Goal: Task Accomplishment & Management: Contribute content

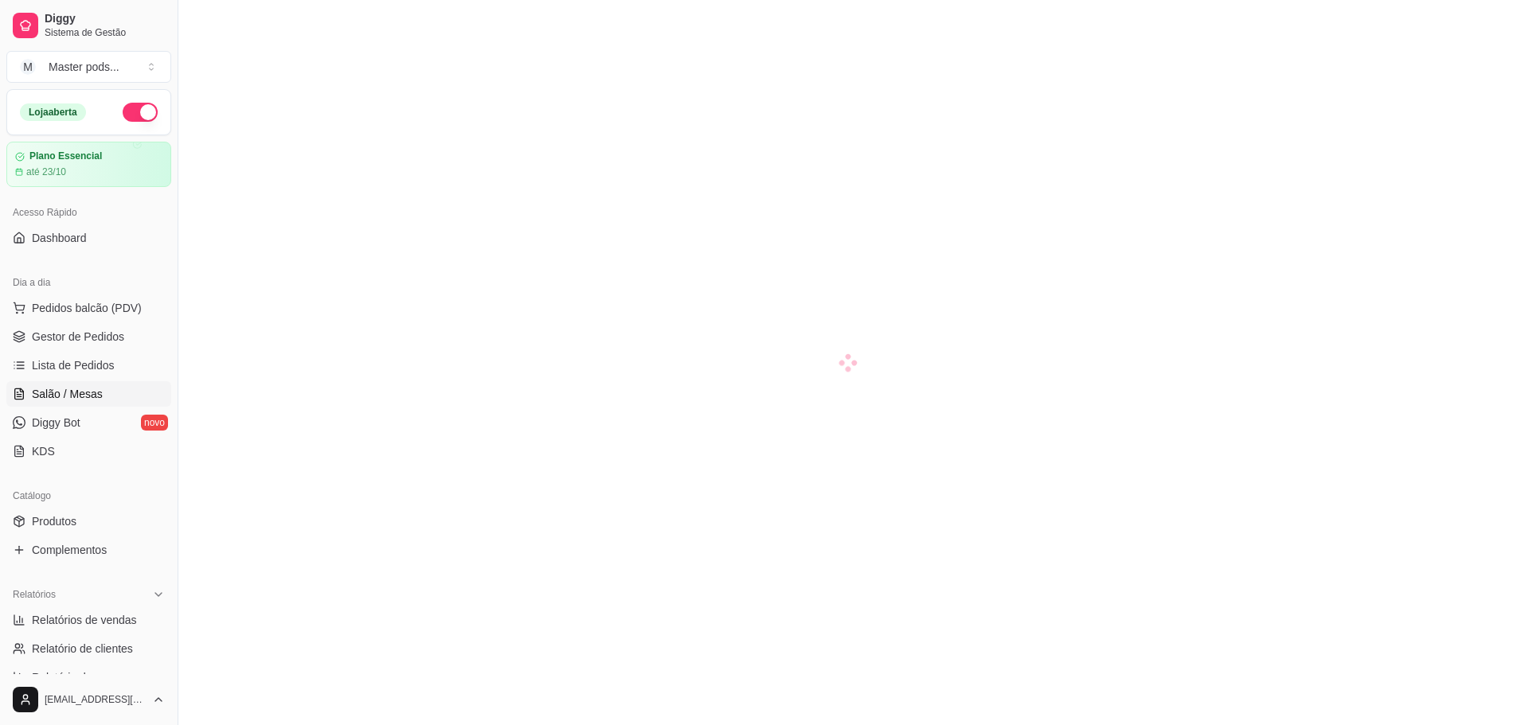
click at [73, 354] on link "Lista de Pedidos" at bounding box center [88, 365] width 165 height 25
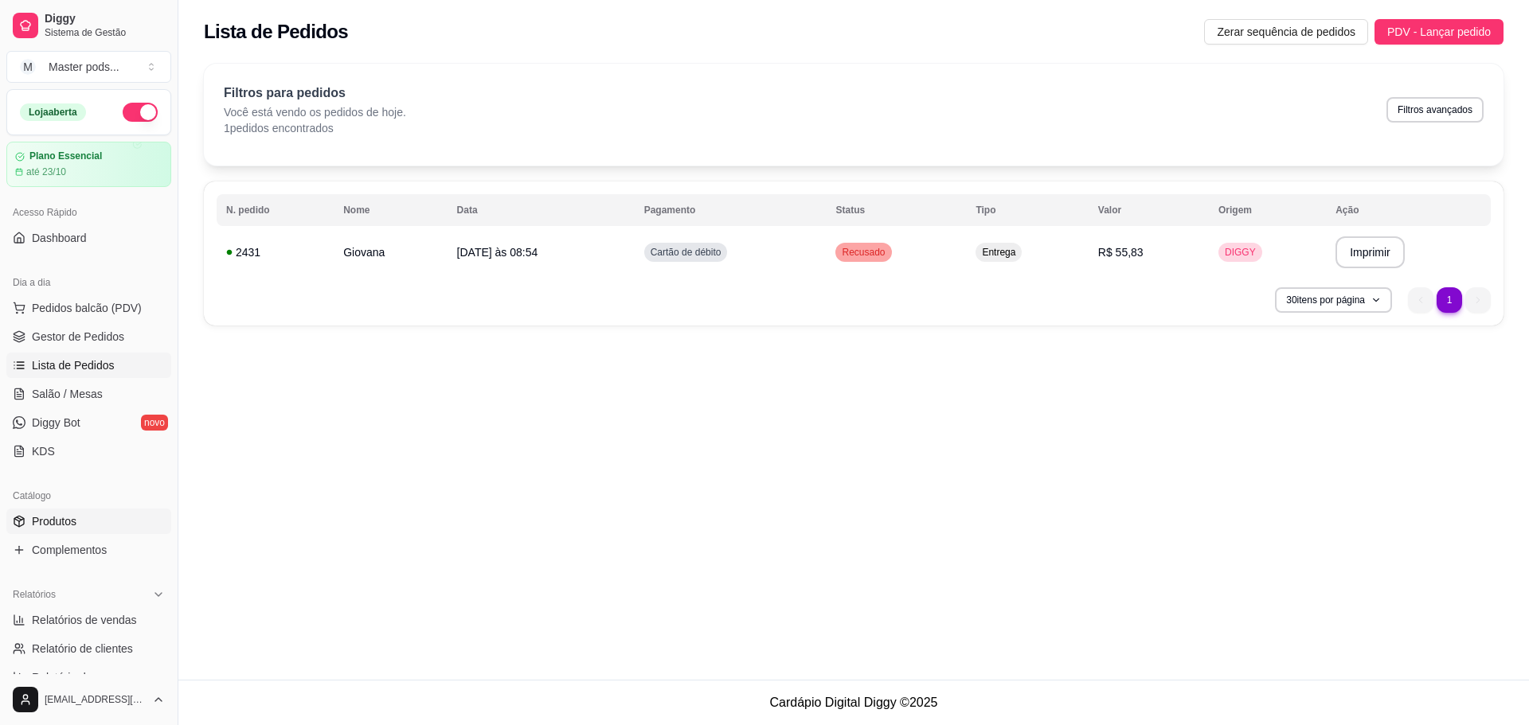
click at [65, 525] on span "Produtos" at bounding box center [54, 522] width 45 height 16
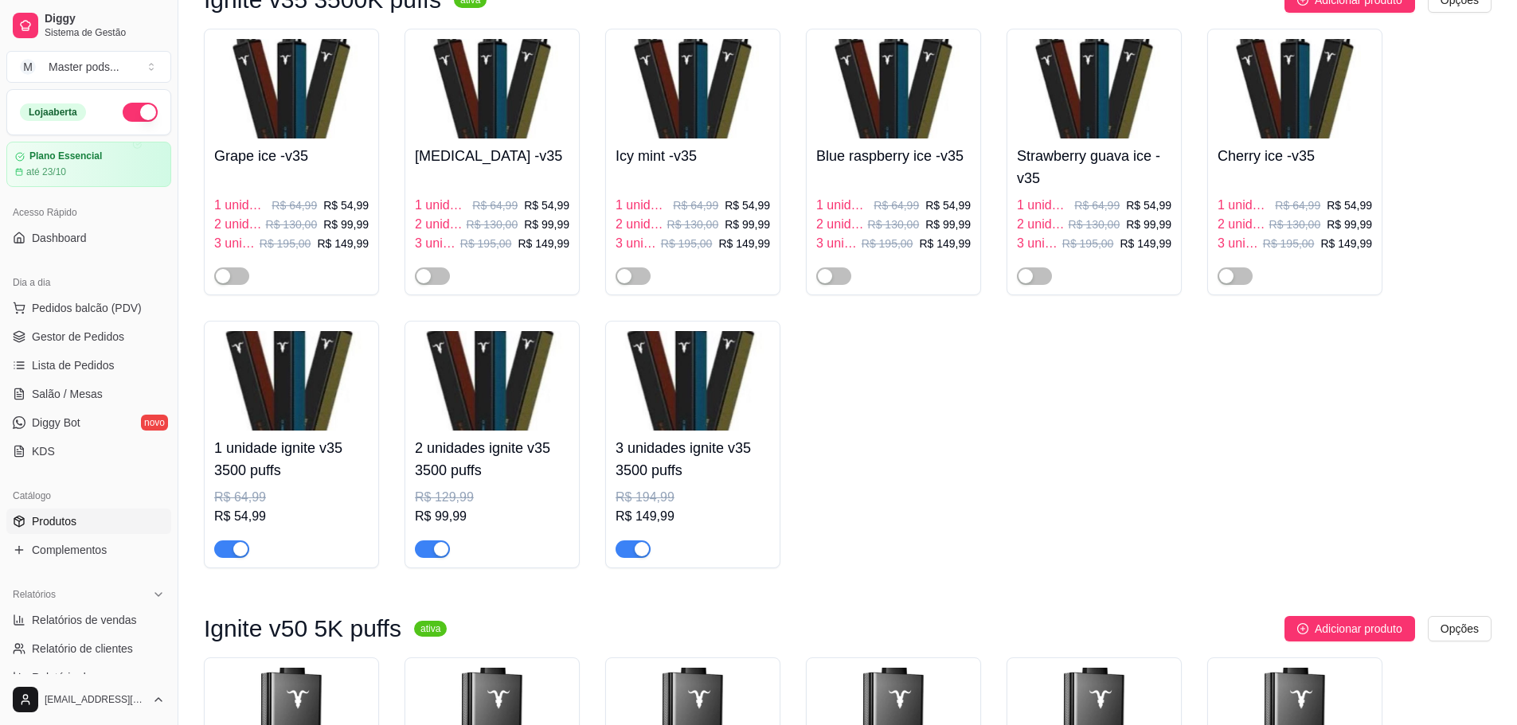
scroll to position [239, 0]
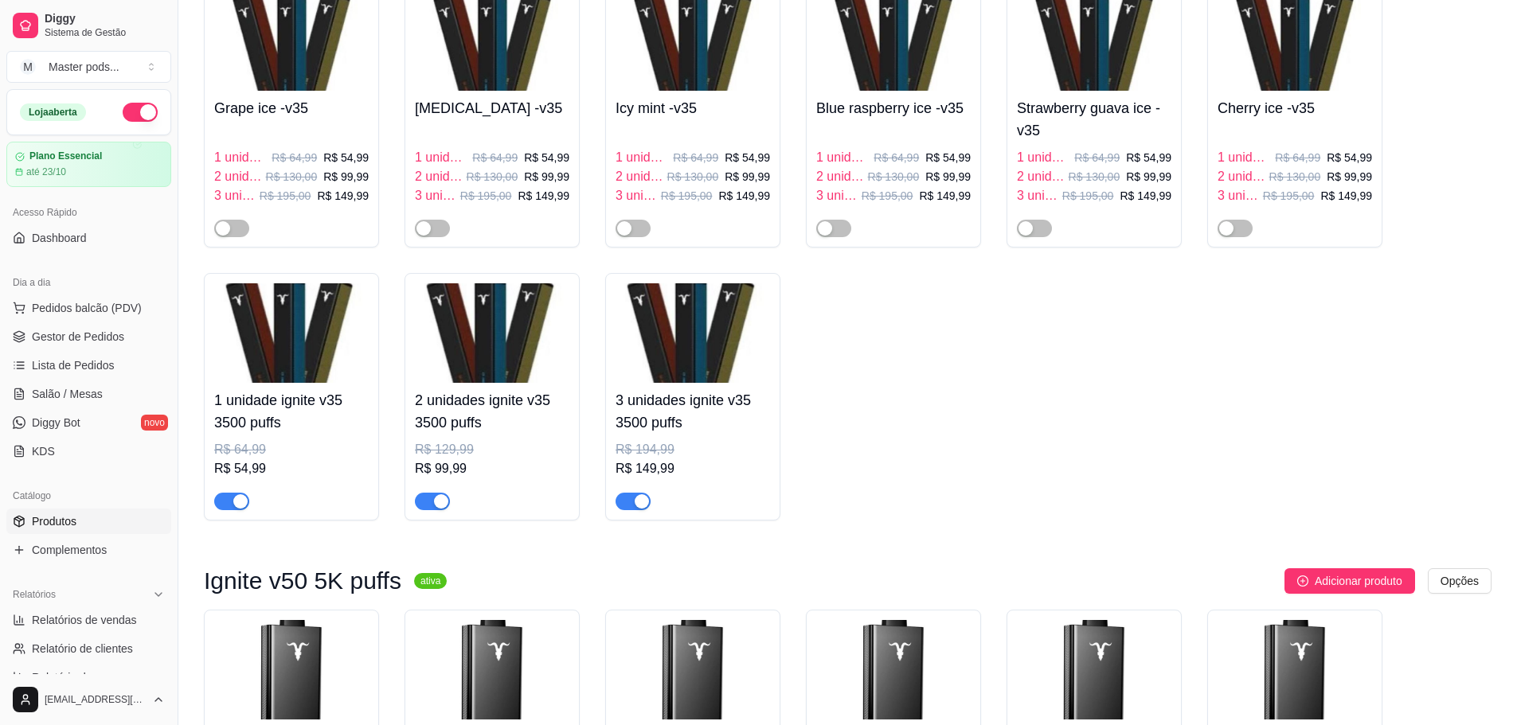
click at [266, 336] on img at bounding box center [291, 333] width 154 height 100
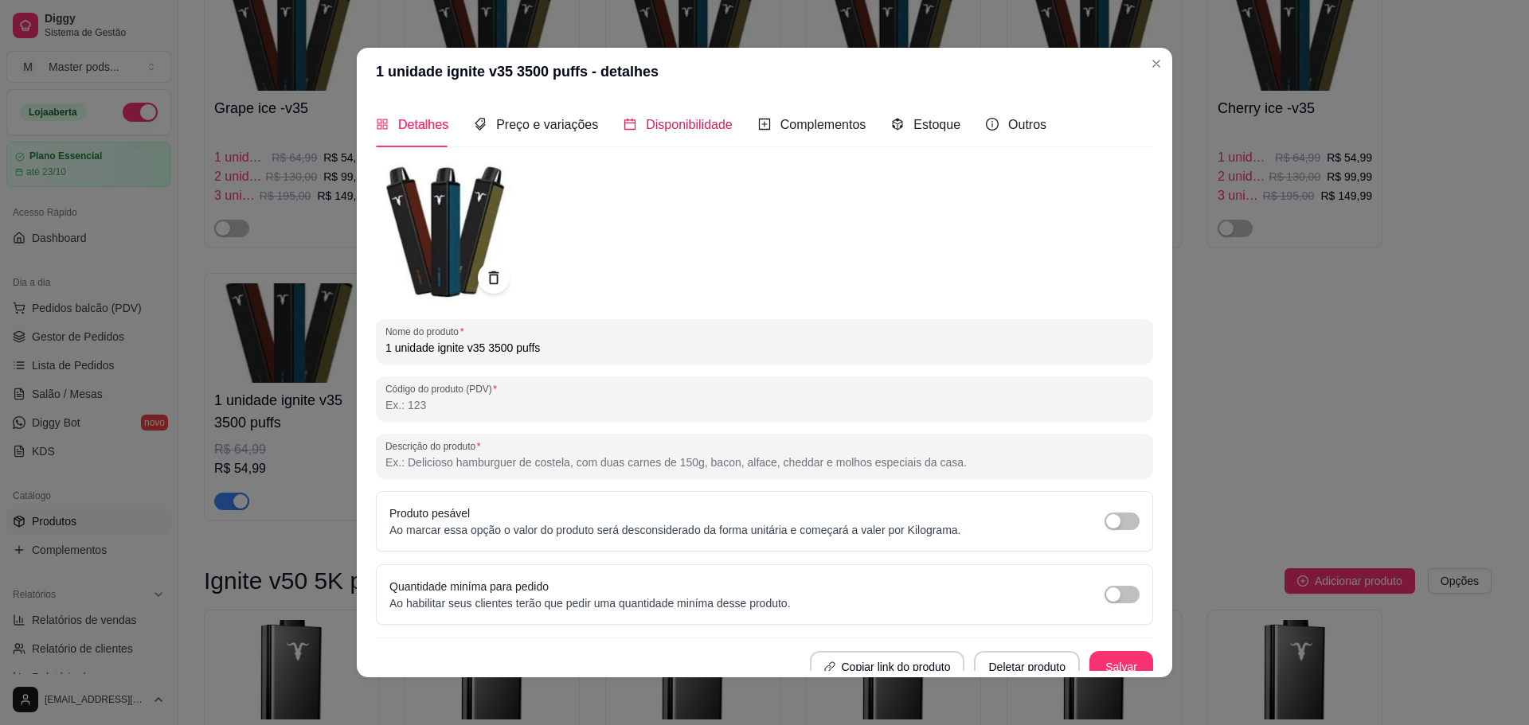
click at [695, 129] on span "Disponibilidade" at bounding box center [689, 125] width 87 height 14
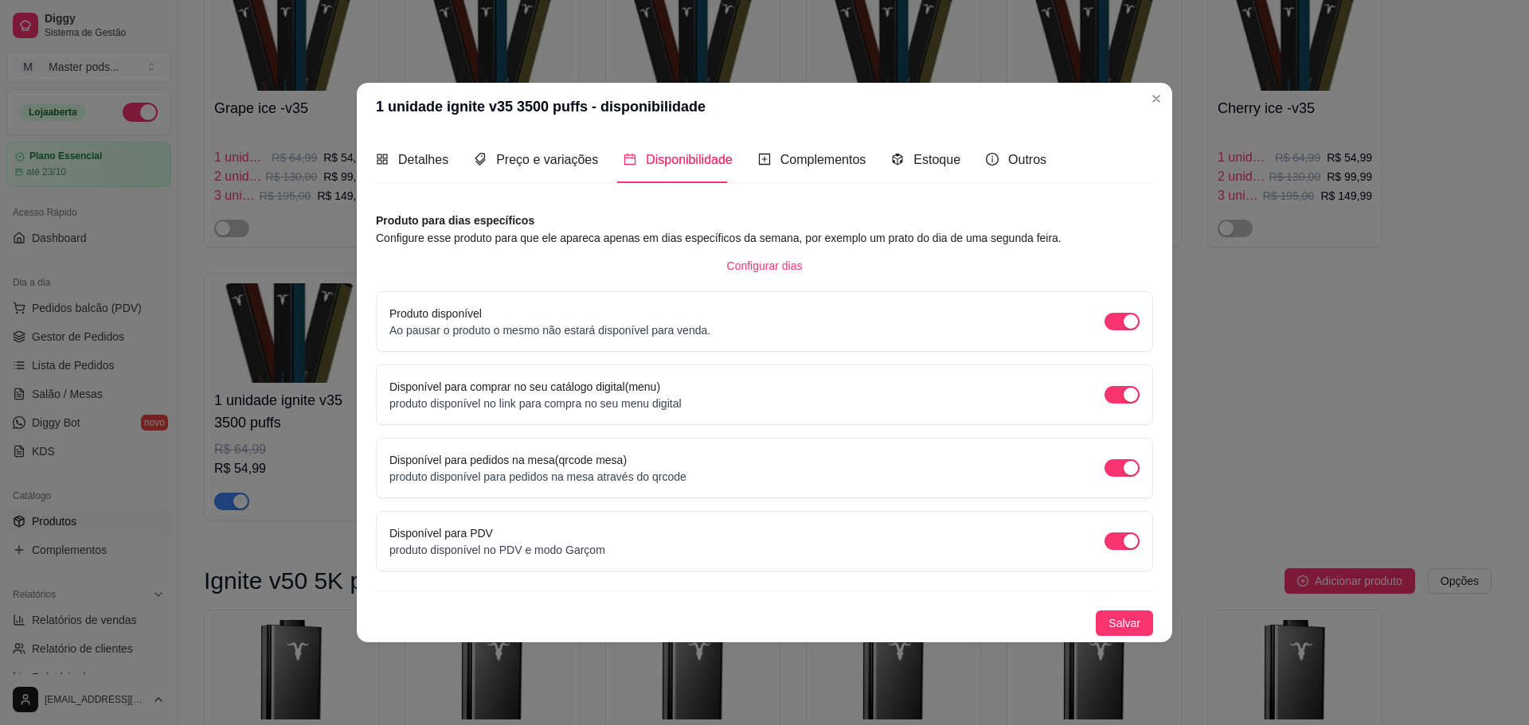
click at [804, 154] on div "Complementos" at bounding box center [812, 159] width 108 height 45
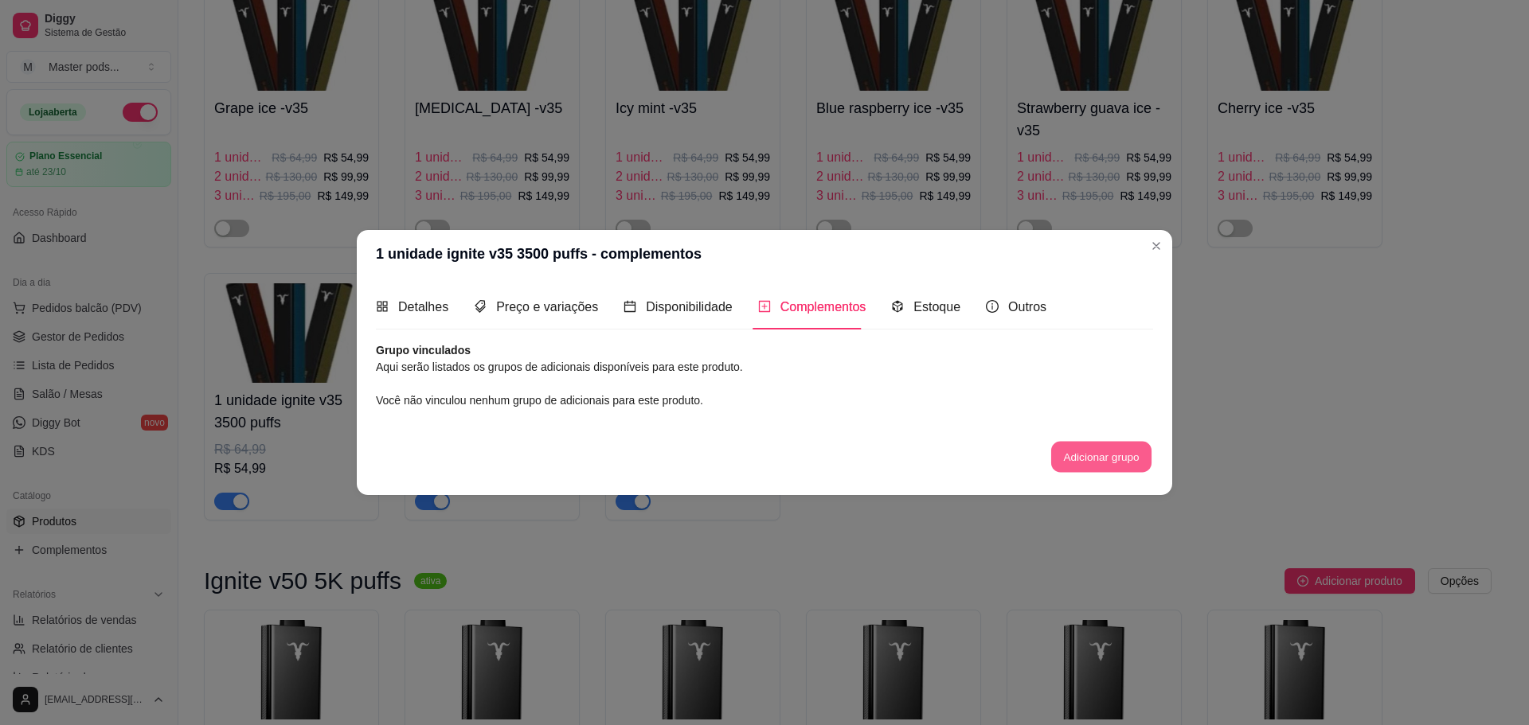
click at [1128, 462] on button "Adicionar grupo" at bounding box center [1101, 457] width 100 height 31
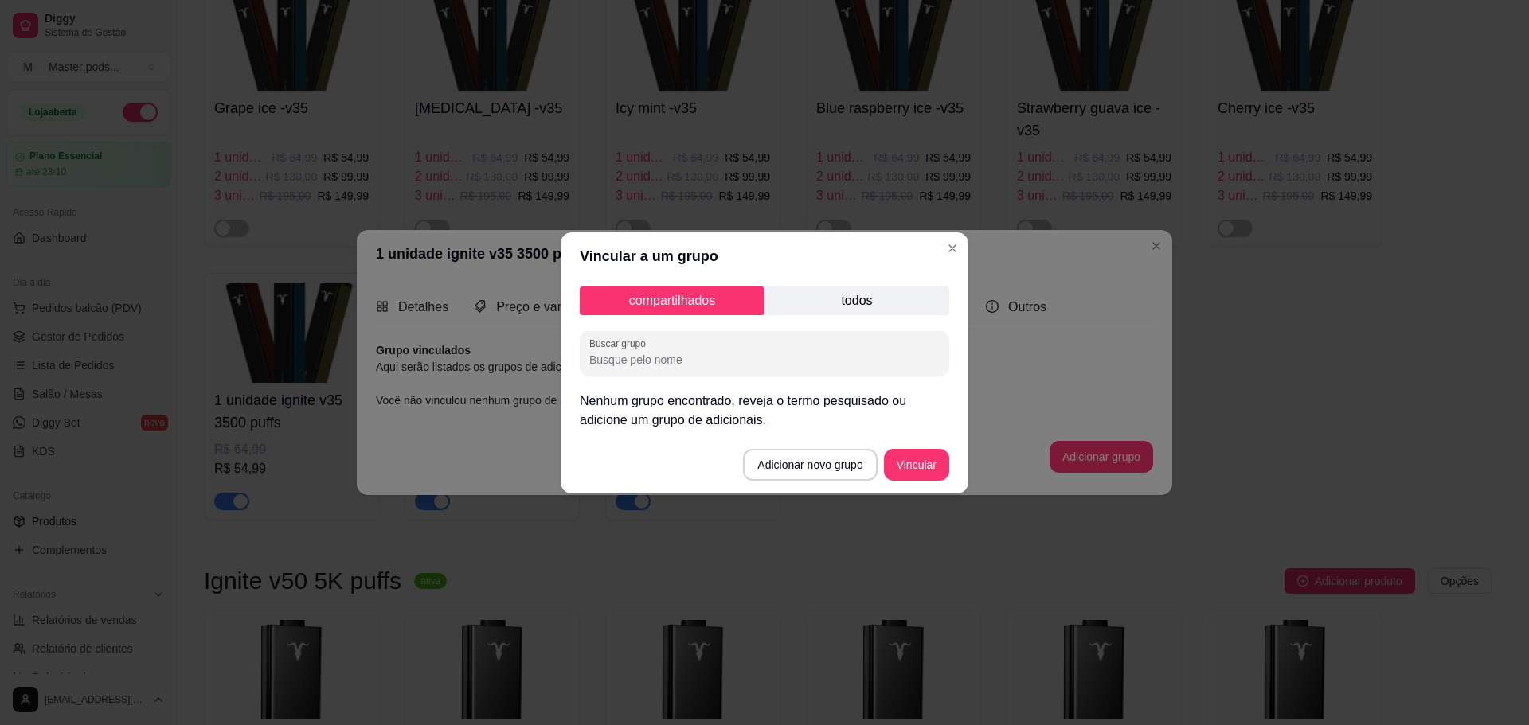
click at [829, 304] on p "todos" at bounding box center [856, 301] width 185 height 29
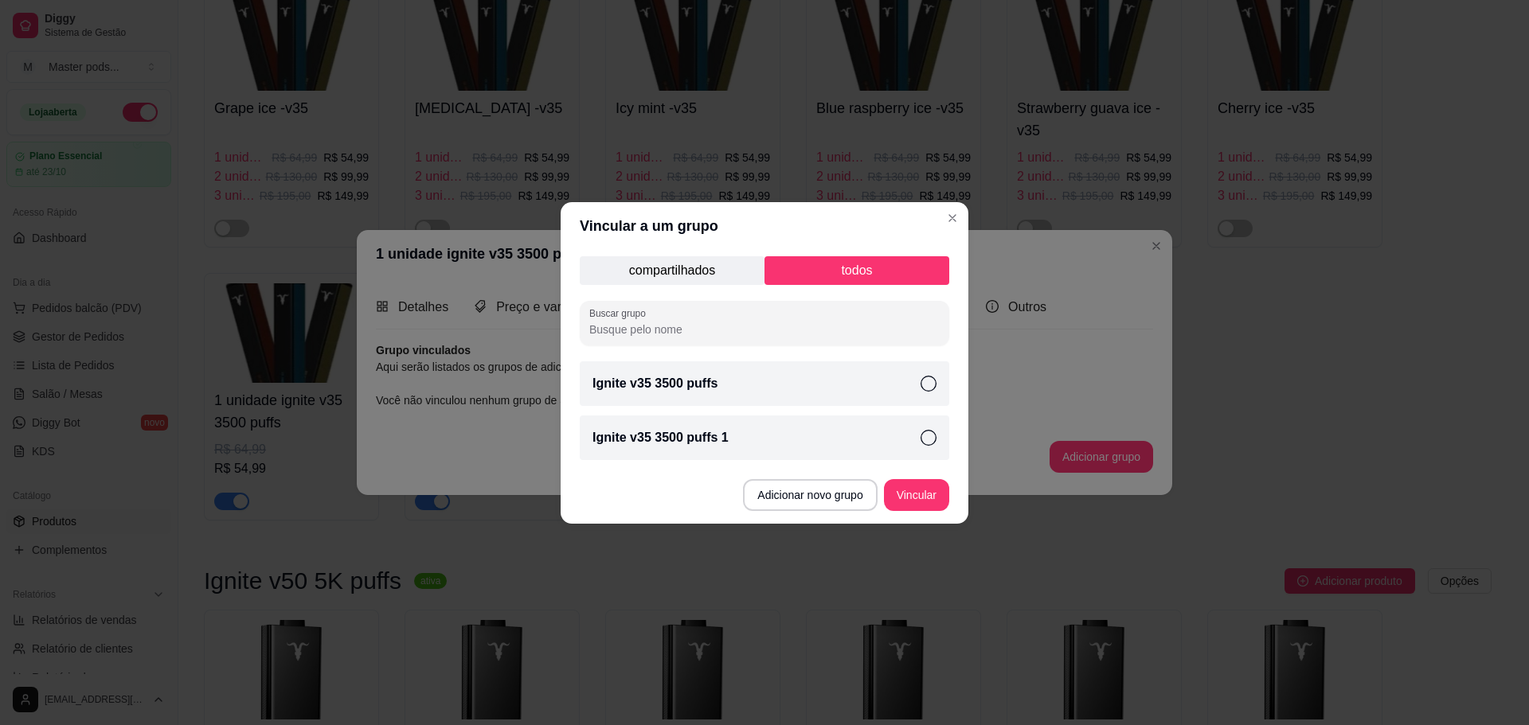
click at [861, 444] on div "Ignite v35 3500 puffs 1" at bounding box center [764, 438] width 369 height 45
click at [920, 502] on button "Vincular" at bounding box center [916, 495] width 65 height 32
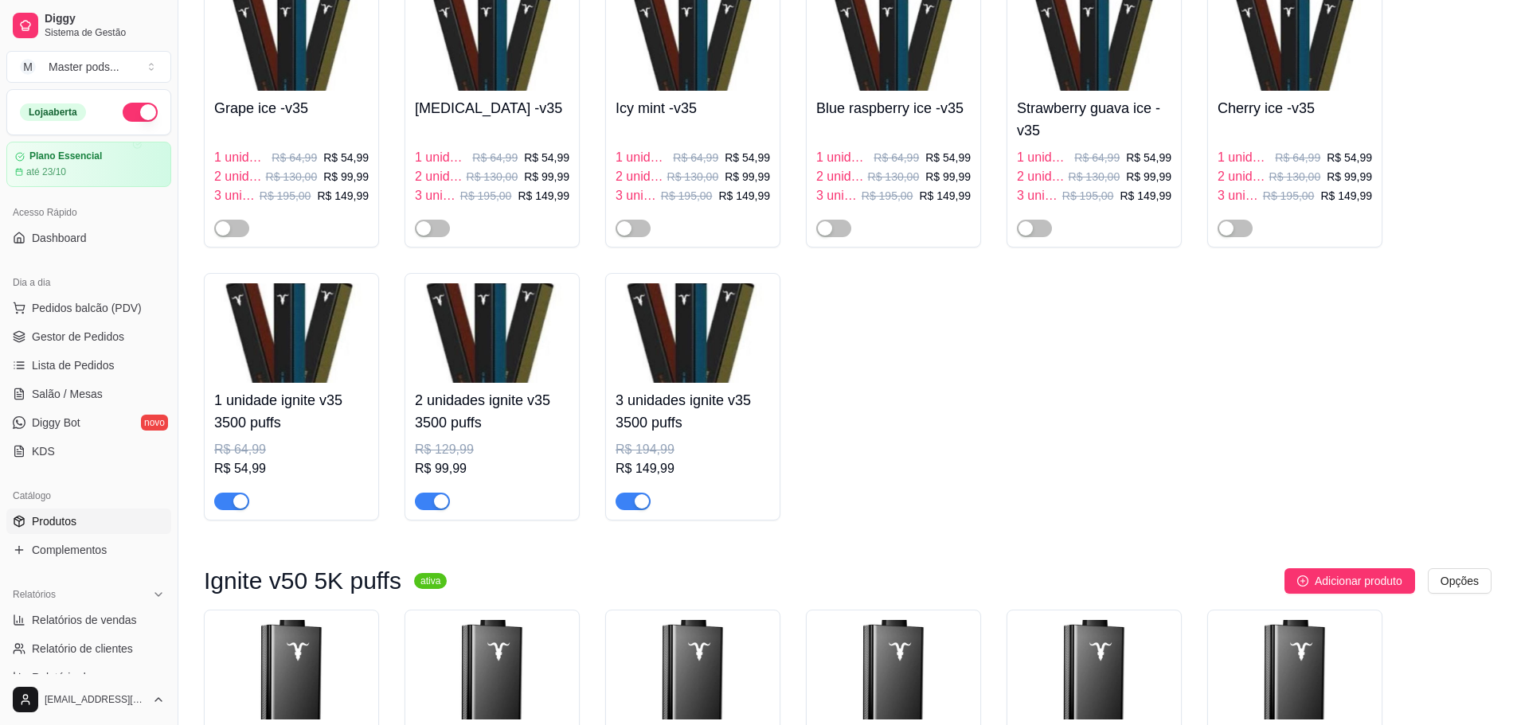
click at [541, 361] on img at bounding box center [492, 333] width 154 height 100
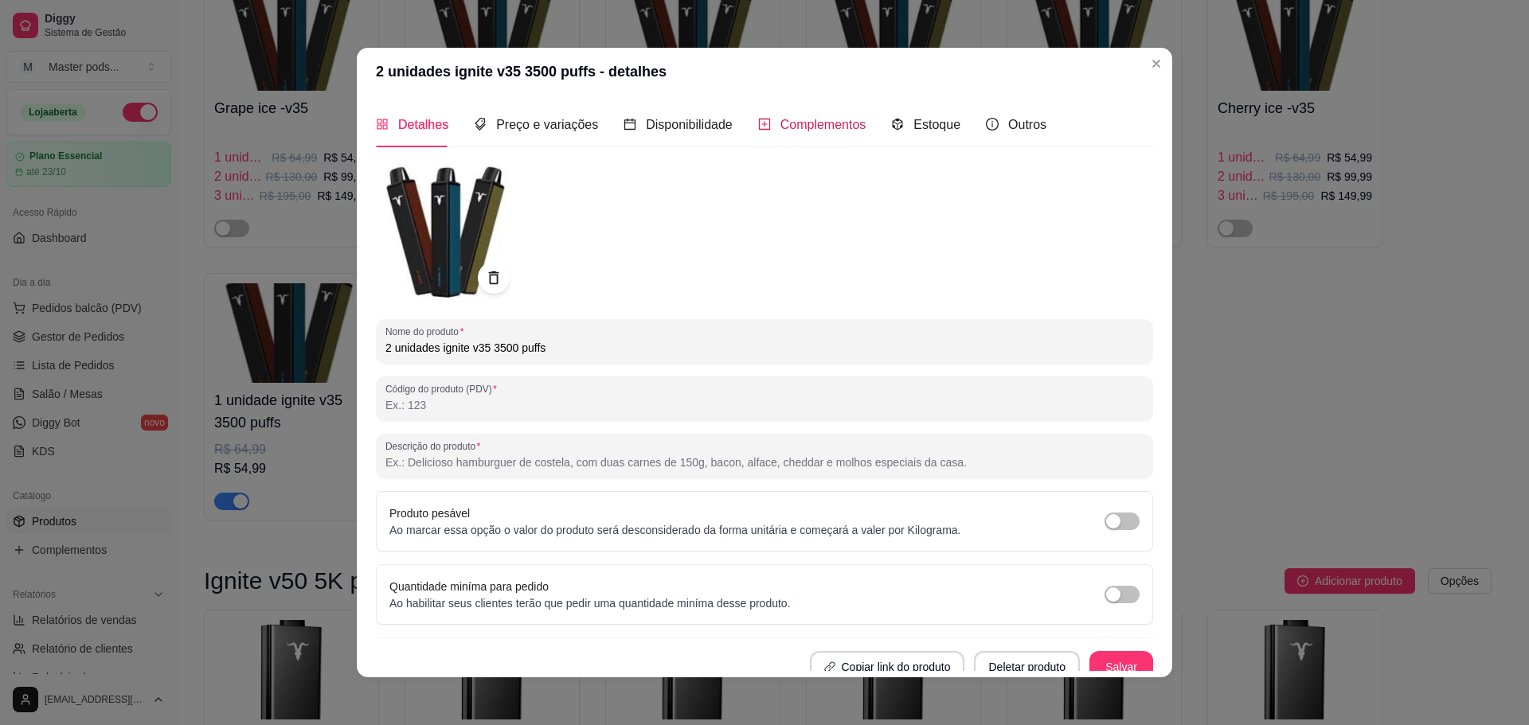
click at [815, 127] on span "Complementos" at bounding box center [823, 125] width 86 height 14
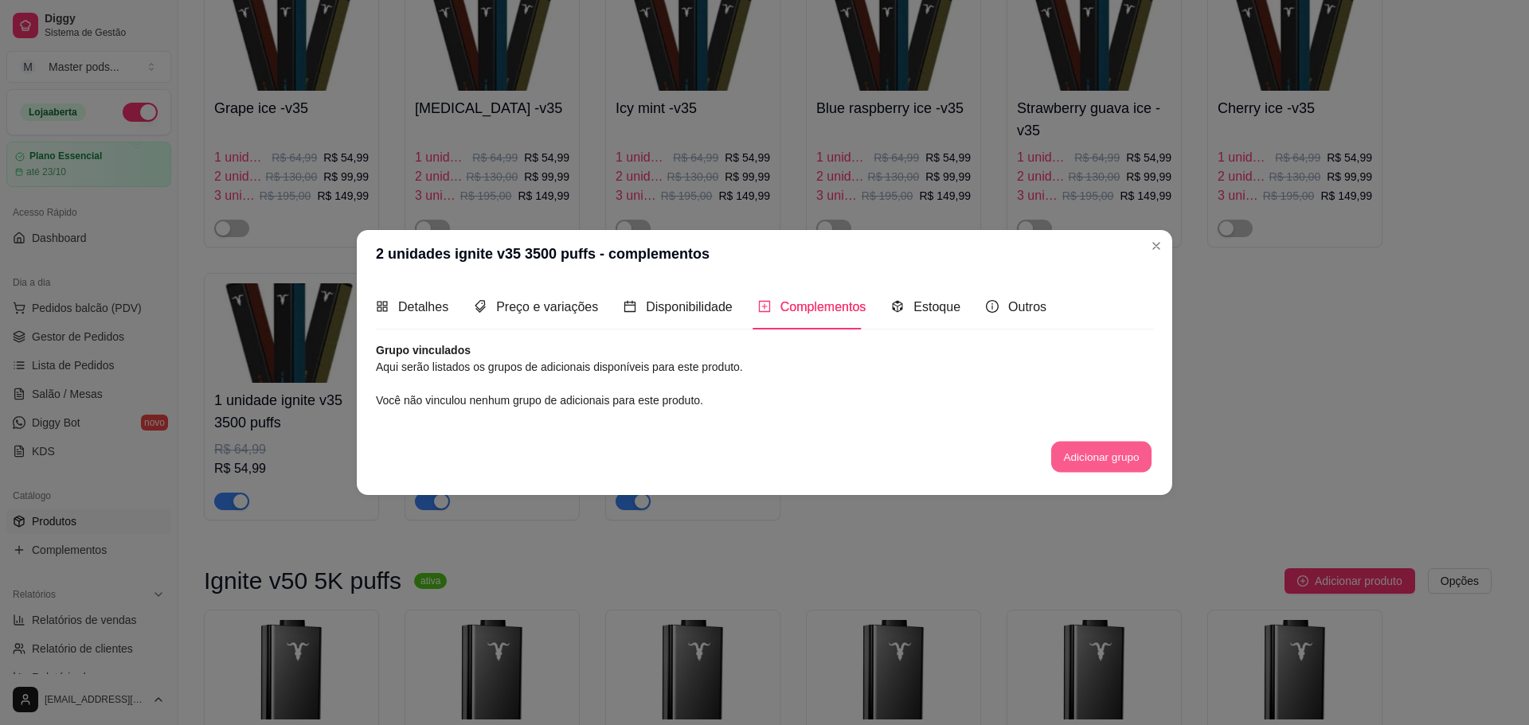
click at [1061, 459] on button "Adicionar grupo" at bounding box center [1101, 457] width 100 height 31
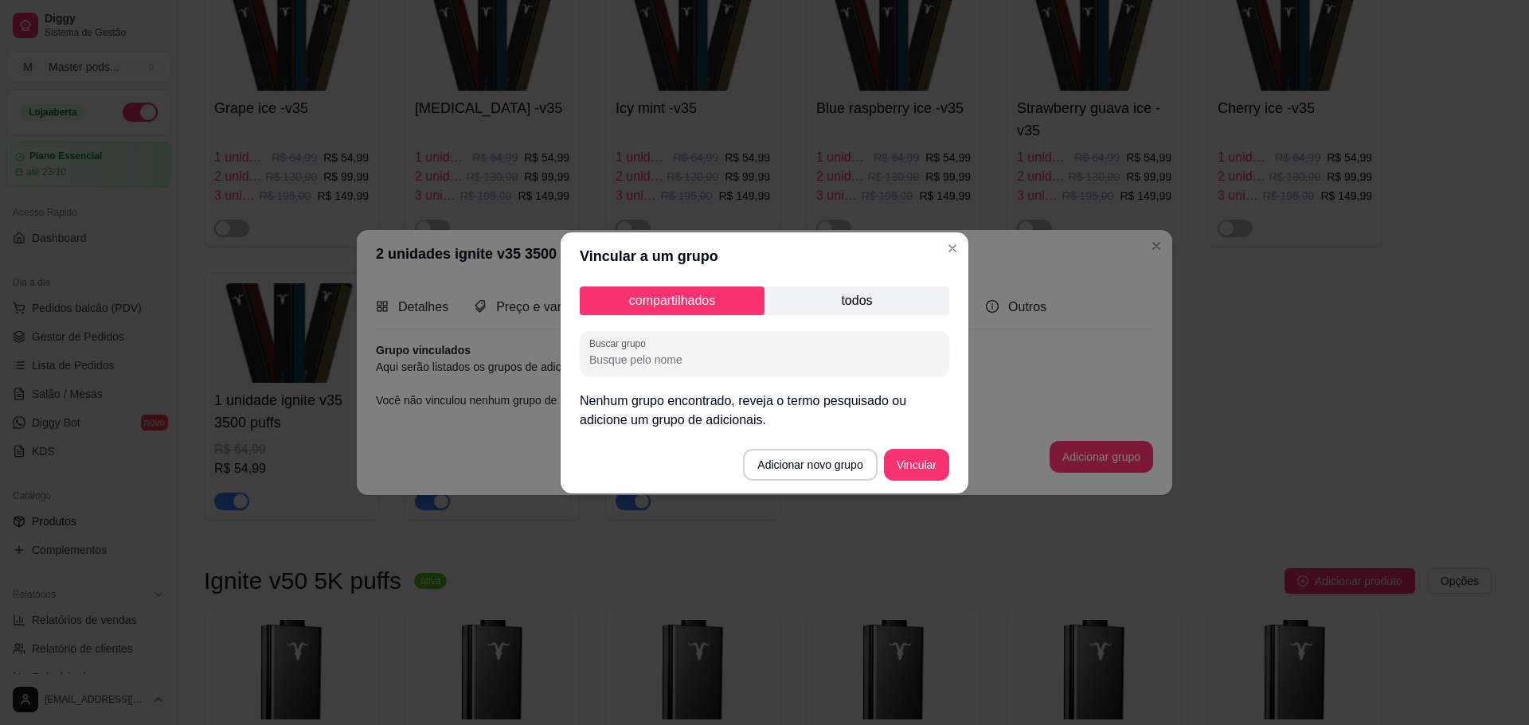
click at [860, 299] on p "todos" at bounding box center [856, 301] width 185 height 29
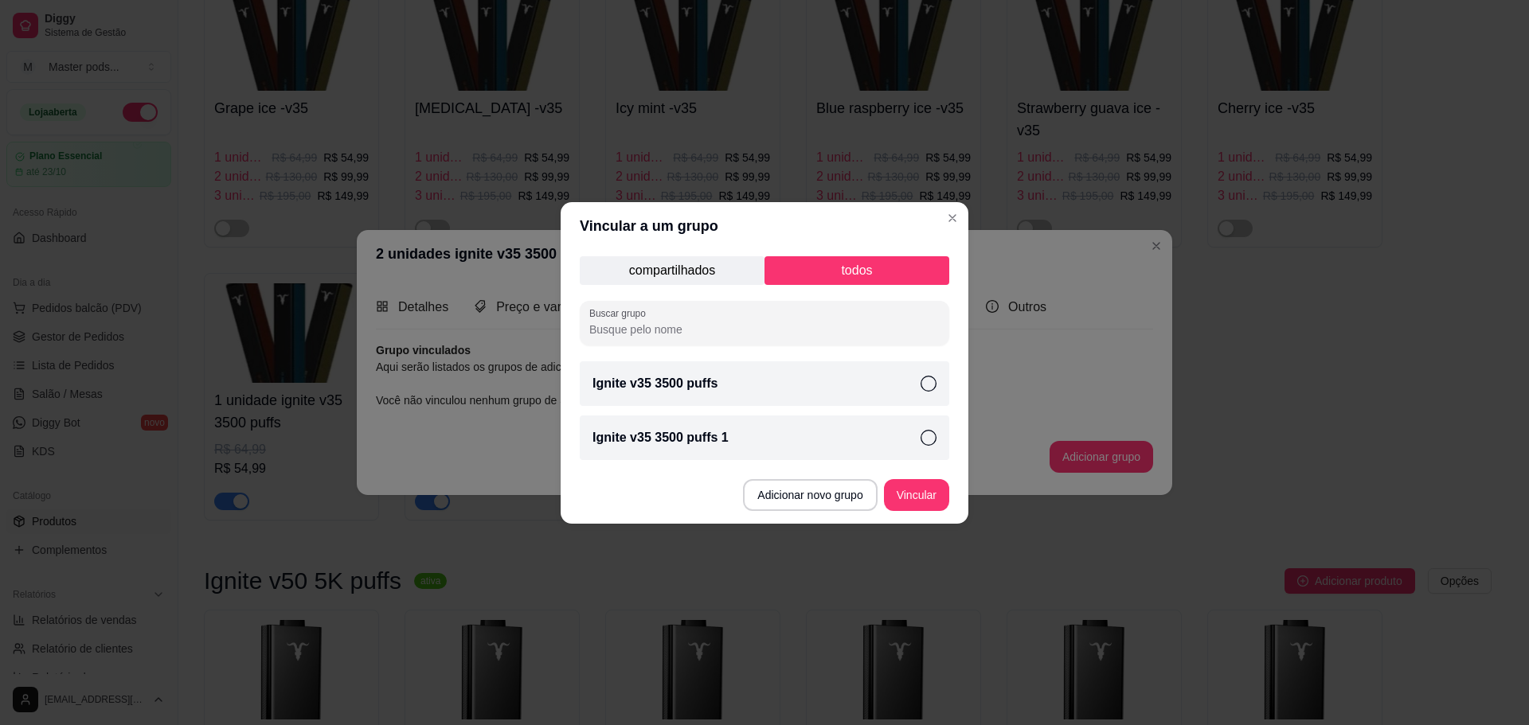
click at [652, 389] on p "Ignite v35 3500 puffs" at bounding box center [654, 383] width 125 height 19
click at [927, 494] on button "Vincular" at bounding box center [917, 494] width 64 height 31
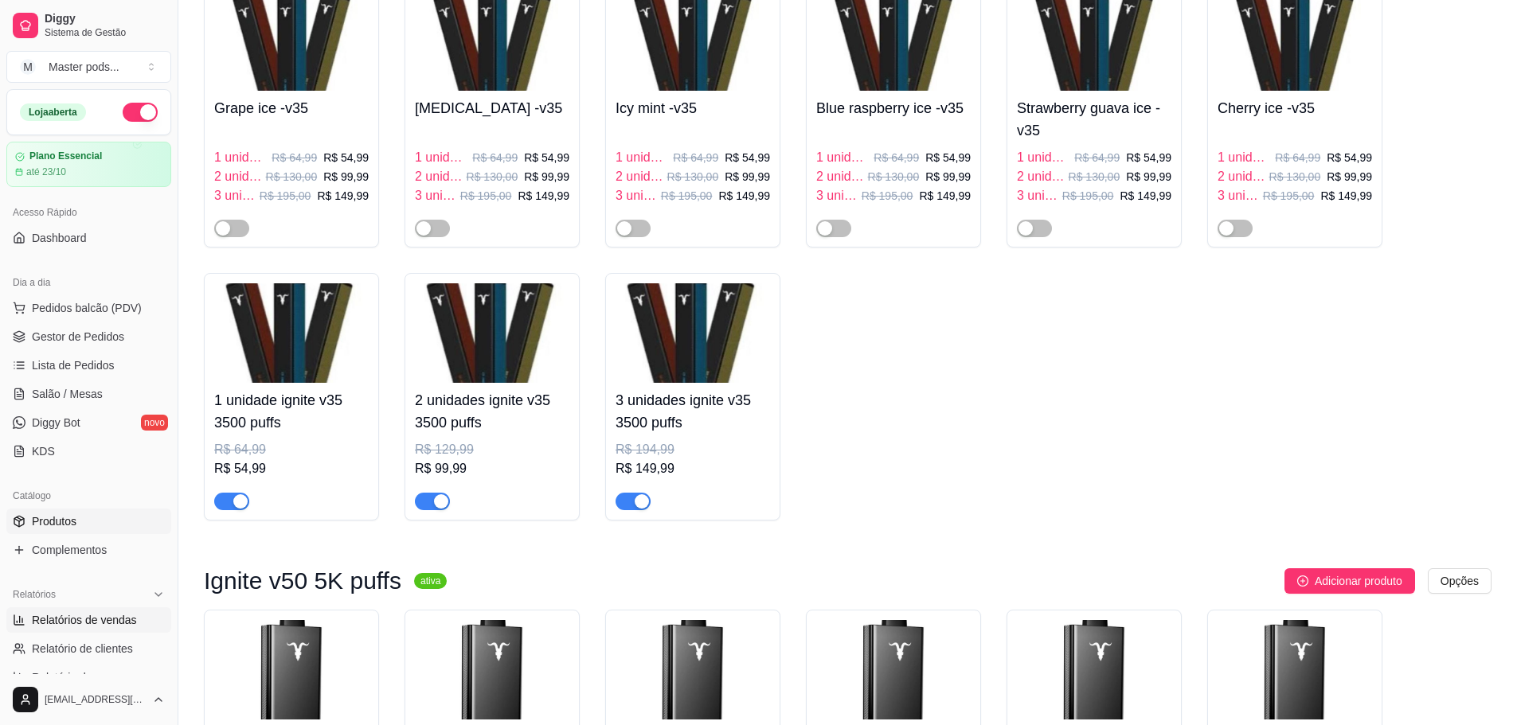
click at [63, 622] on span "Relatórios de vendas" at bounding box center [84, 620] width 105 height 16
select select "ALL"
select select "0"
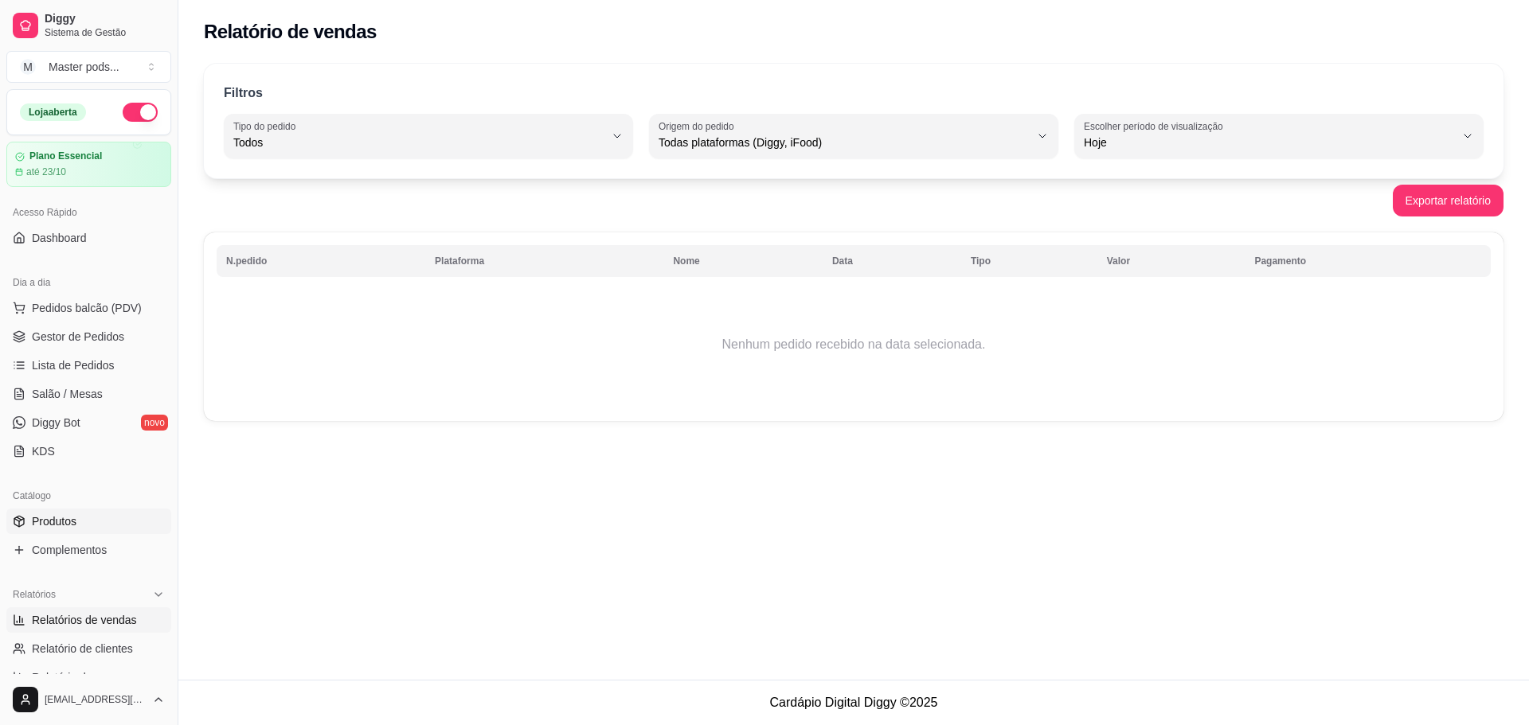
click at [79, 521] on link "Produtos" at bounding box center [88, 521] width 165 height 25
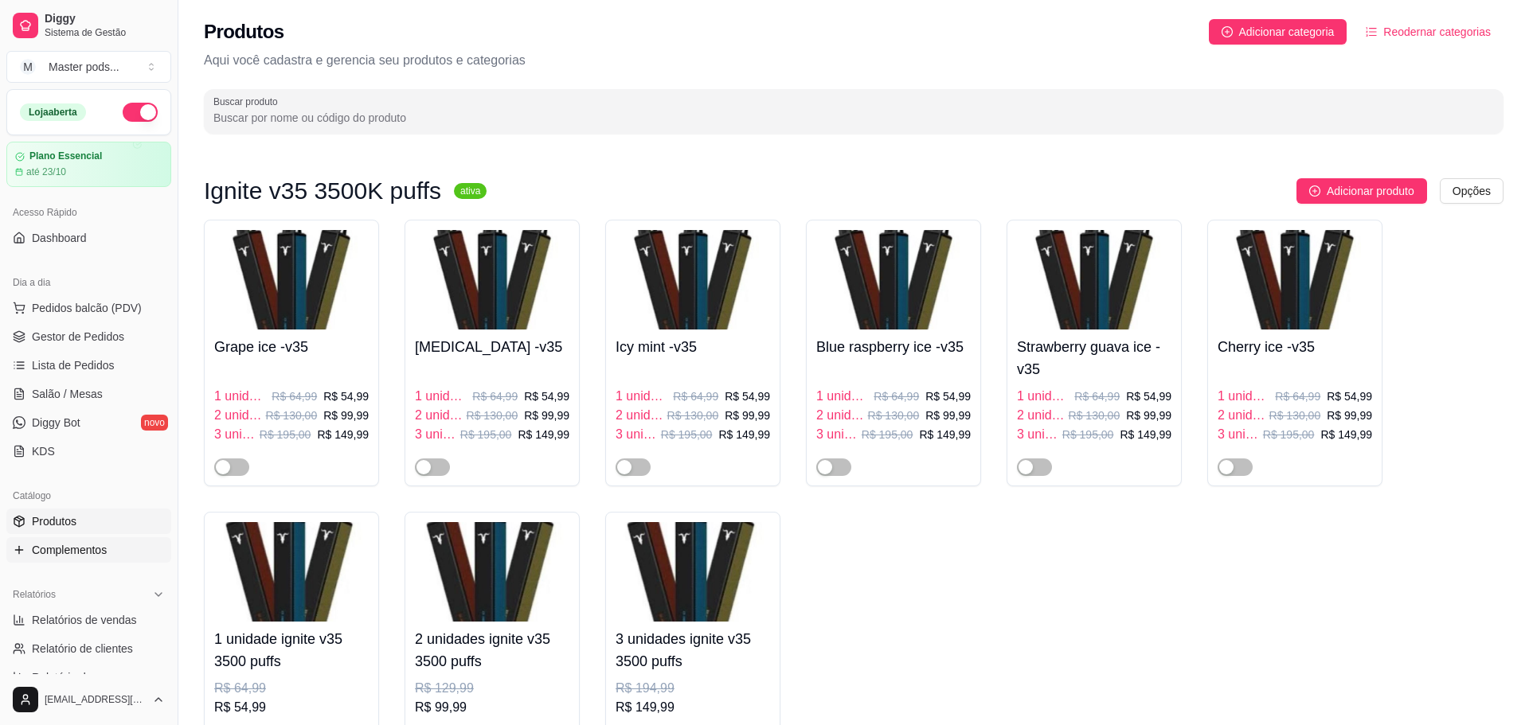
click at [82, 554] on span "Complementos" at bounding box center [69, 550] width 75 height 16
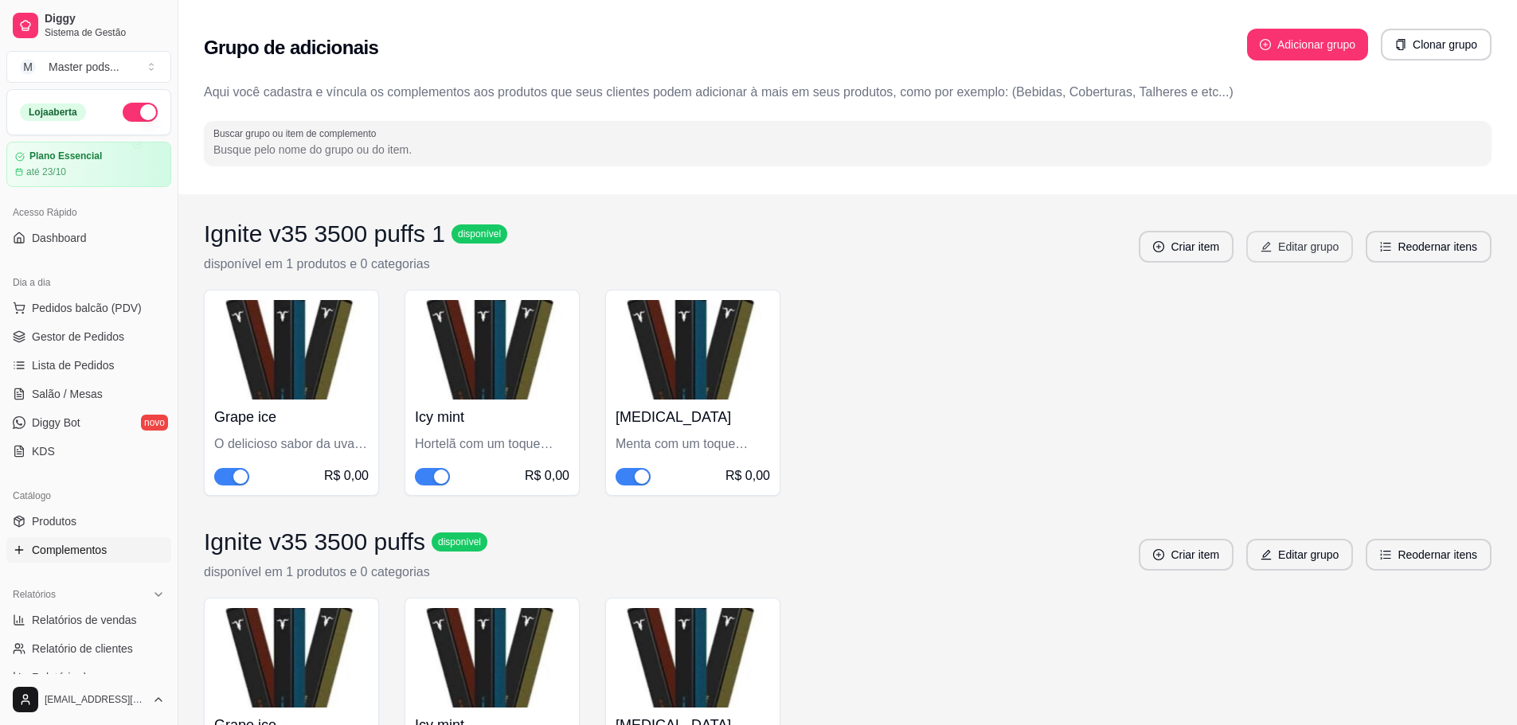
click at [1299, 248] on button "Editar grupo" at bounding box center [1299, 247] width 107 height 32
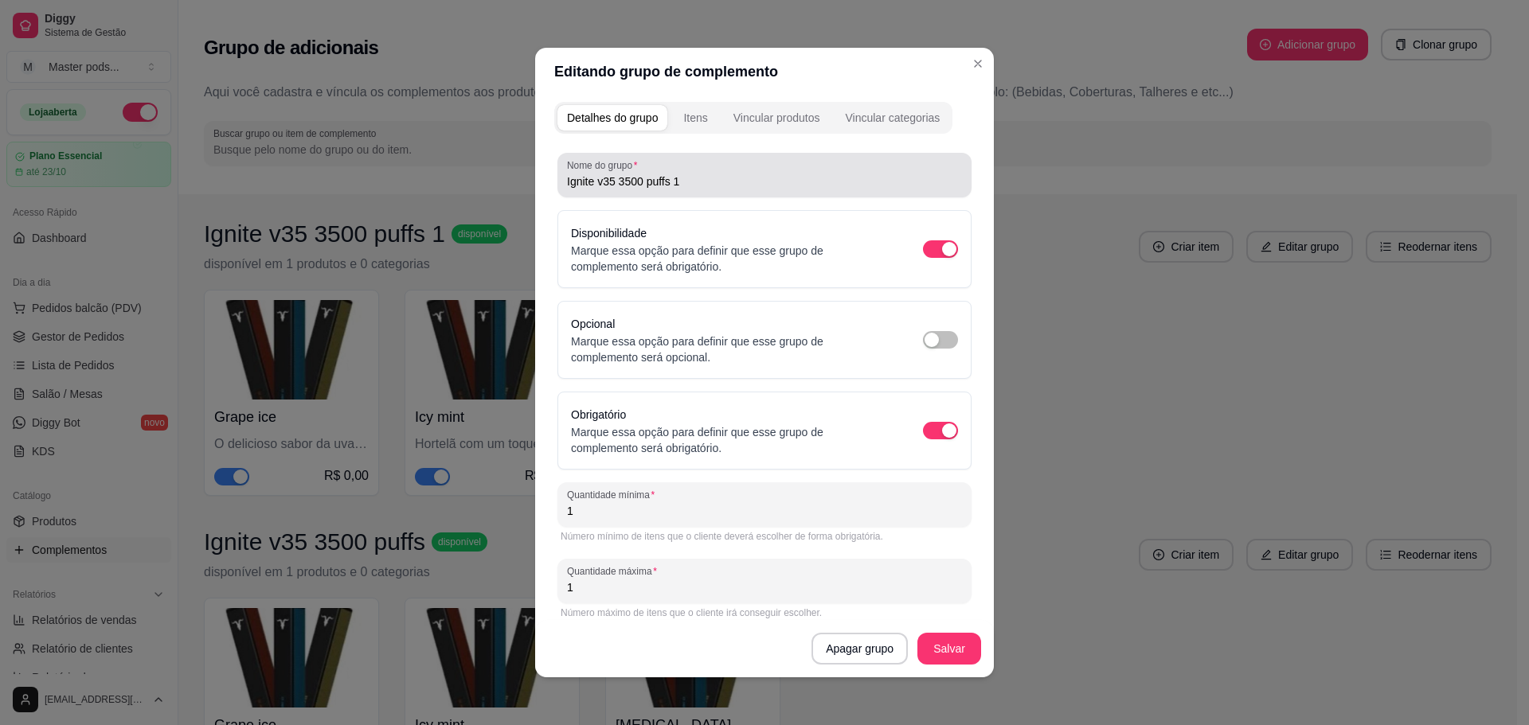
click at [707, 182] on input "Ignite v35 3500 puffs 1" at bounding box center [764, 182] width 395 height 16
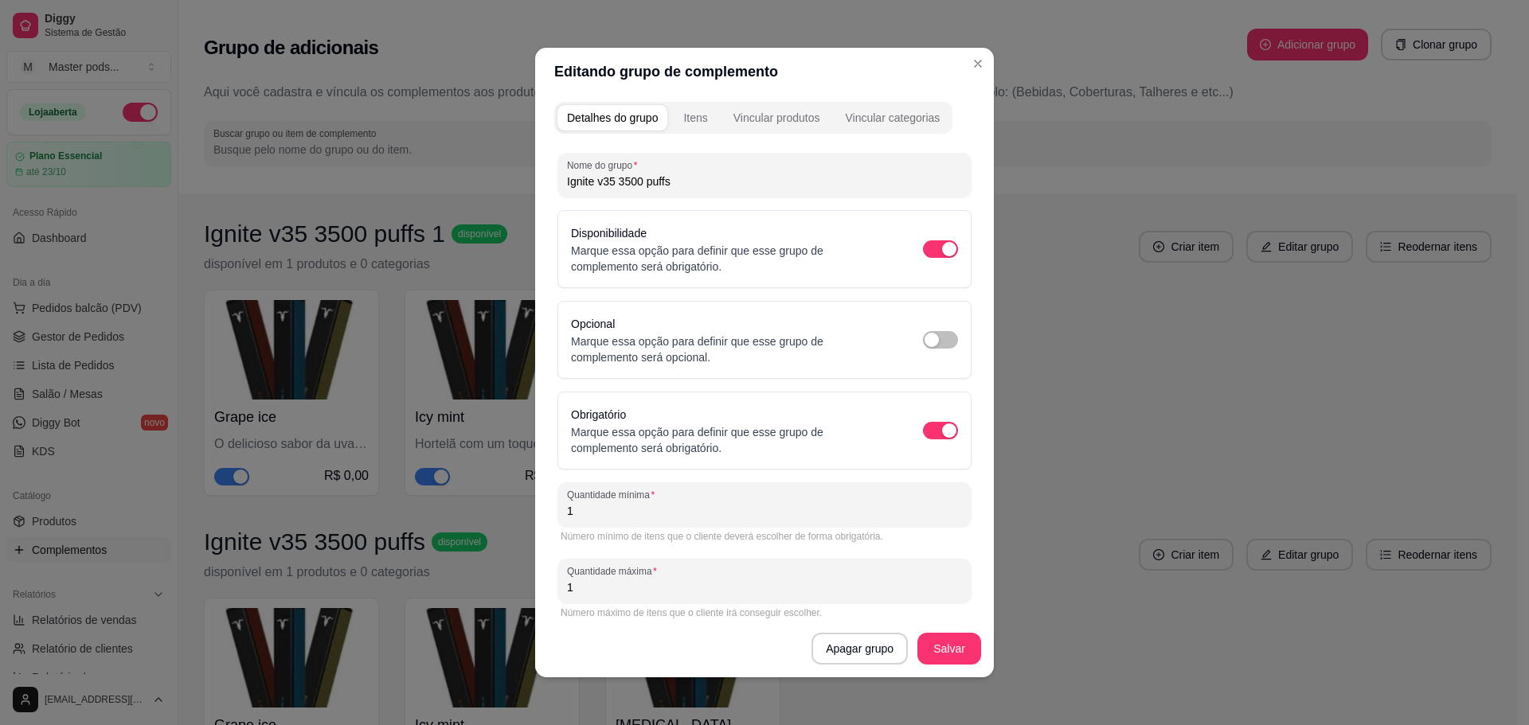
type input "Ignite v35 3500 puffs"
click at [960, 647] on button "Salvar" at bounding box center [949, 649] width 62 height 31
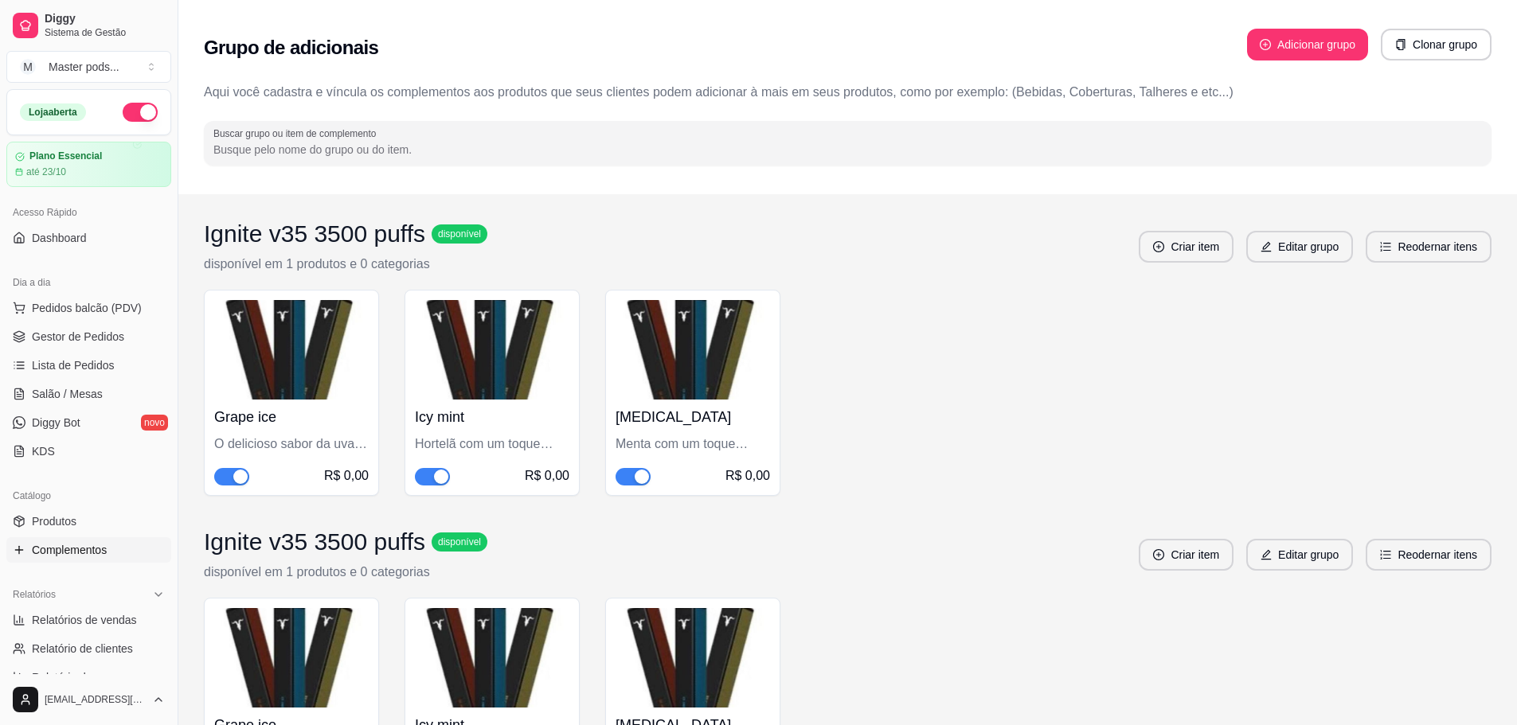
click at [1339, 41] on button "Adicionar grupo" at bounding box center [1307, 45] width 121 height 32
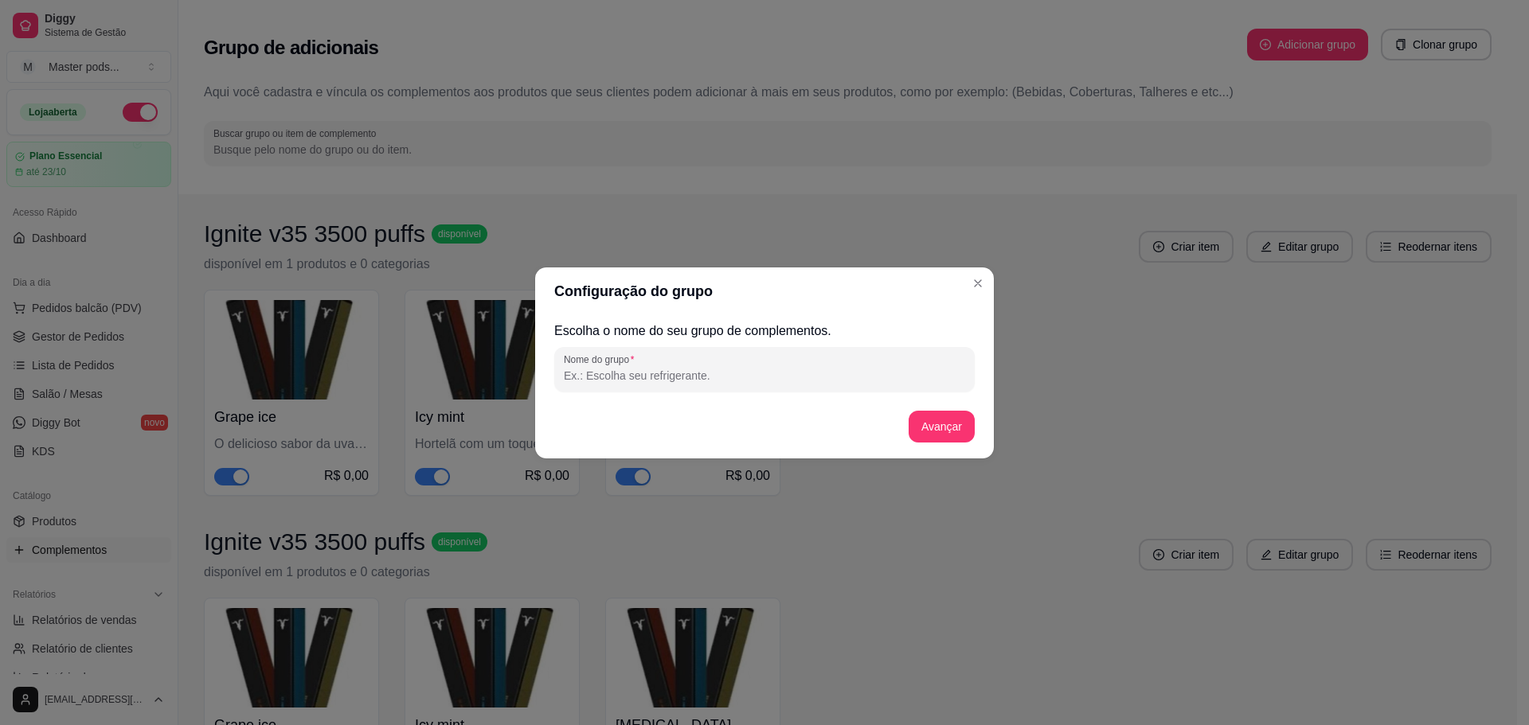
click at [706, 375] on input "Nome do grupo" at bounding box center [764, 376] width 401 height 16
click at [566, 378] on input "ignite v35 3500 puffs" at bounding box center [764, 376] width 401 height 16
type input "Ignite v35 3500 puffs"
click at [939, 434] on button "Avançar" at bounding box center [941, 427] width 66 height 32
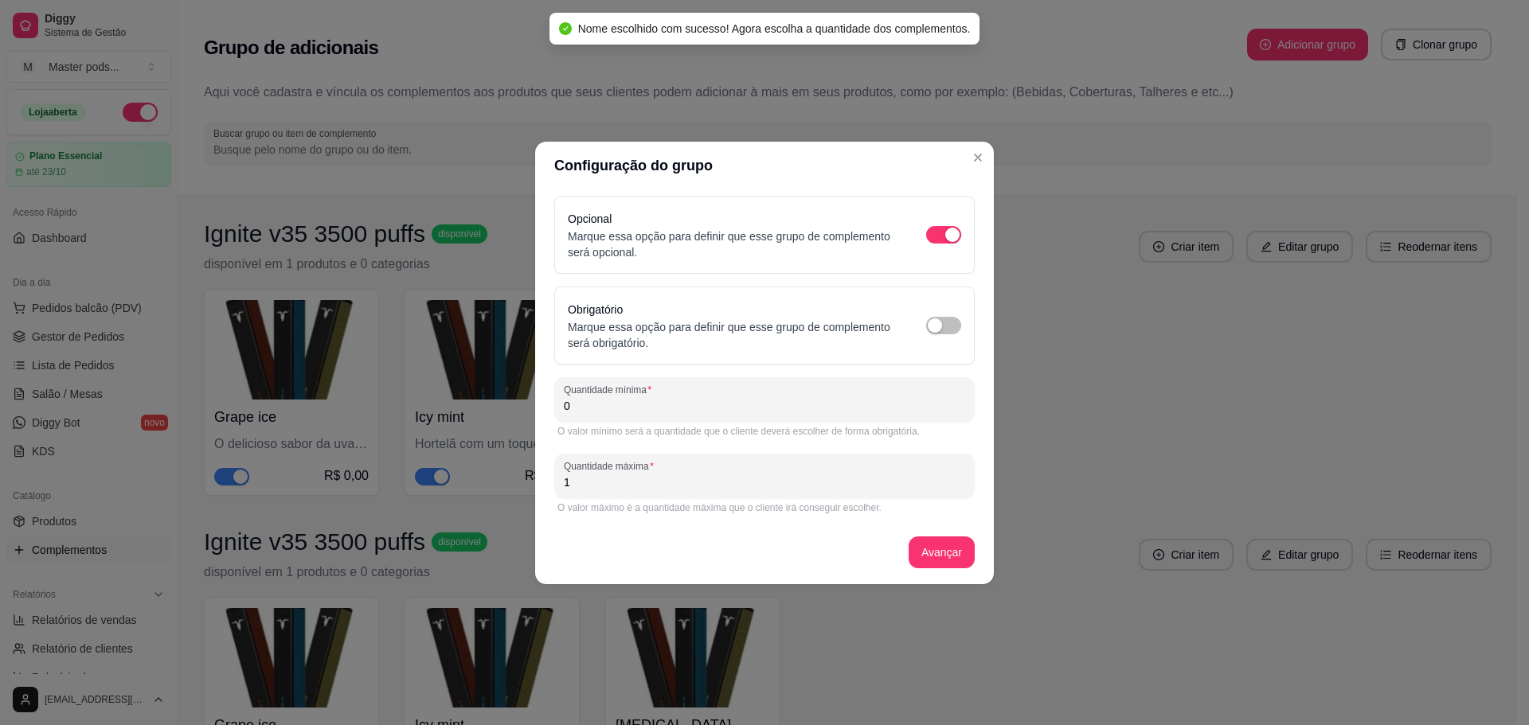
drag, startPoint x: 638, startPoint y: 412, endPoint x: 545, endPoint y: 417, distance: 92.5
click at [545, 417] on div "Opcional Marque essa opção para definir que esse grupo de complemento será opci…" at bounding box center [764, 387] width 459 height 395
type input "3"
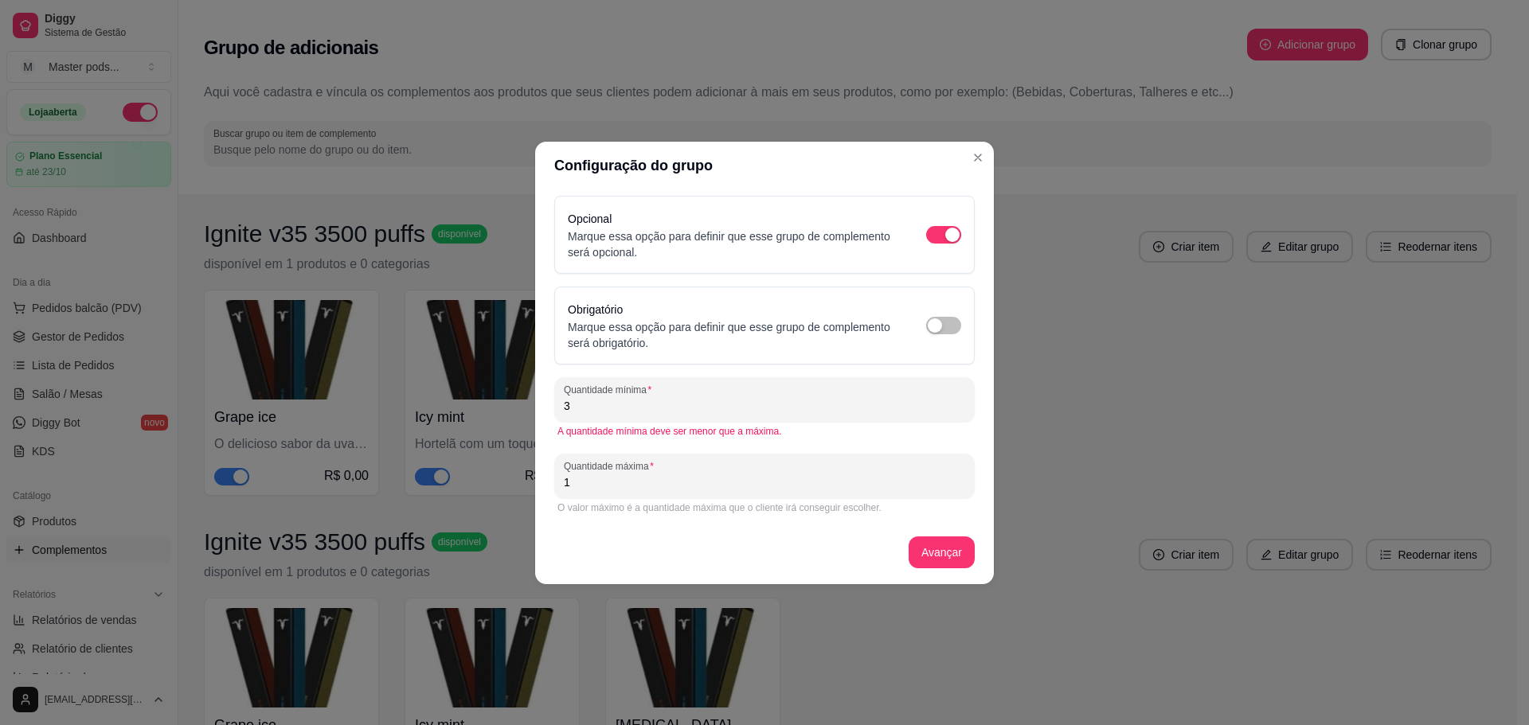
drag, startPoint x: 615, startPoint y: 476, endPoint x: 492, endPoint y: 479, distance: 122.6
click at [492, 479] on div "Configuração do grupo Opcional Marque essa opção para definir que esse grupo de…" at bounding box center [764, 362] width 1529 height 725
type input "3"
click at [956, 545] on button "Avançar" at bounding box center [941, 553] width 66 height 32
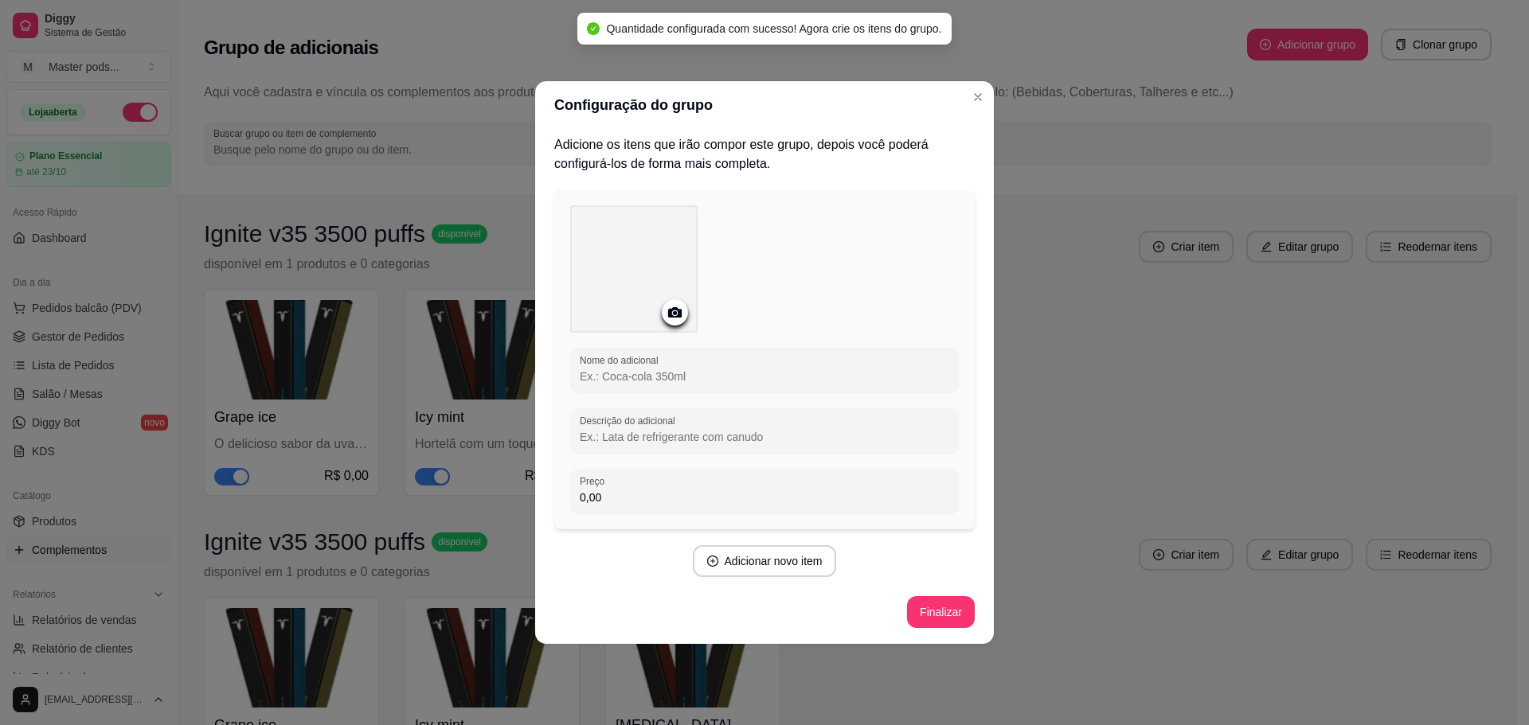
click at [623, 275] on div at bounding box center [633, 268] width 127 height 127
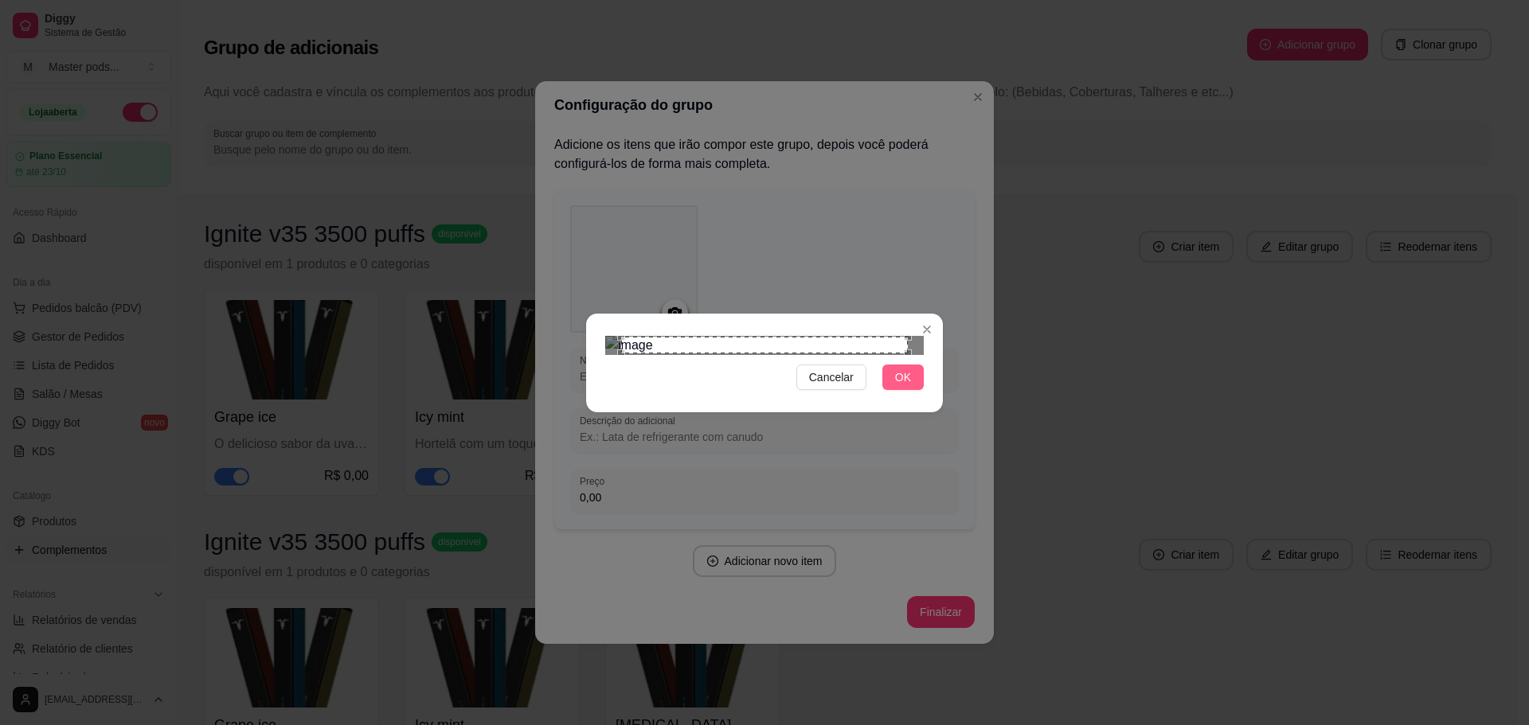
click at [901, 386] on span "OK" at bounding box center [903, 378] width 16 height 18
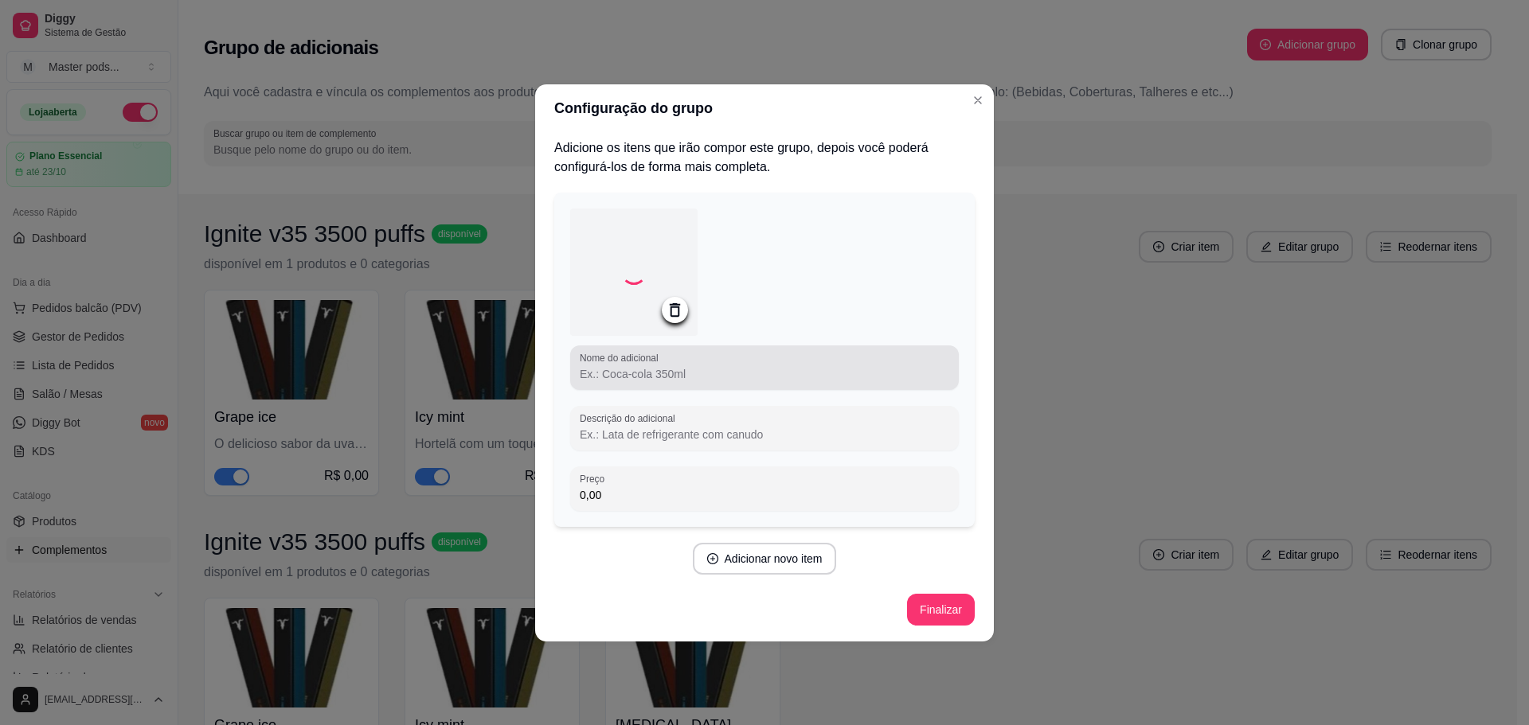
click at [611, 377] on input "Nome do adicional" at bounding box center [764, 374] width 369 height 16
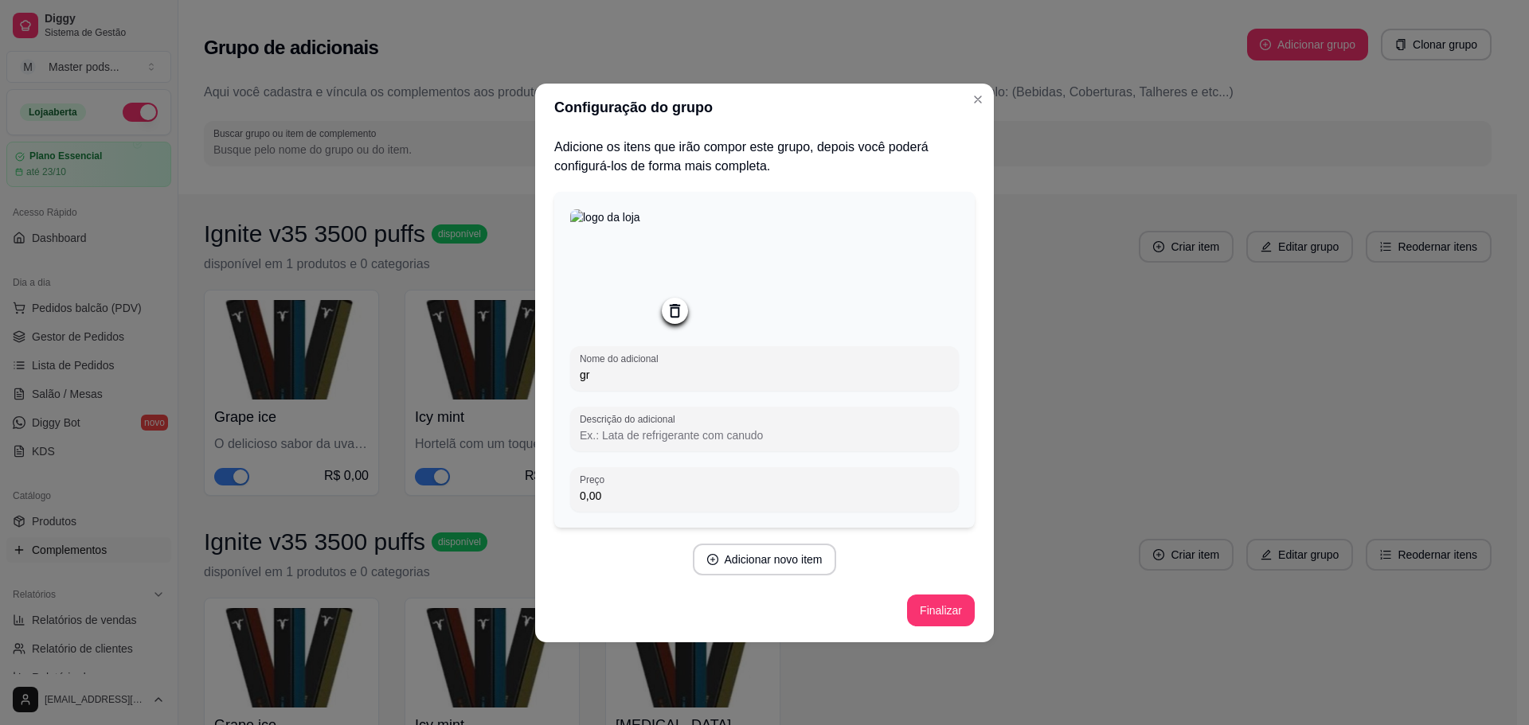
type input "g"
type input "Grape ice"
click at [661, 441] on input "Descrição do adicional" at bounding box center [764, 436] width 369 height 16
paste input "O delicioso sabor da uva com um toque de [MEDICAL_DATA]"
type input "O delicioso sabor da uva com um toque de [MEDICAL_DATA]"
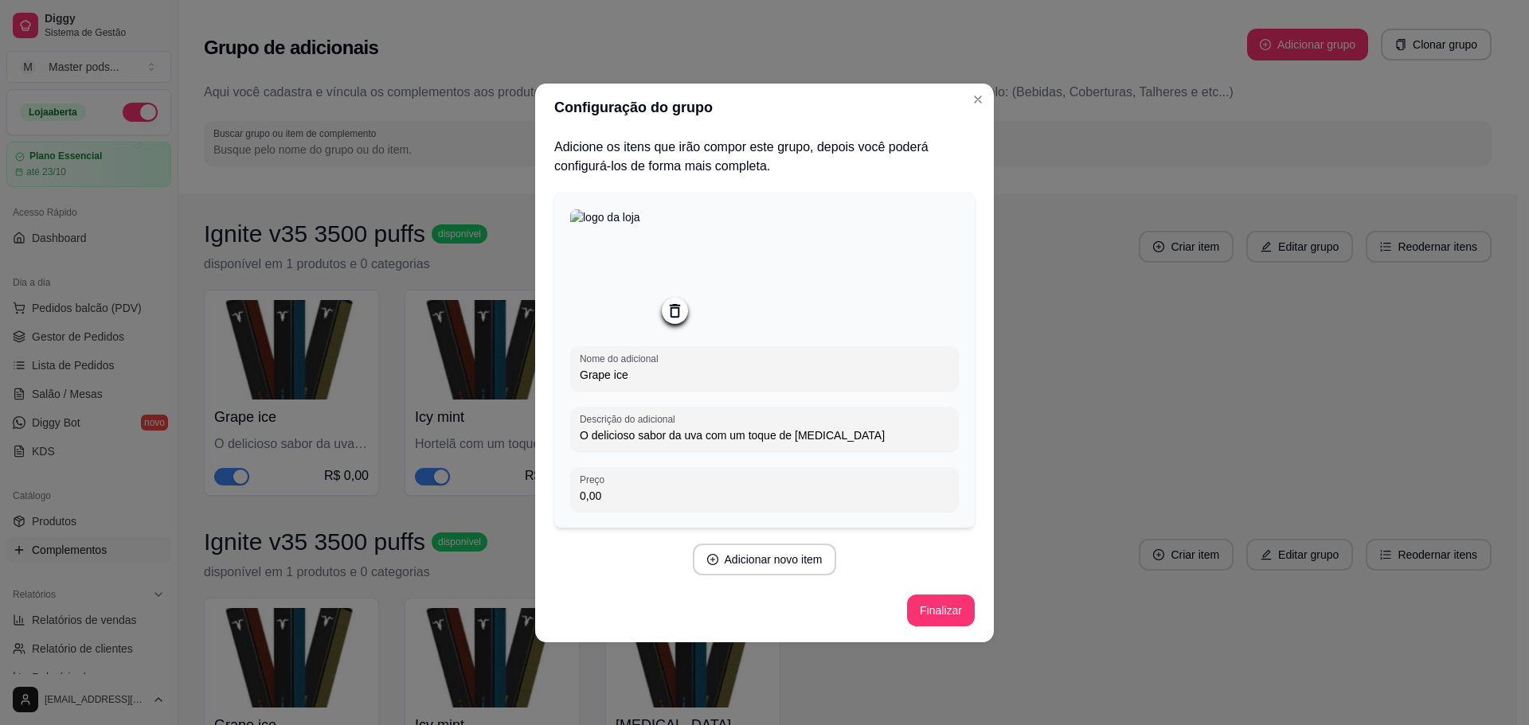
click at [937, 605] on button "Finalizar" at bounding box center [941, 611] width 68 height 32
click at [762, 557] on button "Adicionar novo item" at bounding box center [764, 559] width 140 height 31
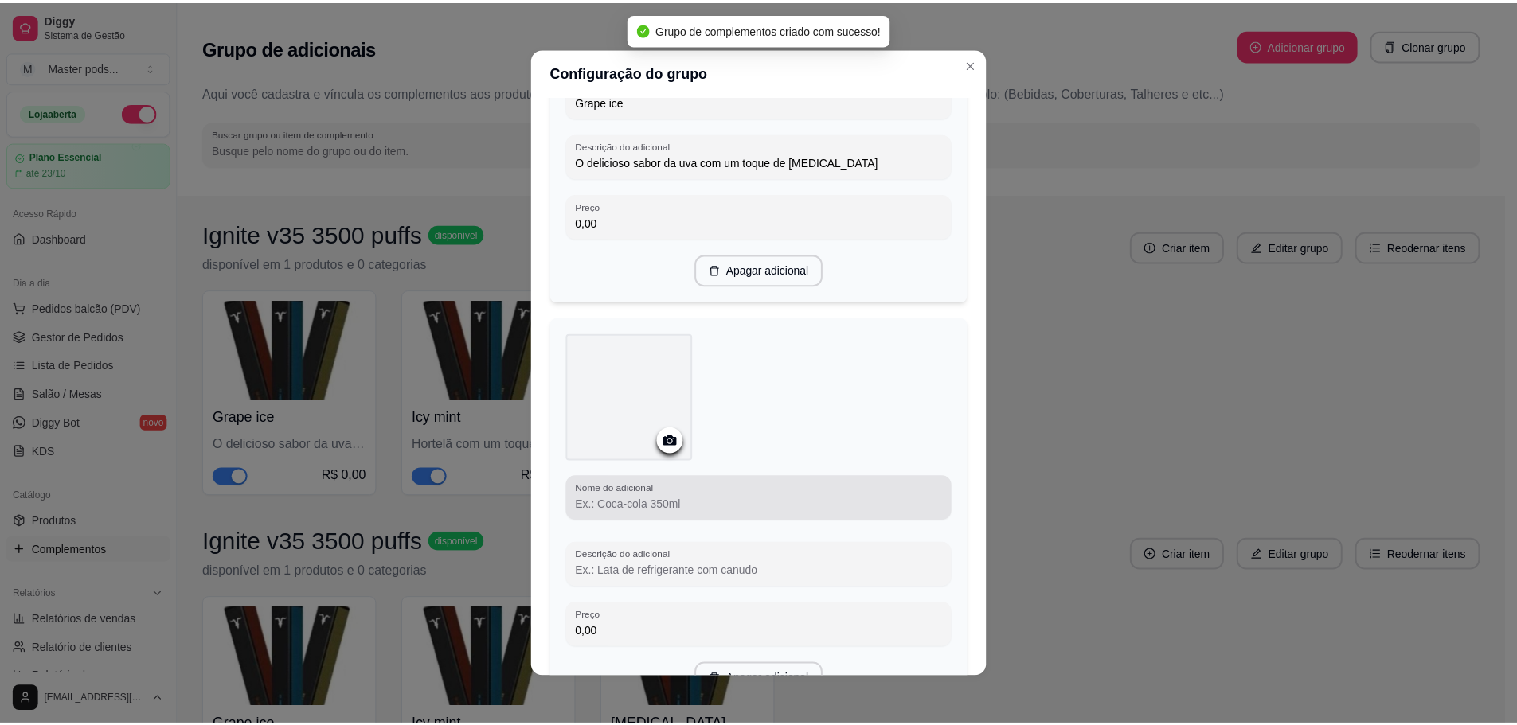
scroll to position [239, 0]
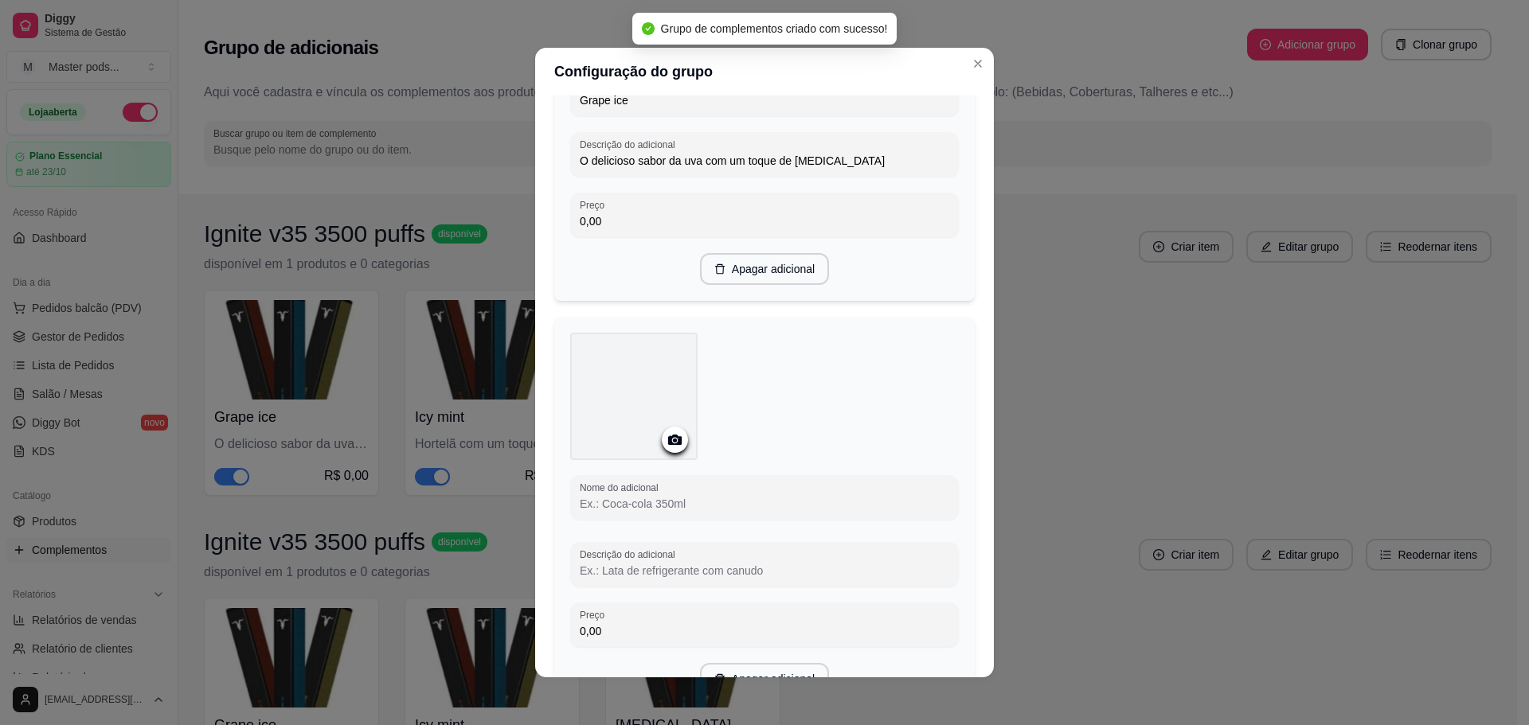
click at [638, 406] on div at bounding box center [633, 396] width 127 height 127
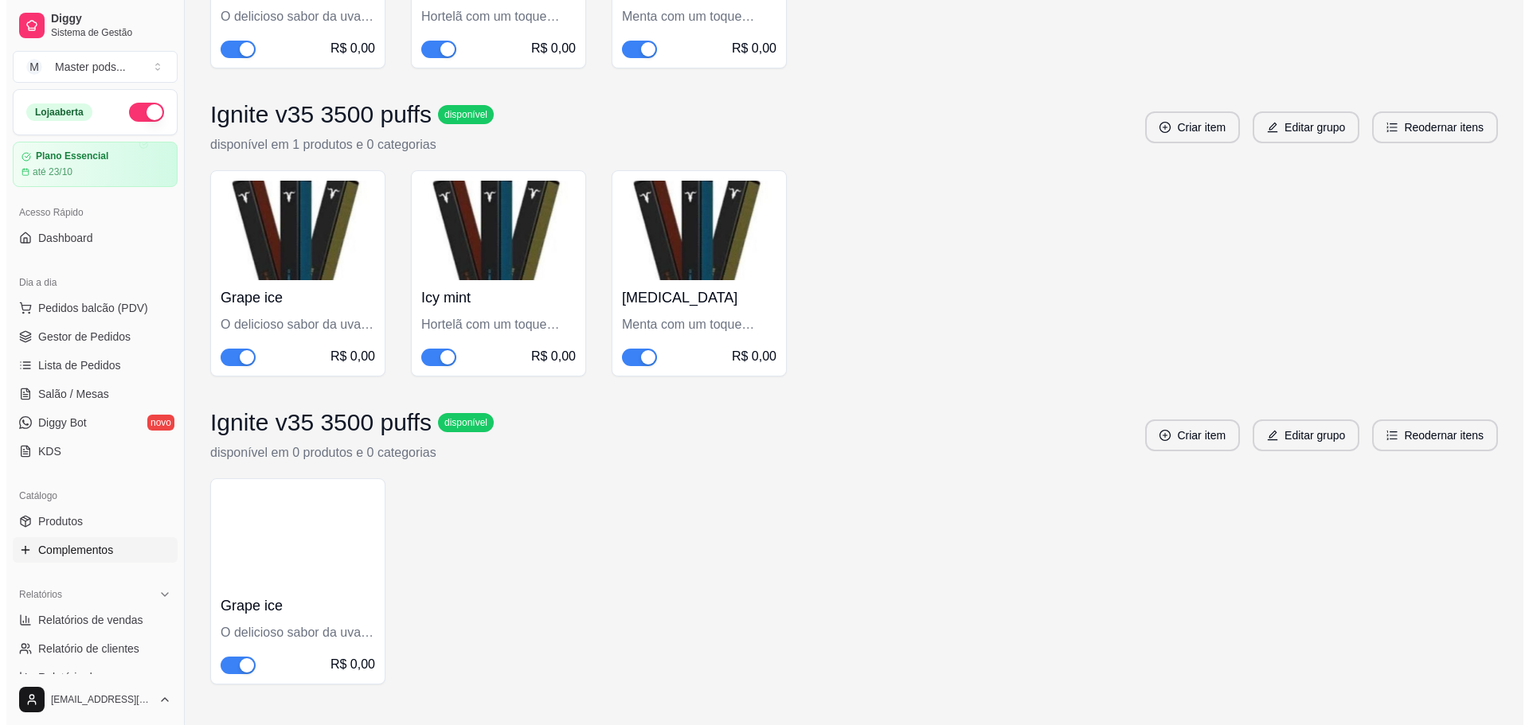
scroll to position [483, 0]
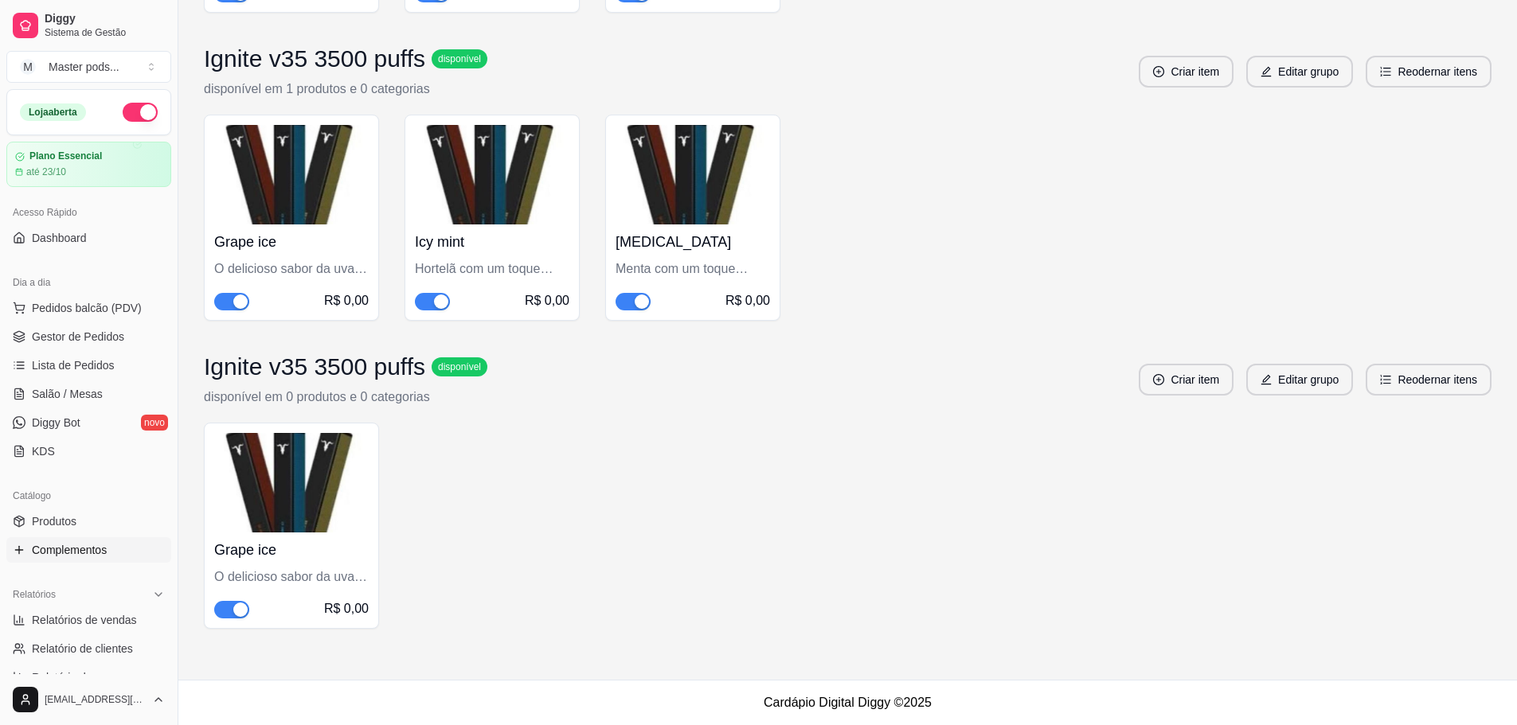
click at [343, 483] on img at bounding box center [291, 483] width 154 height 100
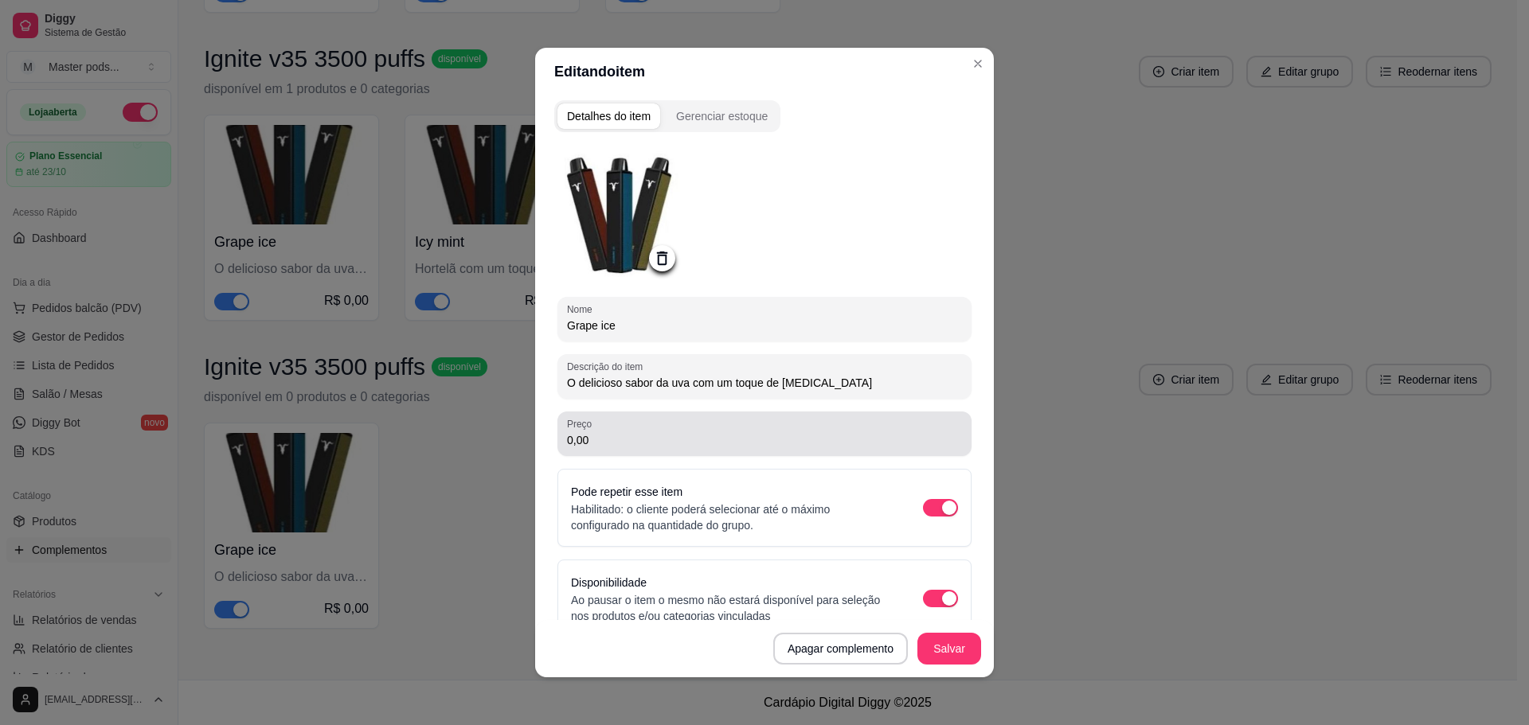
scroll to position [0, 0]
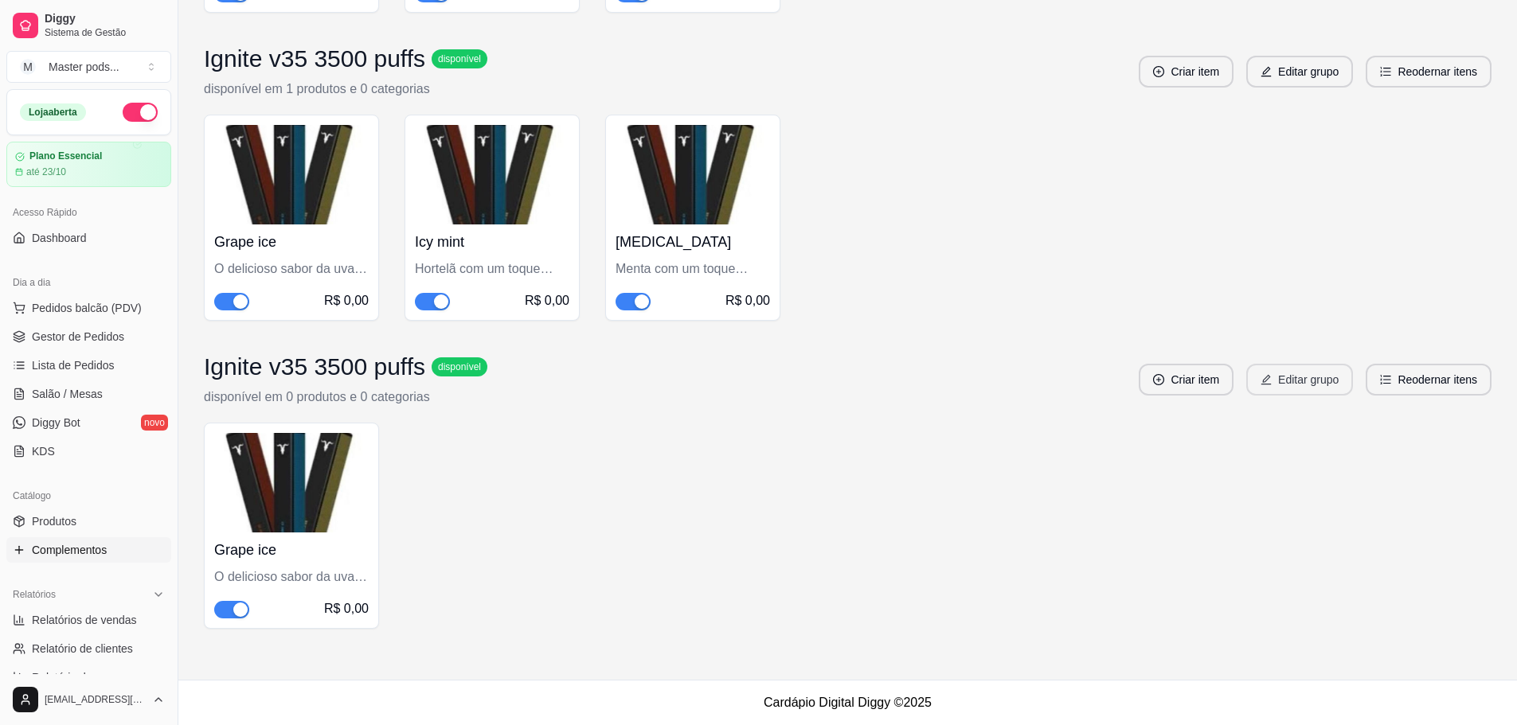
click at [1330, 379] on button "Editar grupo" at bounding box center [1299, 380] width 107 height 32
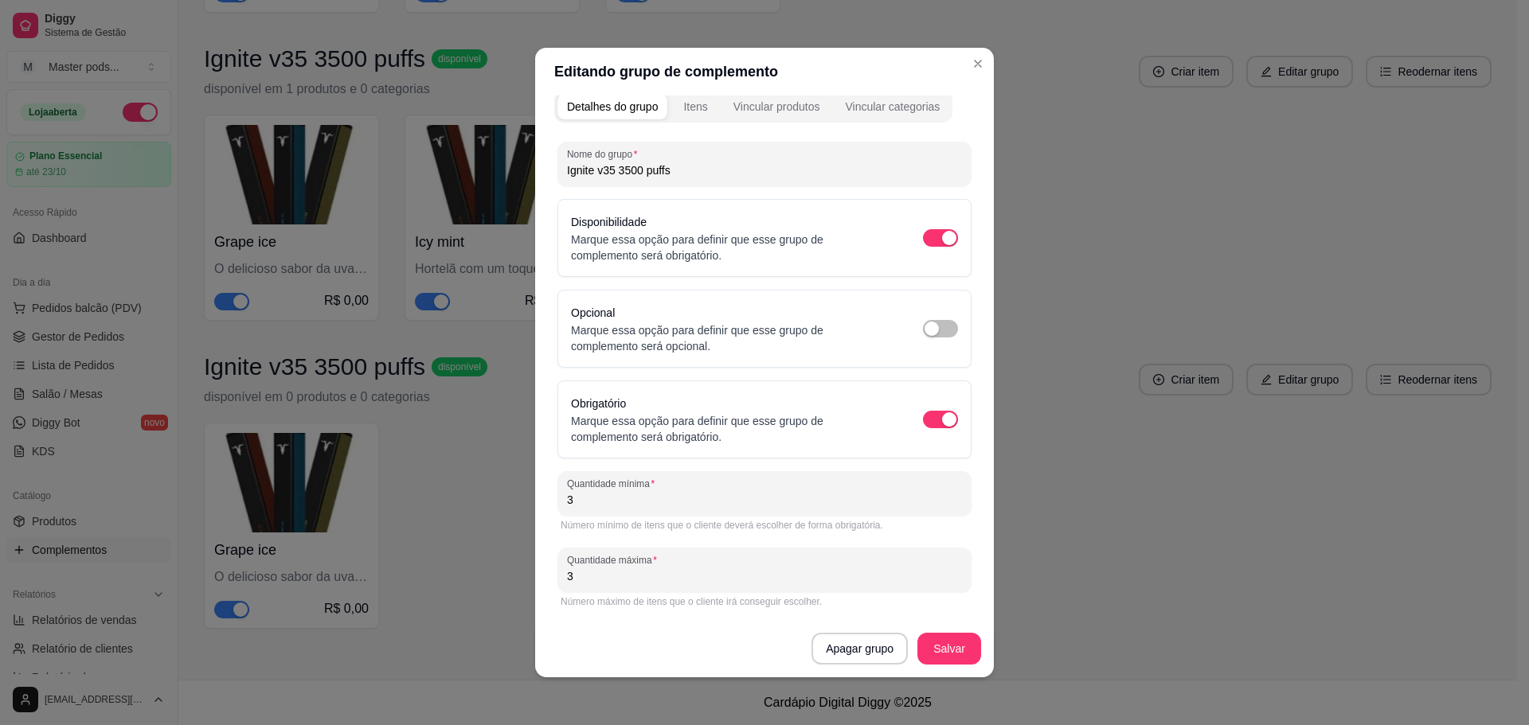
scroll to position [12, 0]
click at [923, 422] on span "button" at bounding box center [940, 419] width 35 height 18
click at [928, 323] on span "button" at bounding box center [940, 328] width 35 height 18
click at [920, 436] on div "Obrigatório Marque essa opção para definir que esse grupo de complemento será o…" at bounding box center [764, 418] width 387 height 51
click at [923, 426] on span "button" at bounding box center [940, 419] width 35 height 18
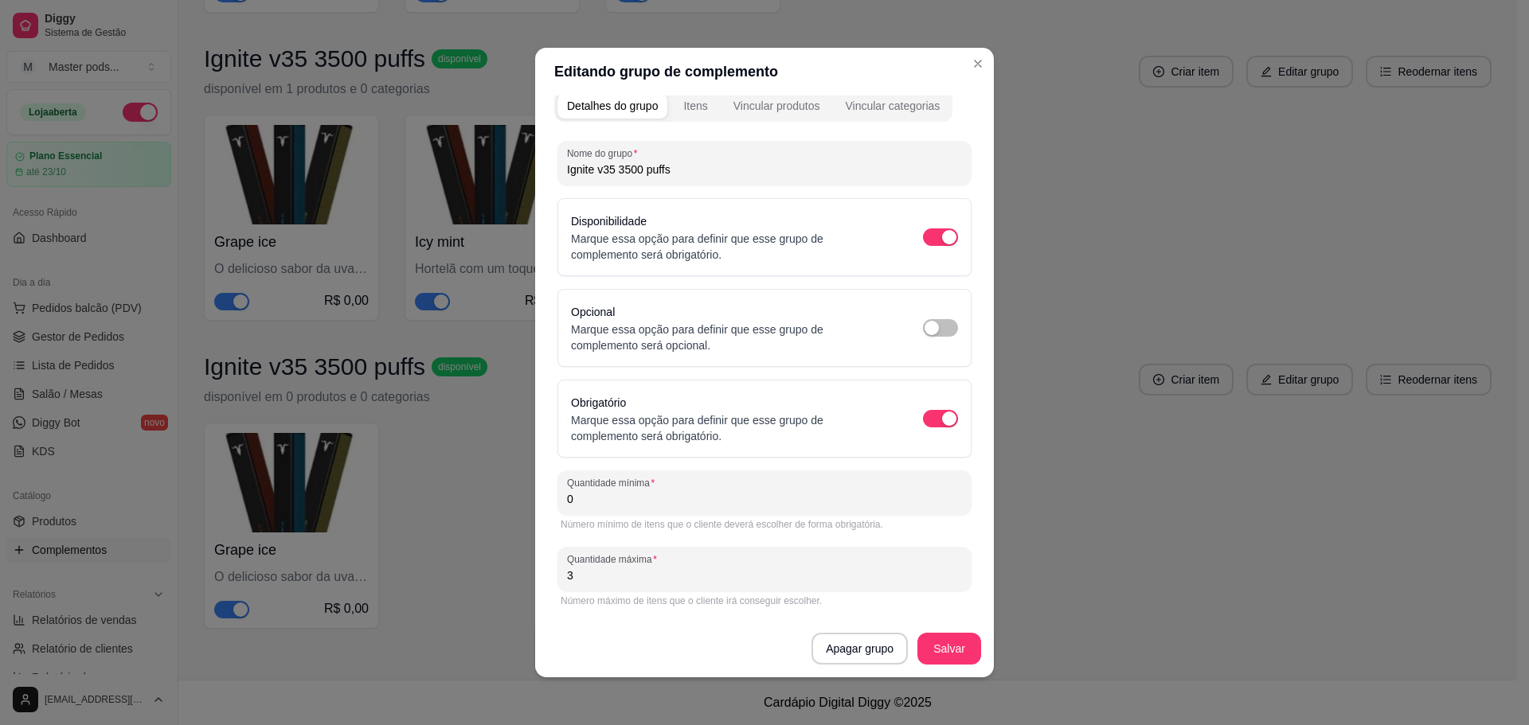
drag, startPoint x: 675, startPoint y: 498, endPoint x: 514, endPoint y: 503, distance: 160.9
click at [514, 503] on div "Editando grupo de complemento Detalhes do grupo Itens Vincular produtos Vincula…" at bounding box center [764, 362] width 1529 height 725
type input "3"
click at [958, 652] on button "Salvar" at bounding box center [949, 649] width 62 height 31
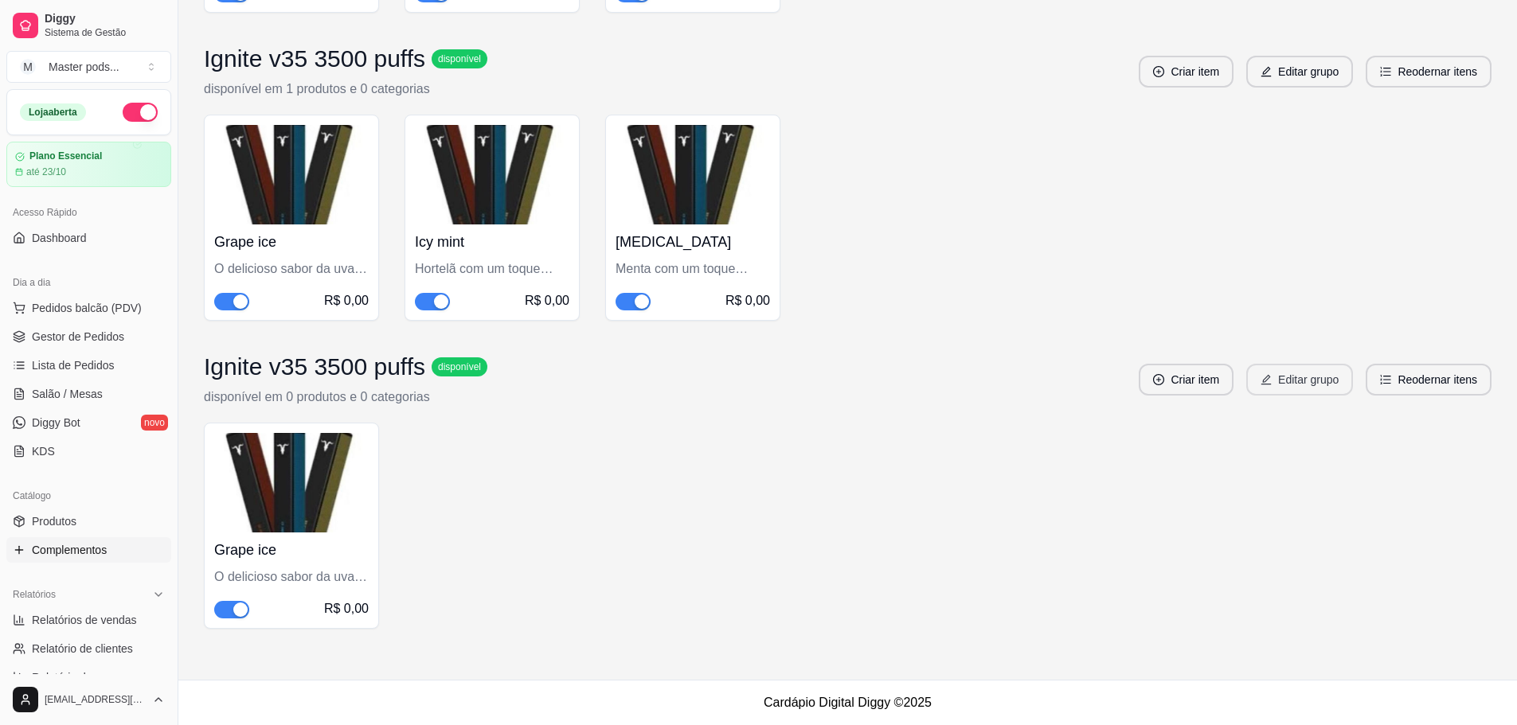
click at [1333, 380] on button "Editar grupo" at bounding box center [1299, 380] width 107 height 32
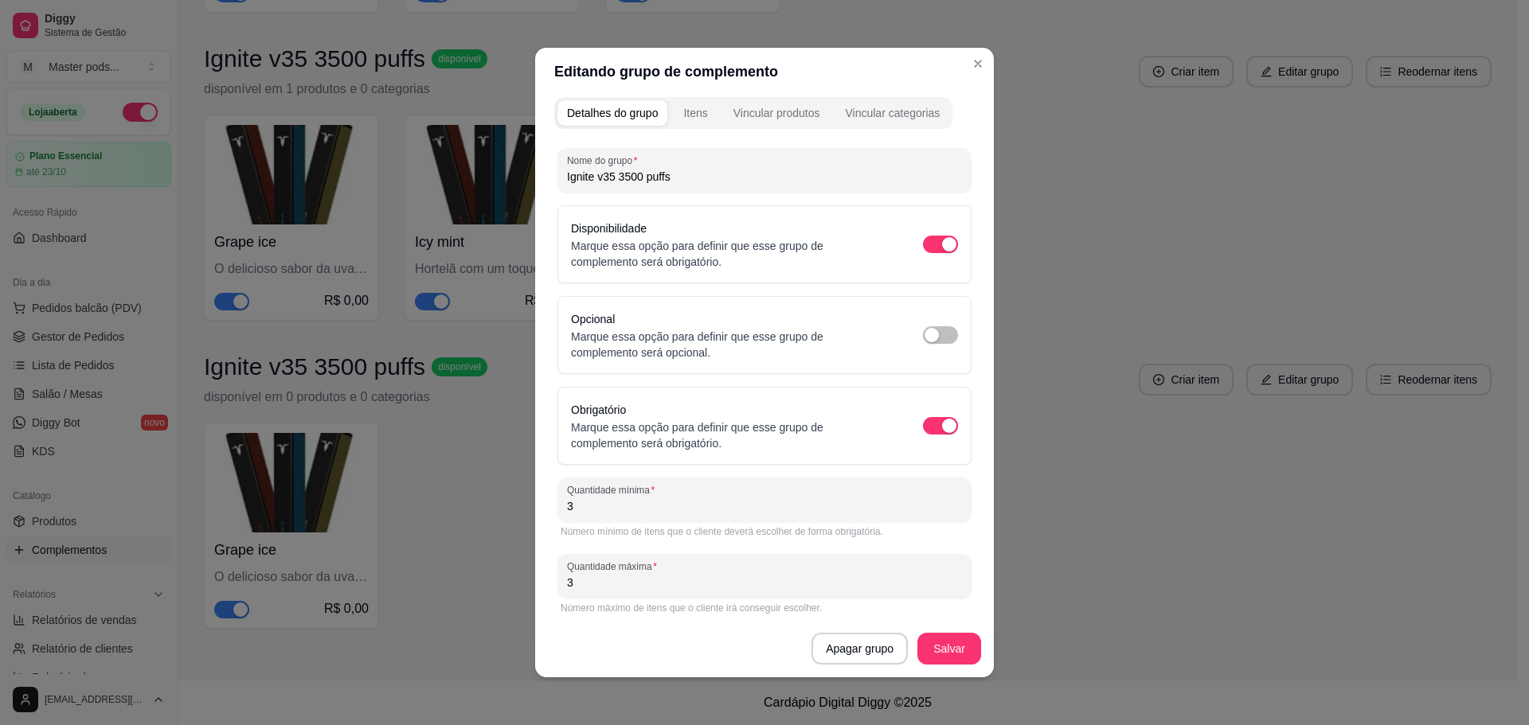
scroll to position [0, 0]
click at [685, 121] on div "Itens" at bounding box center [695, 118] width 24 height 16
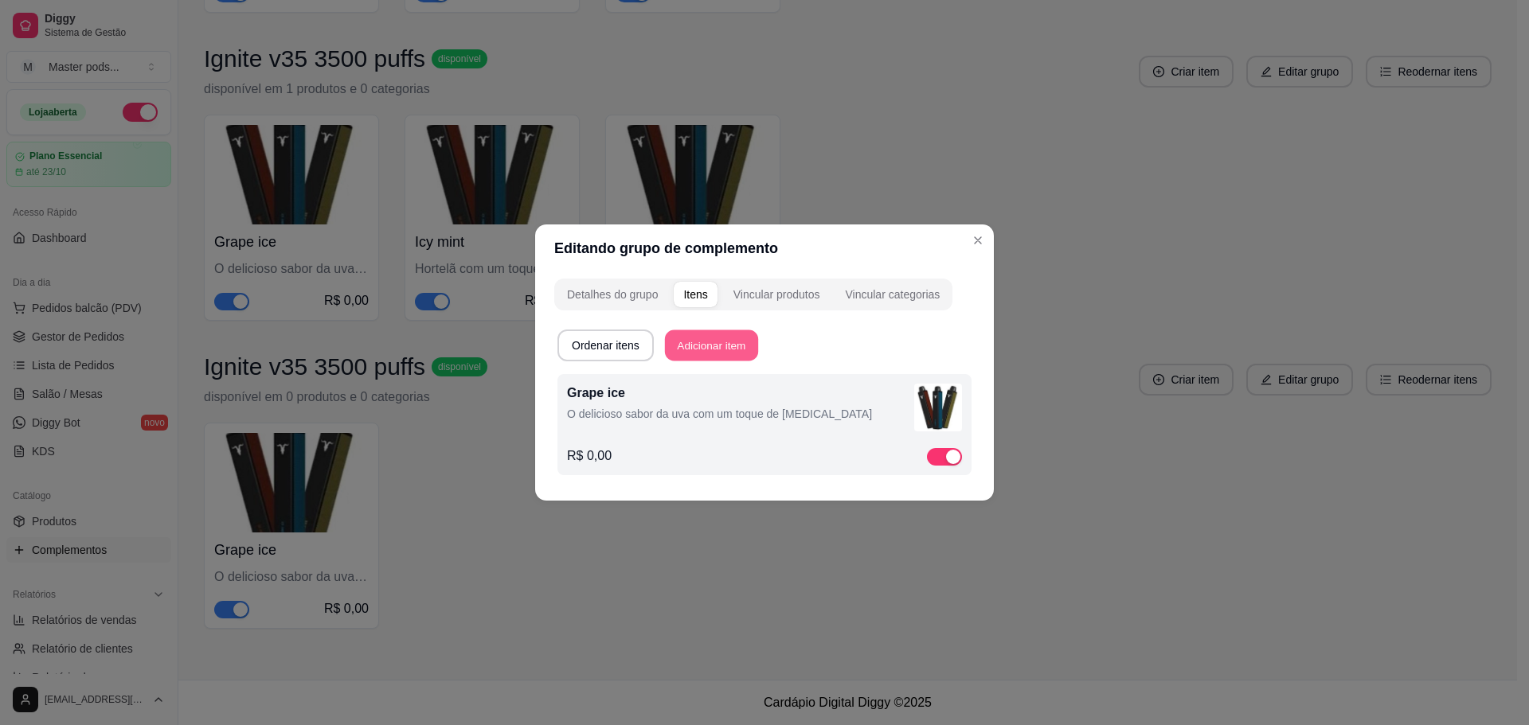
click at [725, 337] on button "Adicionar item" at bounding box center [711, 345] width 93 height 31
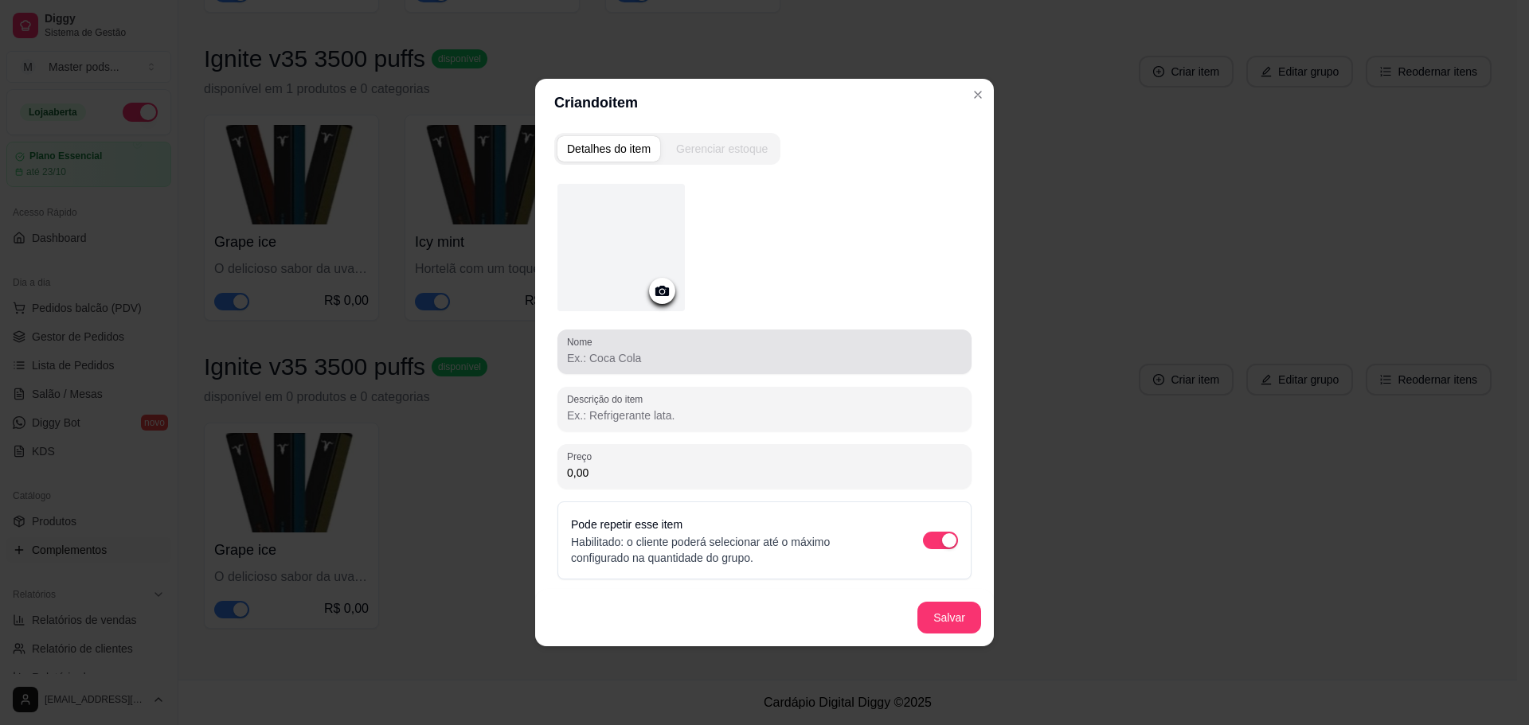
click at [608, 249] on div at bounding box center [620, 247] width 127 height 127
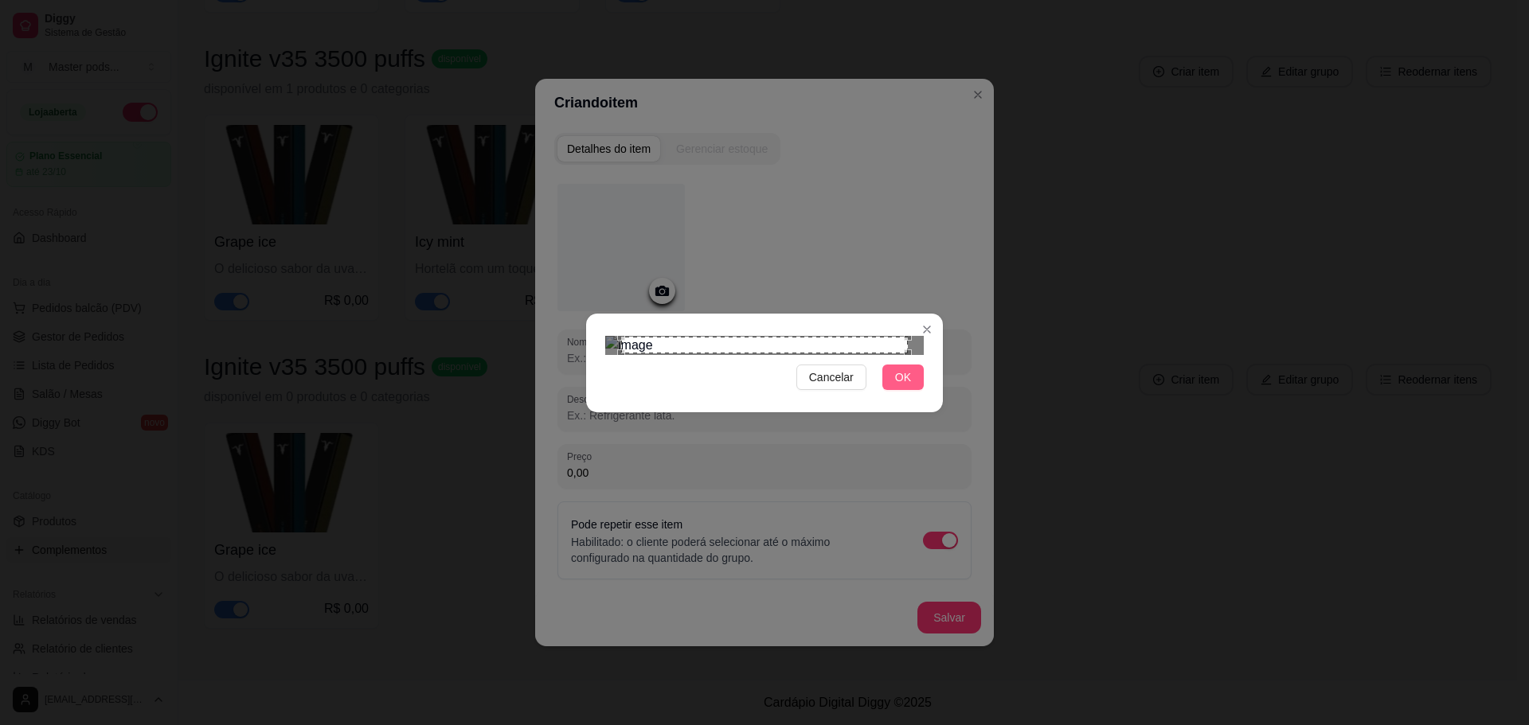
click at [893, 390] on button "OK" at bounding box center [902, 377] width 41 height 25
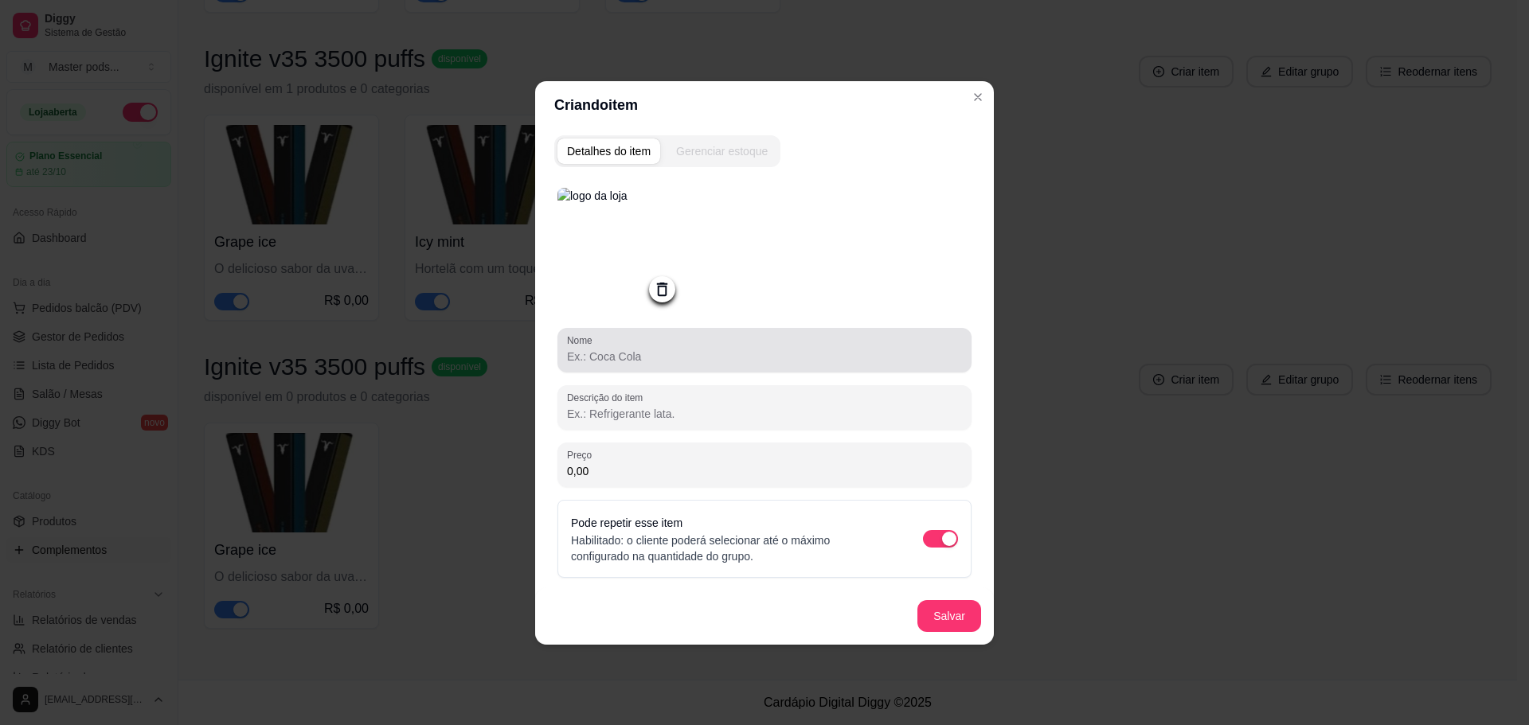
click at [597, 366] on div at bounding box center [764, 350] width 395 height 32
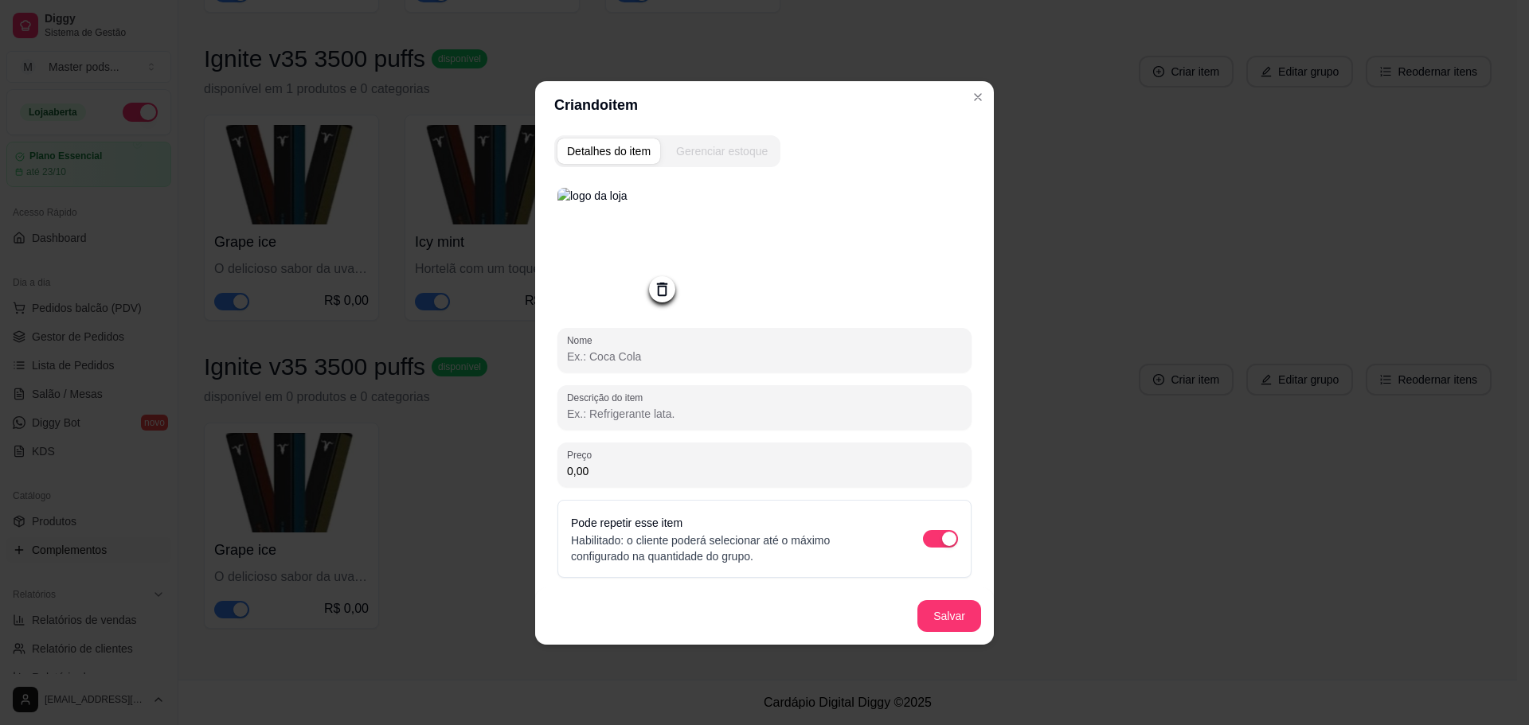
type input "i"
type input "Icy mint"
click at [631, 430] on div "Descrição do item" at bounding box center [764, 407] width 414 height 45
paste input "Hortelã com um toque gelado"
type input "Hortelã com um toque gelado"
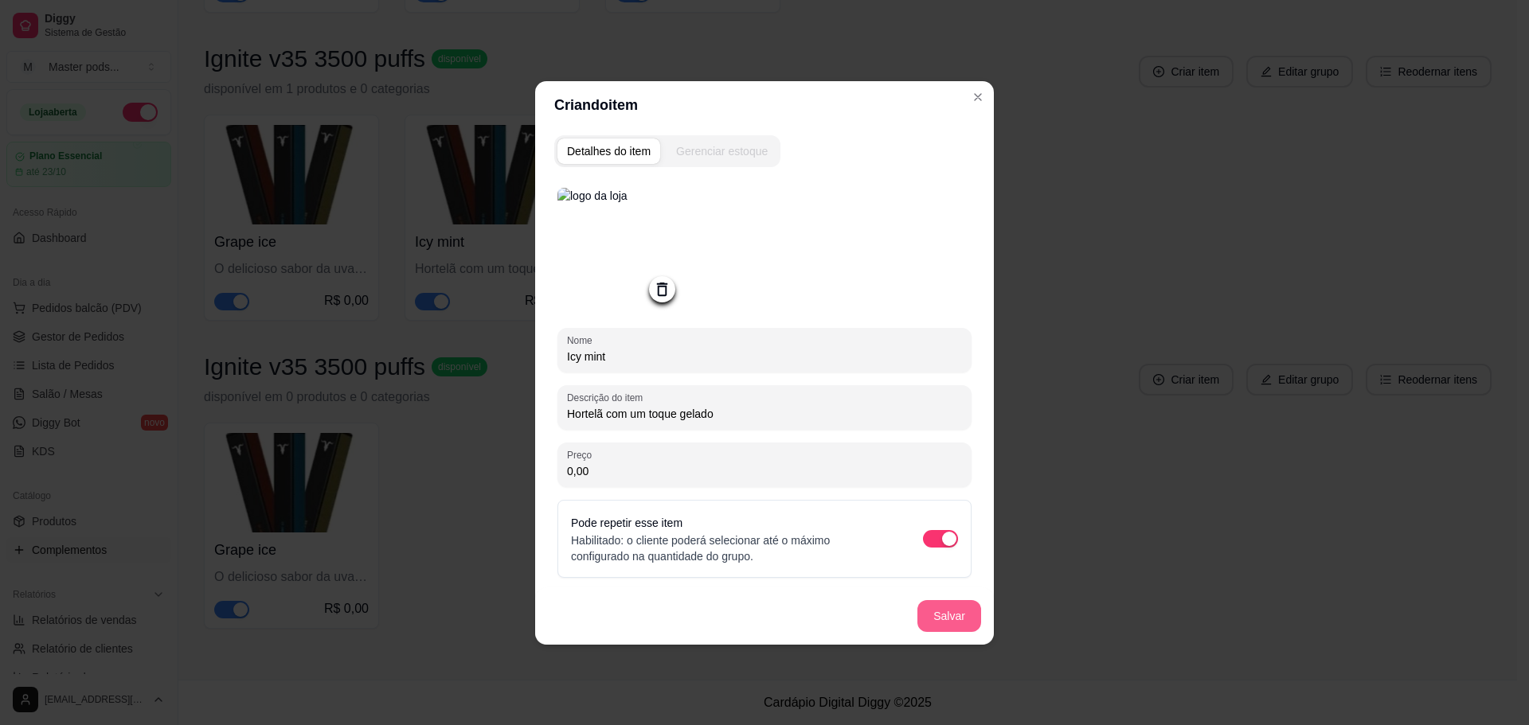
click at [928, 616] on button "Salvar" at bounding box center [949, 616] width 64 height 32
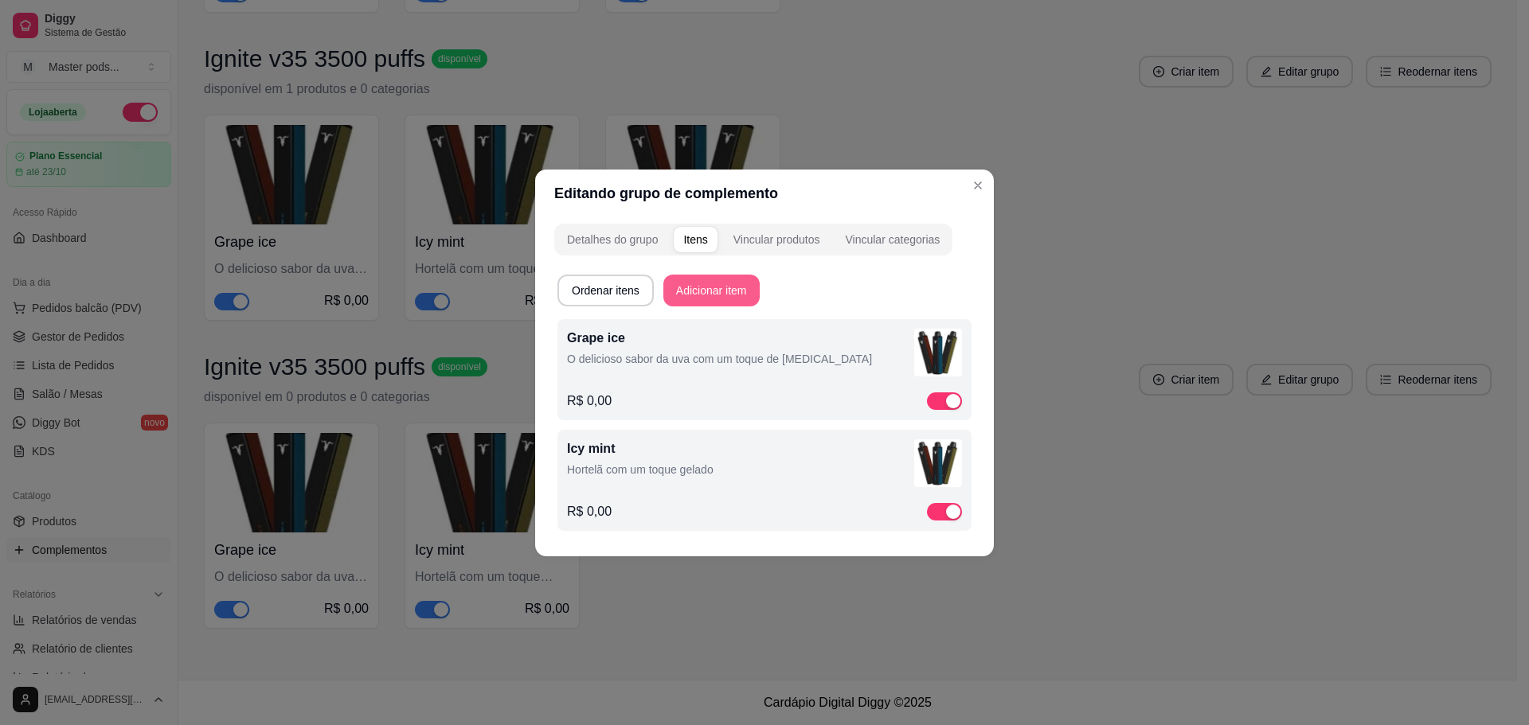
click at [685, 275] on button "Adicionar item" at bounding box center [711, 291] width 96 height 32
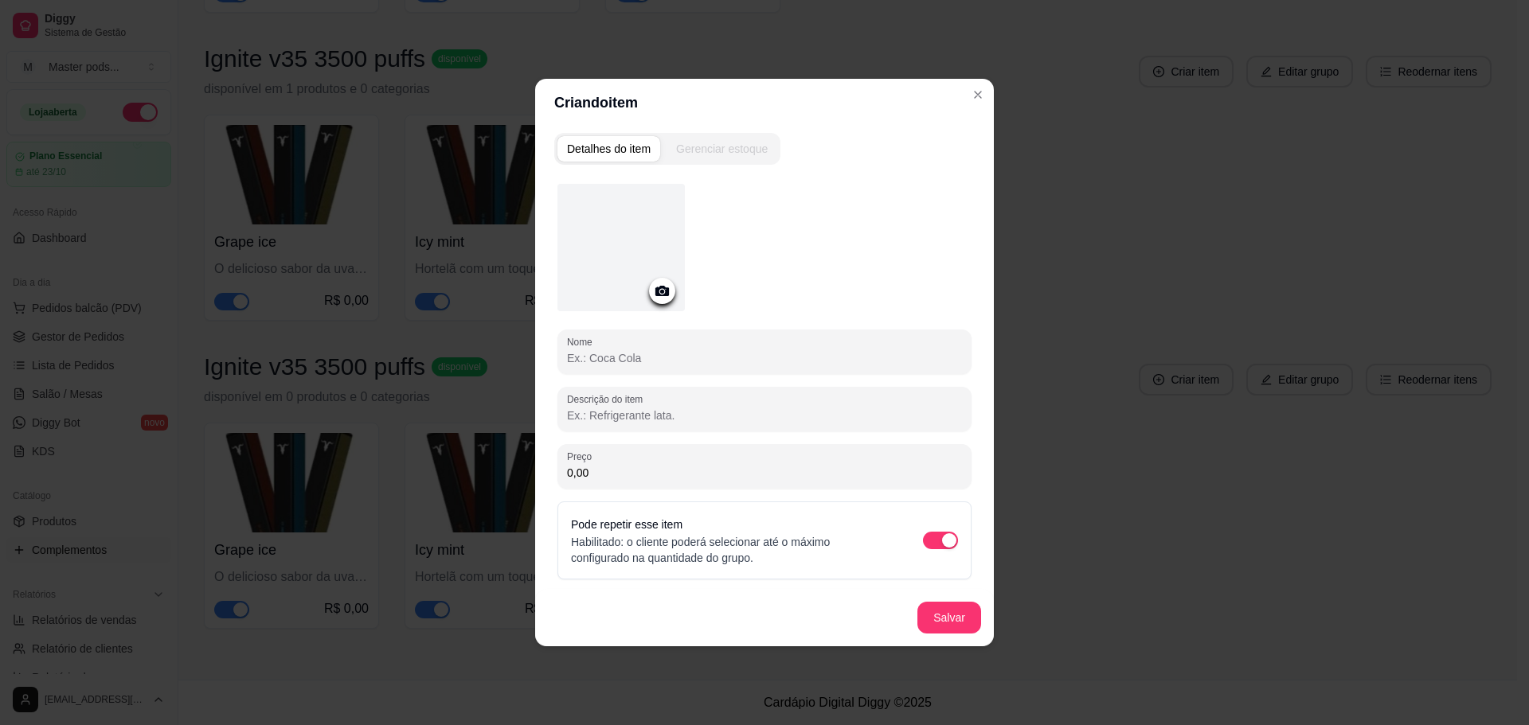
click at [593, 219] on div at bounding box center [620, 247] width 127 height 127
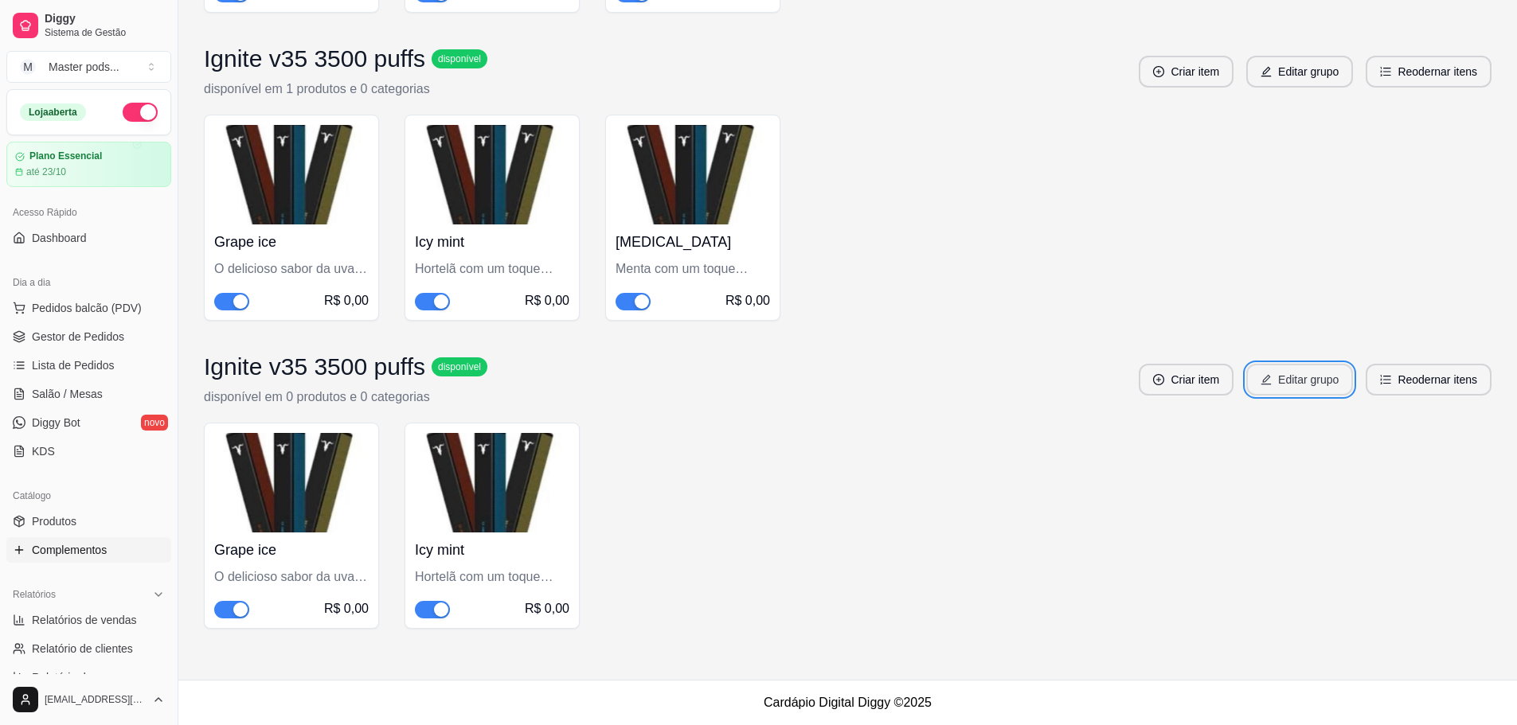
click at [1307, 385] on button "Editar grupo" at bounding box center [1299, 380] width 107 height 32
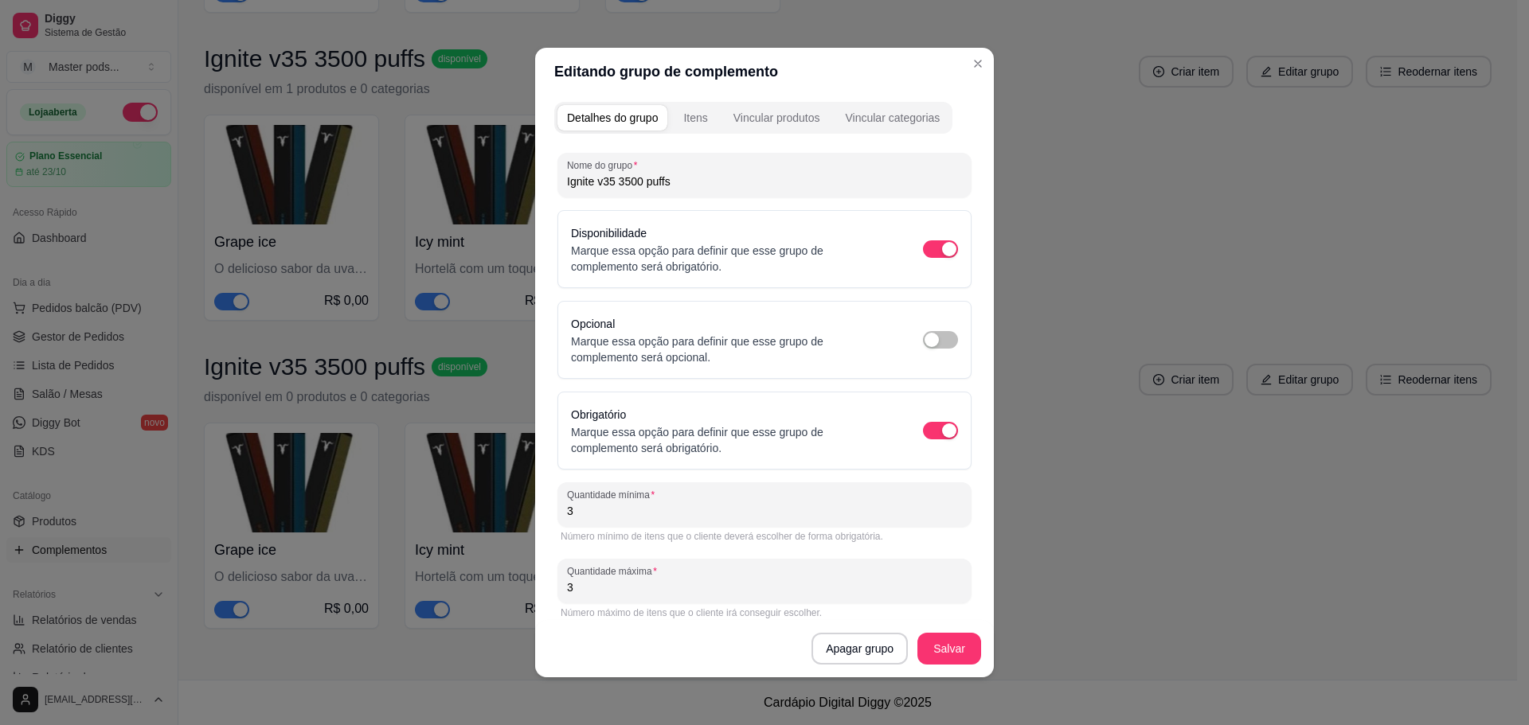
click at [689, 115] on div "Itens" at bounding box center [695, 118] width 24 height 16
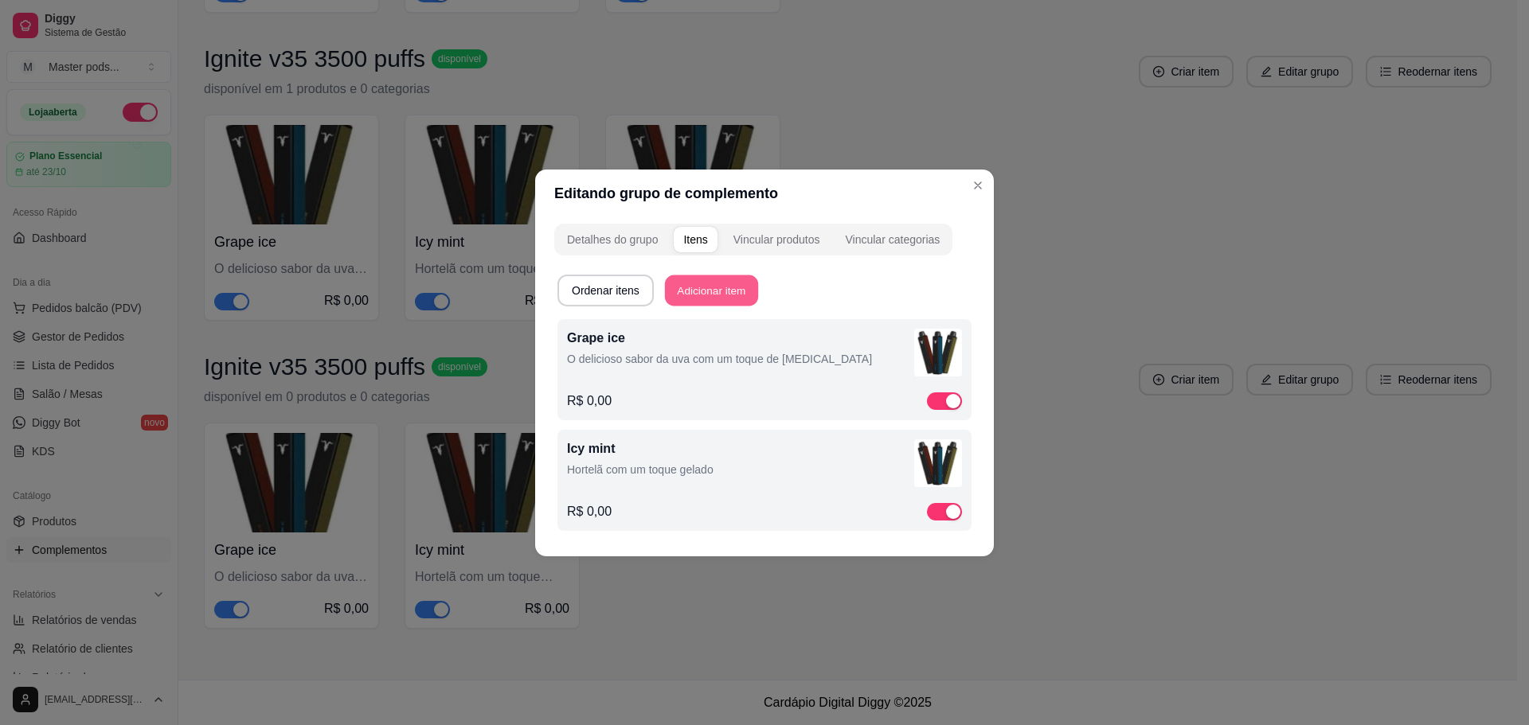
click at [729, 286] on button "Adicionar item" at bounding box center [711, 290] width 93 height 31
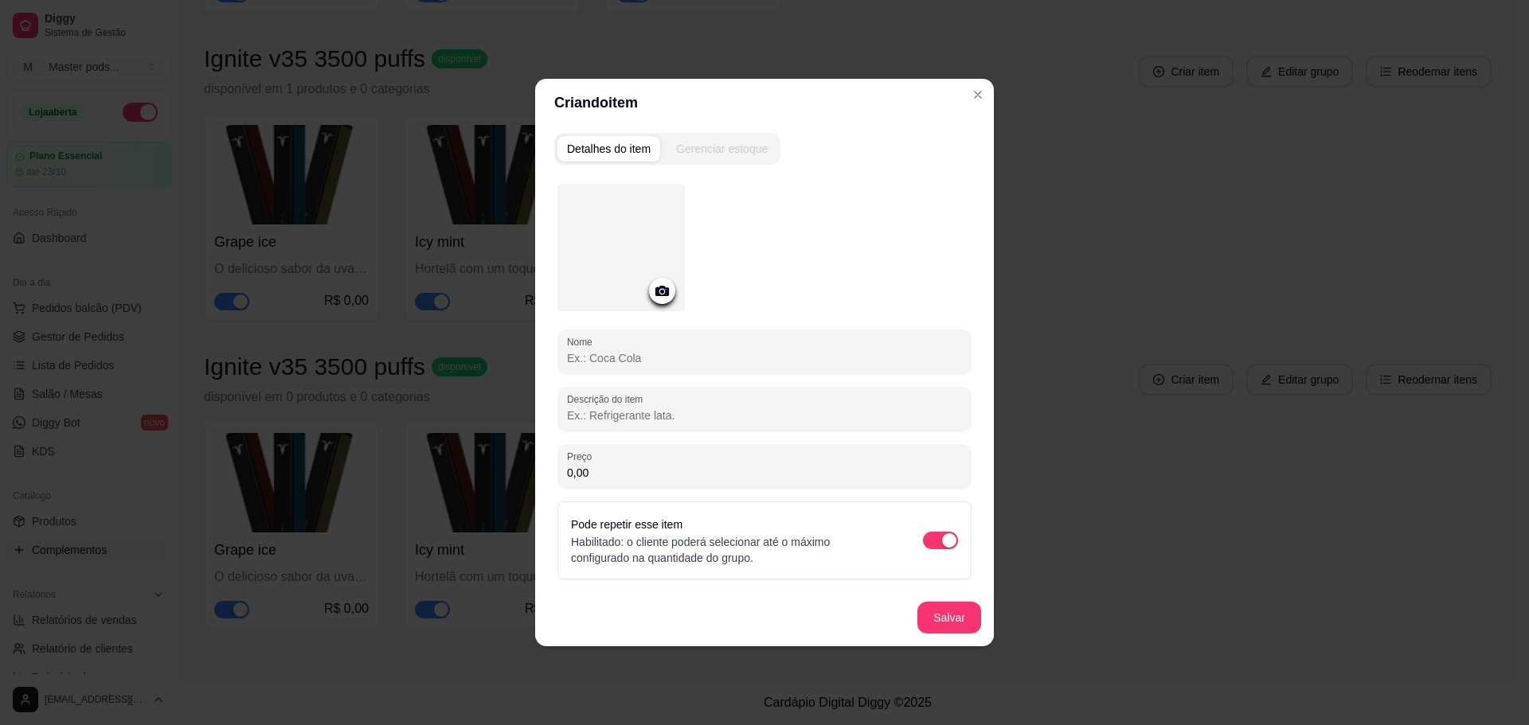
click at [600, 256] on div at bounding box center [620, 247] width 127 height 127
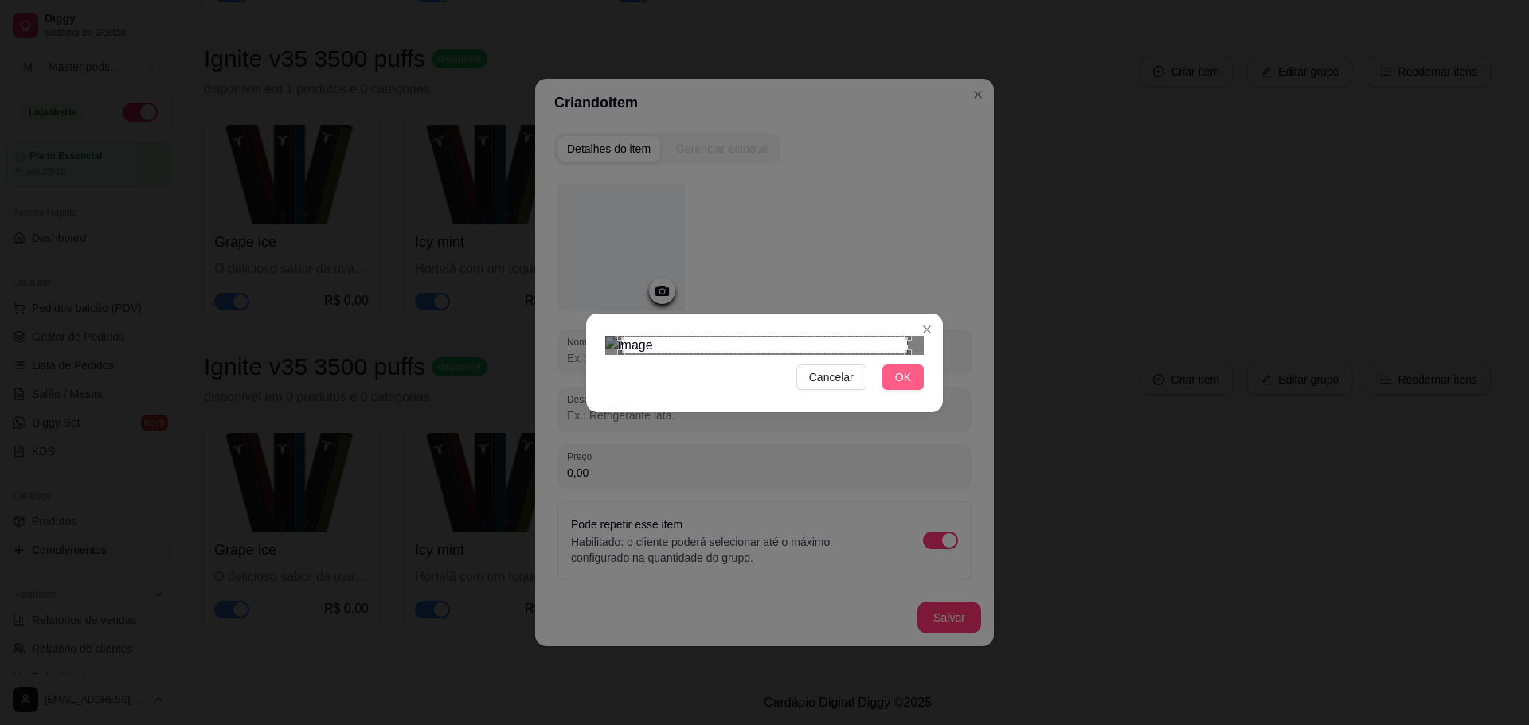
click at [914, 390] on button "OK" at bounding box center [902, 377] width 41 height 25
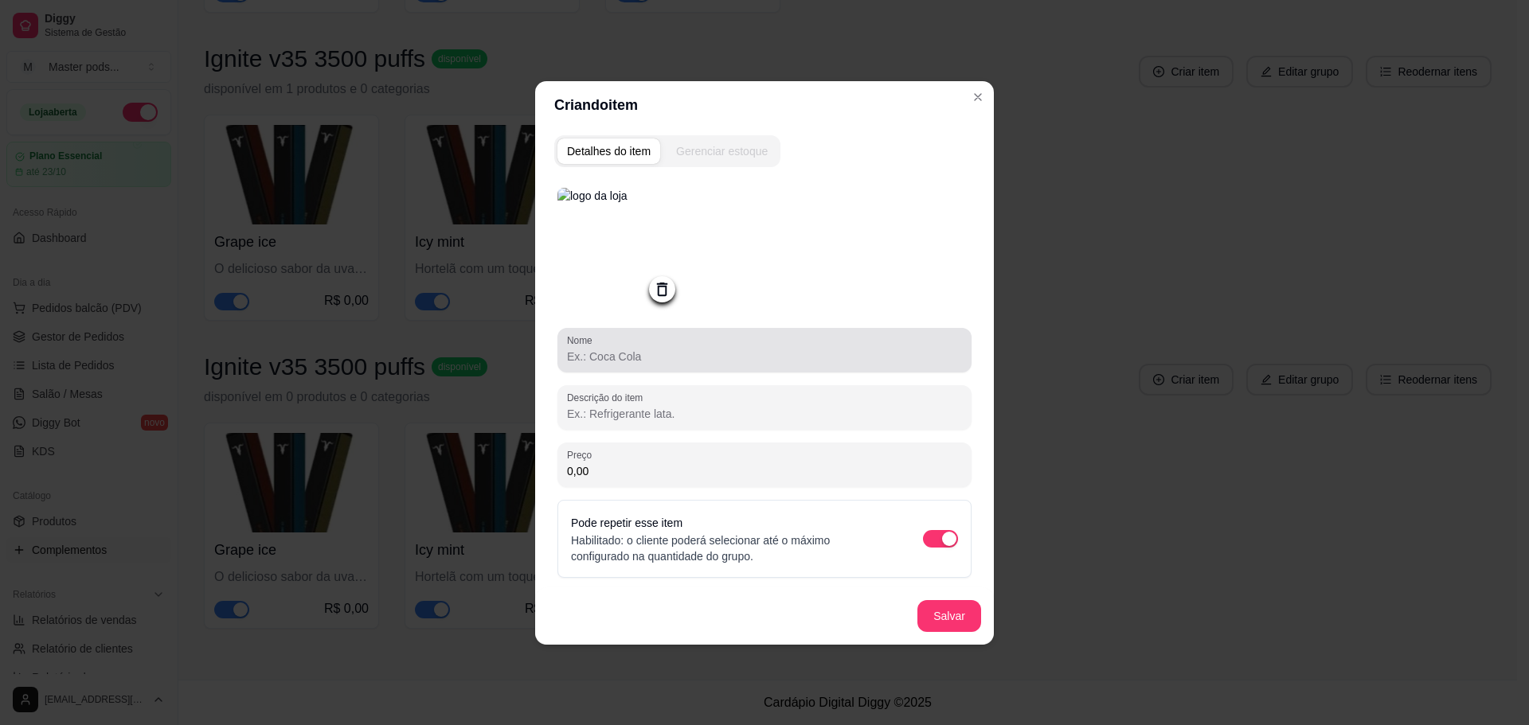
click at [608, 353] on input "Nome" at bounding box center [764, 357] width 395 height 16
type input "[MEDICAL_DATA]"
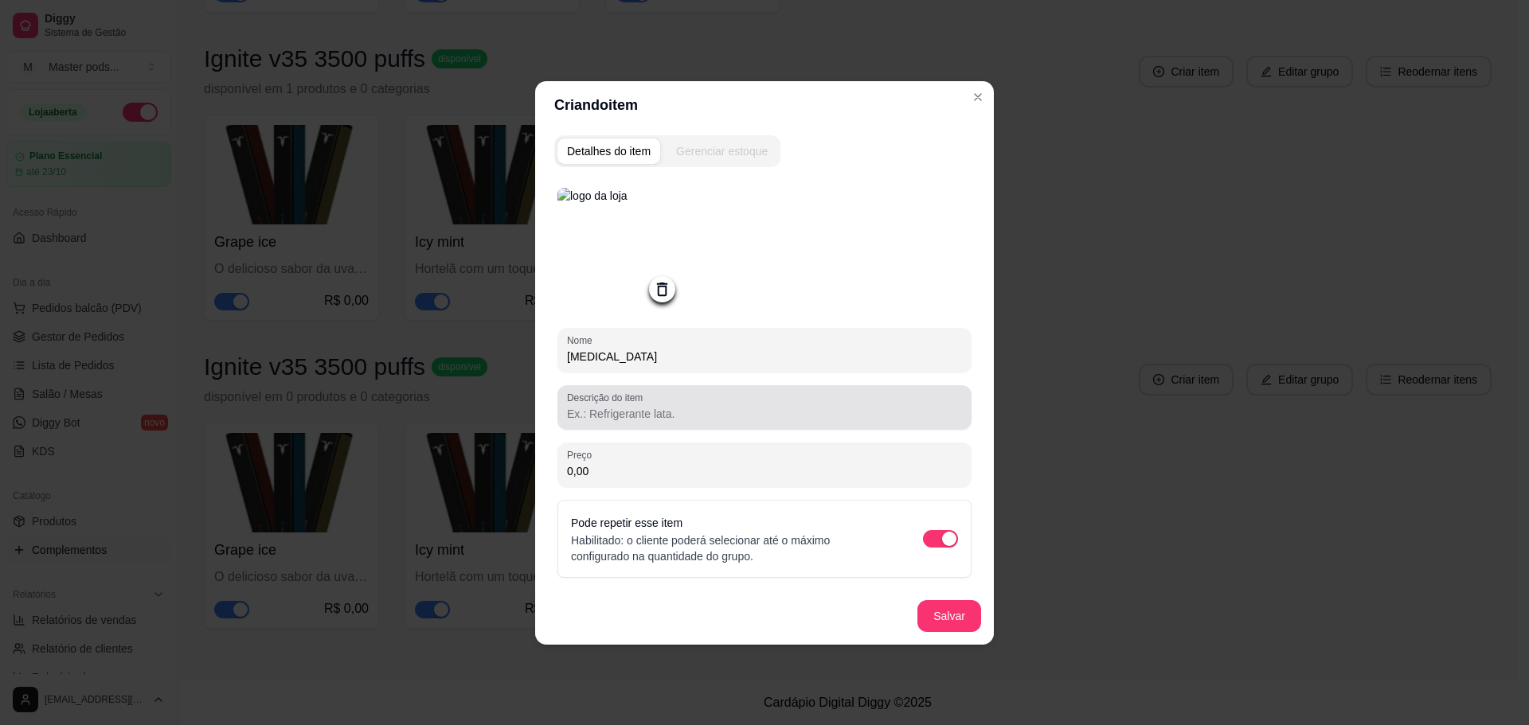
click at [625, 422] on input "Descrição do item" at bounding box center [764, 414] width 395 height 16
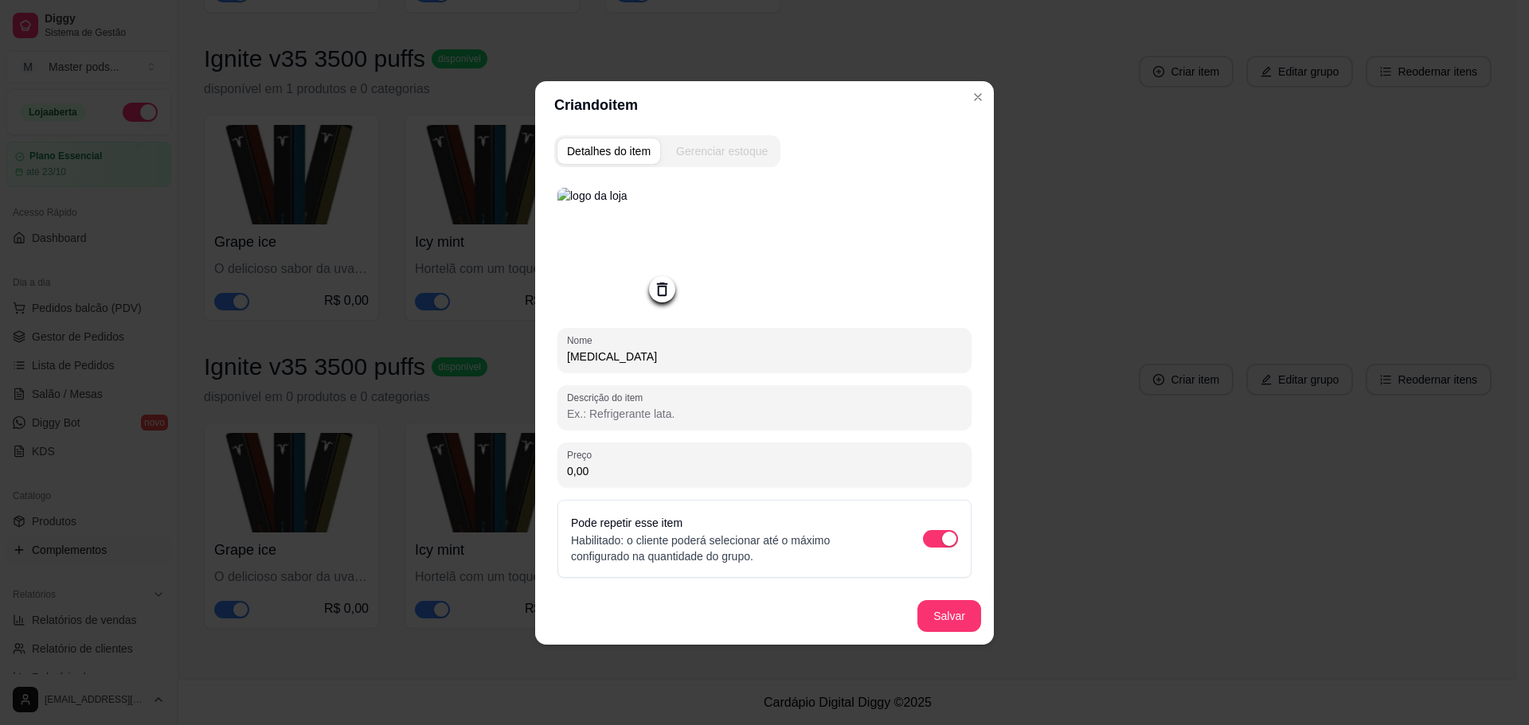
paste input "Menta com um toque gelado"
type input "Menta com um toque gelado"
click at [936, 615] on button "Salvar" at bounding box center [949, 616] width 64 height 32
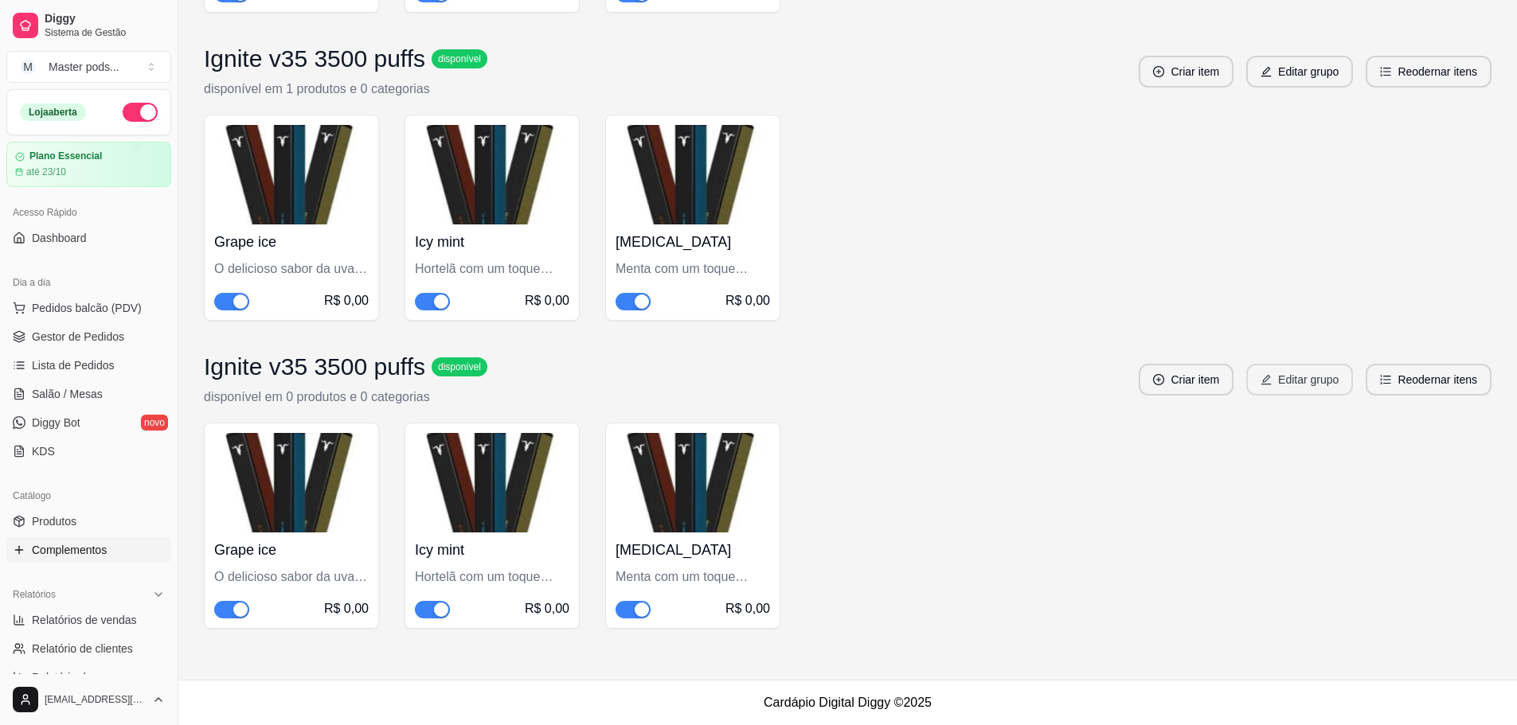
click at [1297, 380] on button "Editar grupo" at bounding box center [1299, 380] width 107 height 32
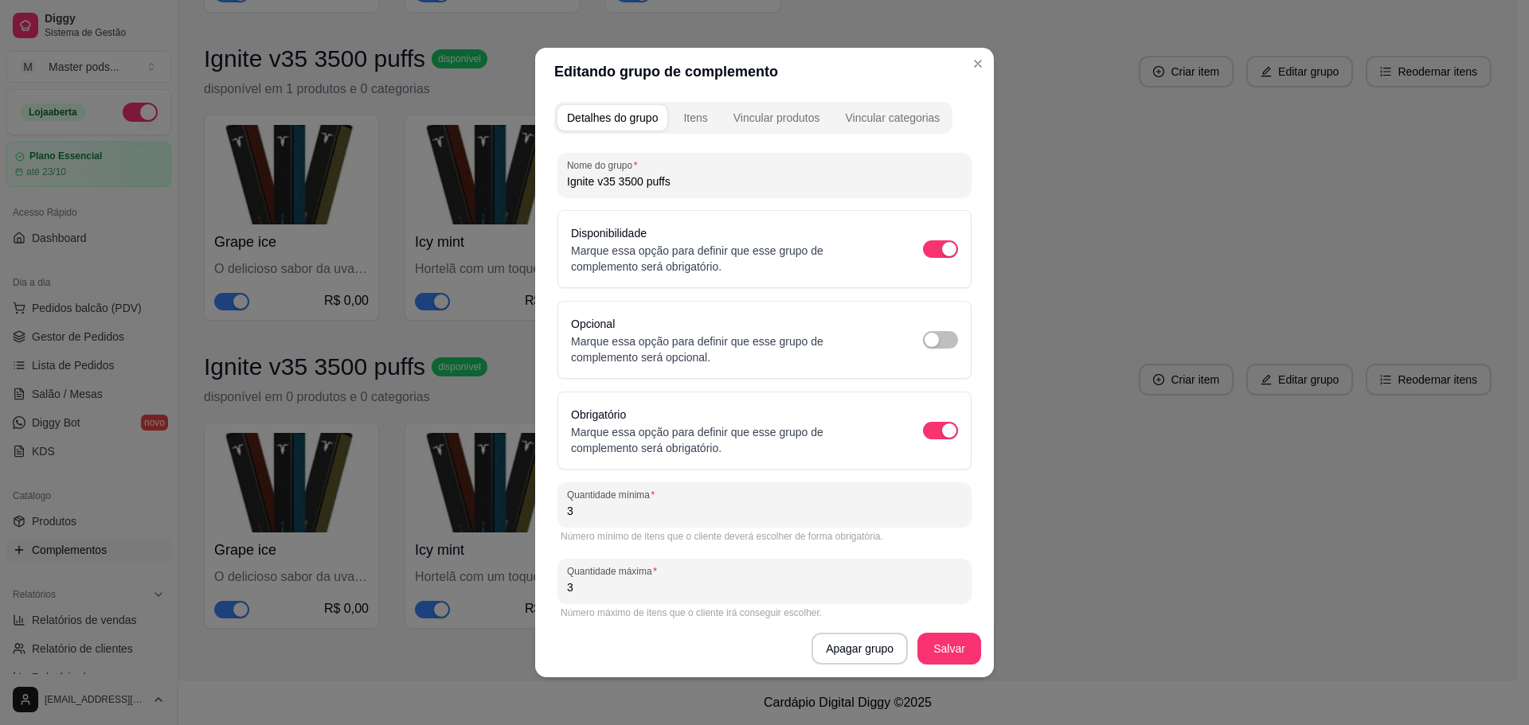
click at [702, 186] on input "Ignite v35 3500 puffs" at bounding box center [764, 182] width 395 height 16
type input "Ignite v35 3500 puffs 3"
click at [938, 653] on button "Salvar" at bounding box center [949, 649] width 64 height 32
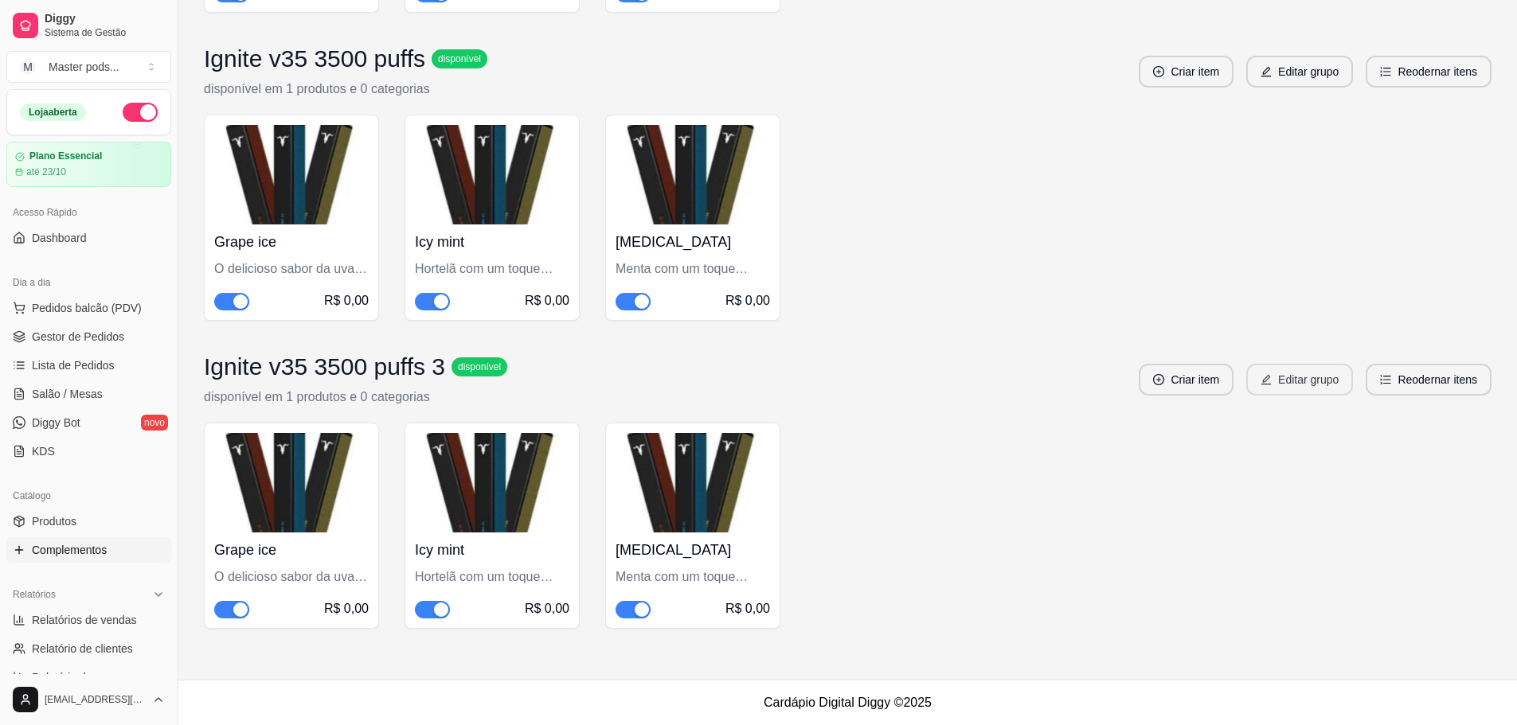
click at [1307, 381] on button "Editar grupo" at bounding box center [1299, 380] width 107 height 32
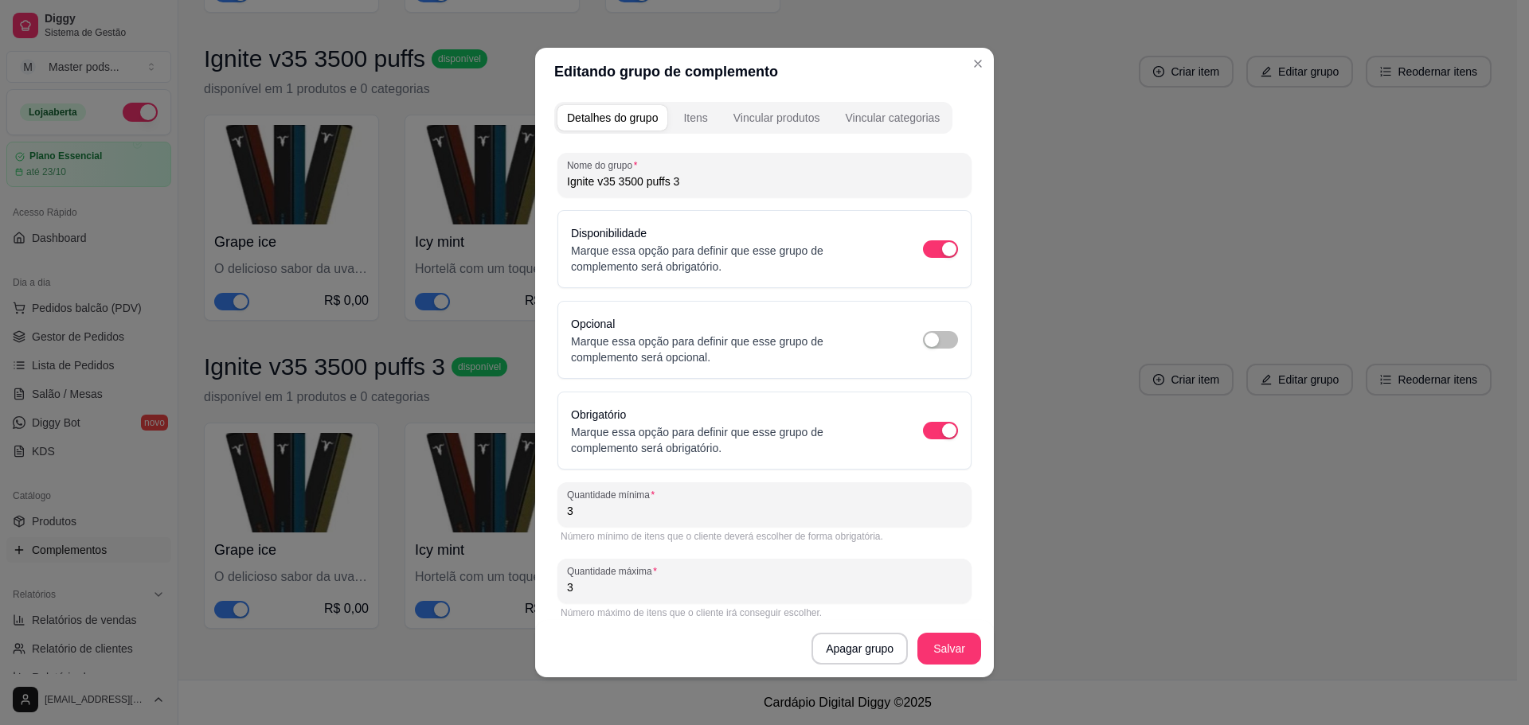
drag, startPoint x: 674, startPoint y: 180, endPoint x: 662, endPoint y: 186, distance: 12.5
click at [662, 186] on input "Ignite v35 3500 puffs 3" at bounding box center [764, 182] width 395 height 16
type input "Ignite v35 3500 puffs"
click at [945, 650] on button "Salvar" at bounding box center [949, 649] width 64 height 32
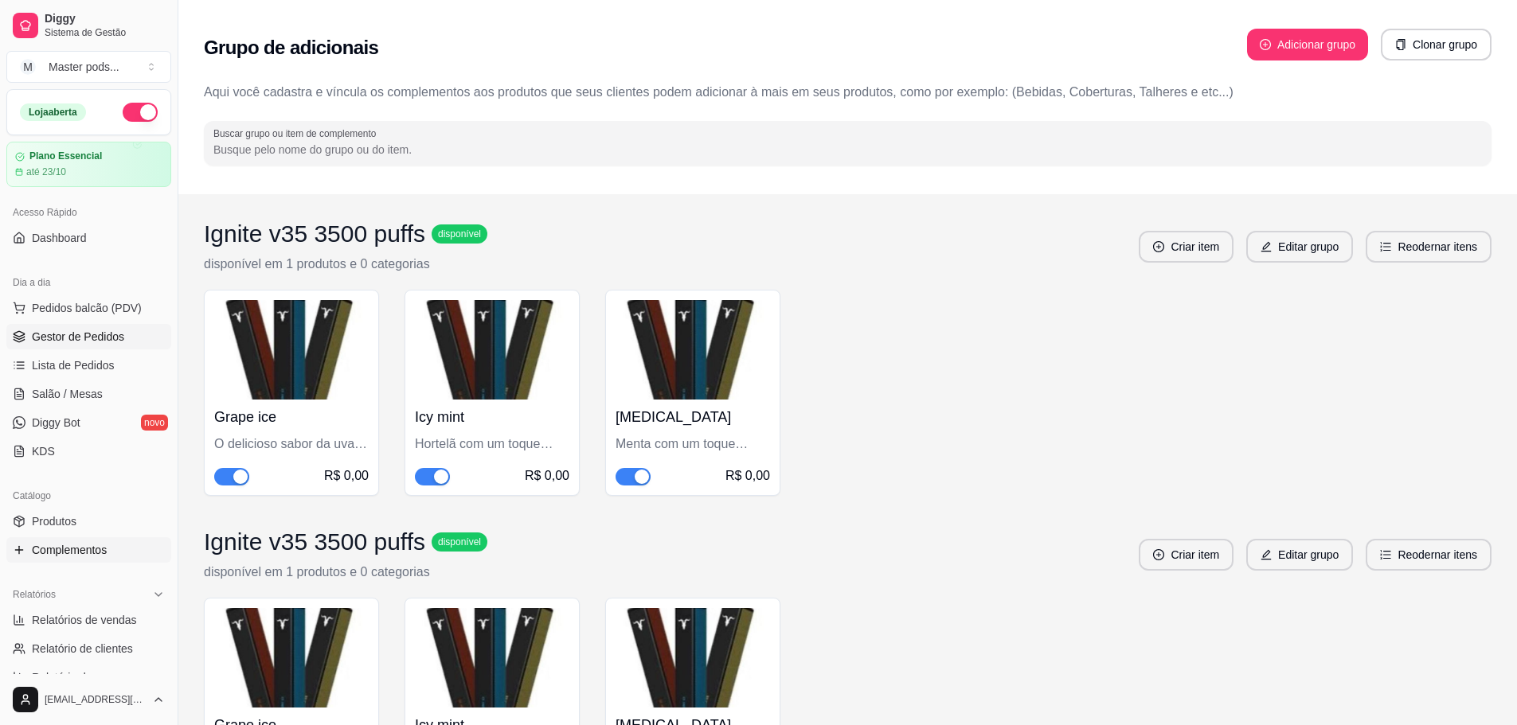
click at [117, 326] on link "Gestor de Pedidos" at bounding box center [88, 336] width 165 height 25
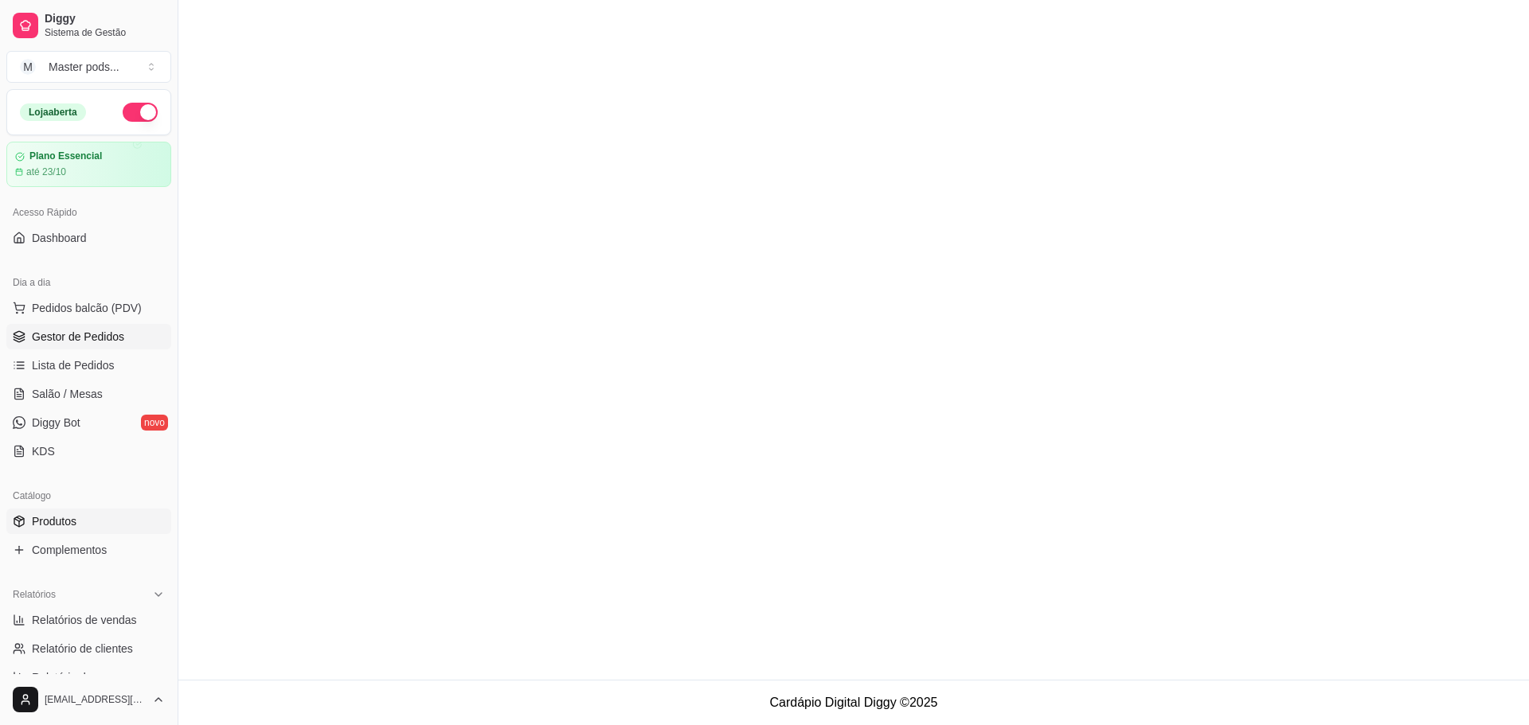
click at [65, 526] on span "Produtos" at bounding box center [54, 522] width 45 height 16
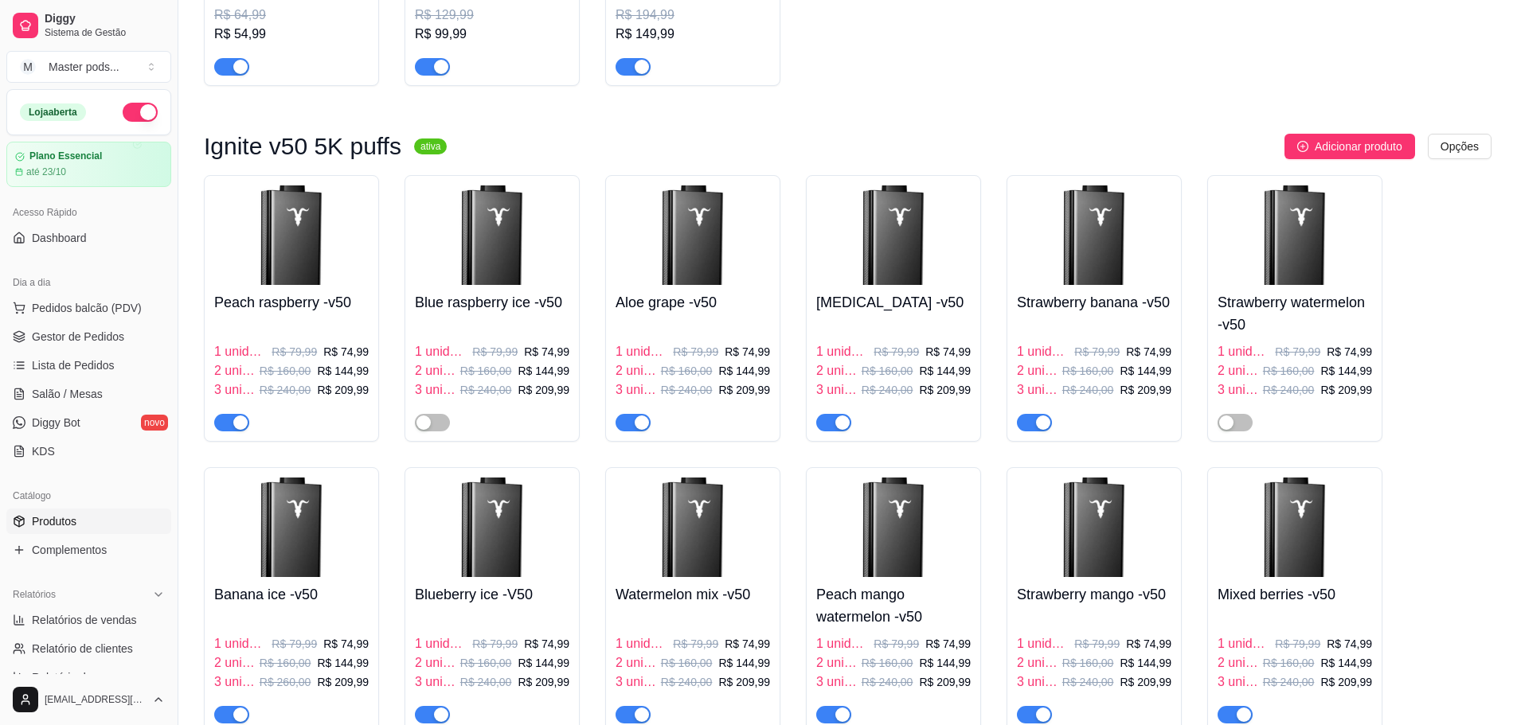
scroll to position [637, 0]
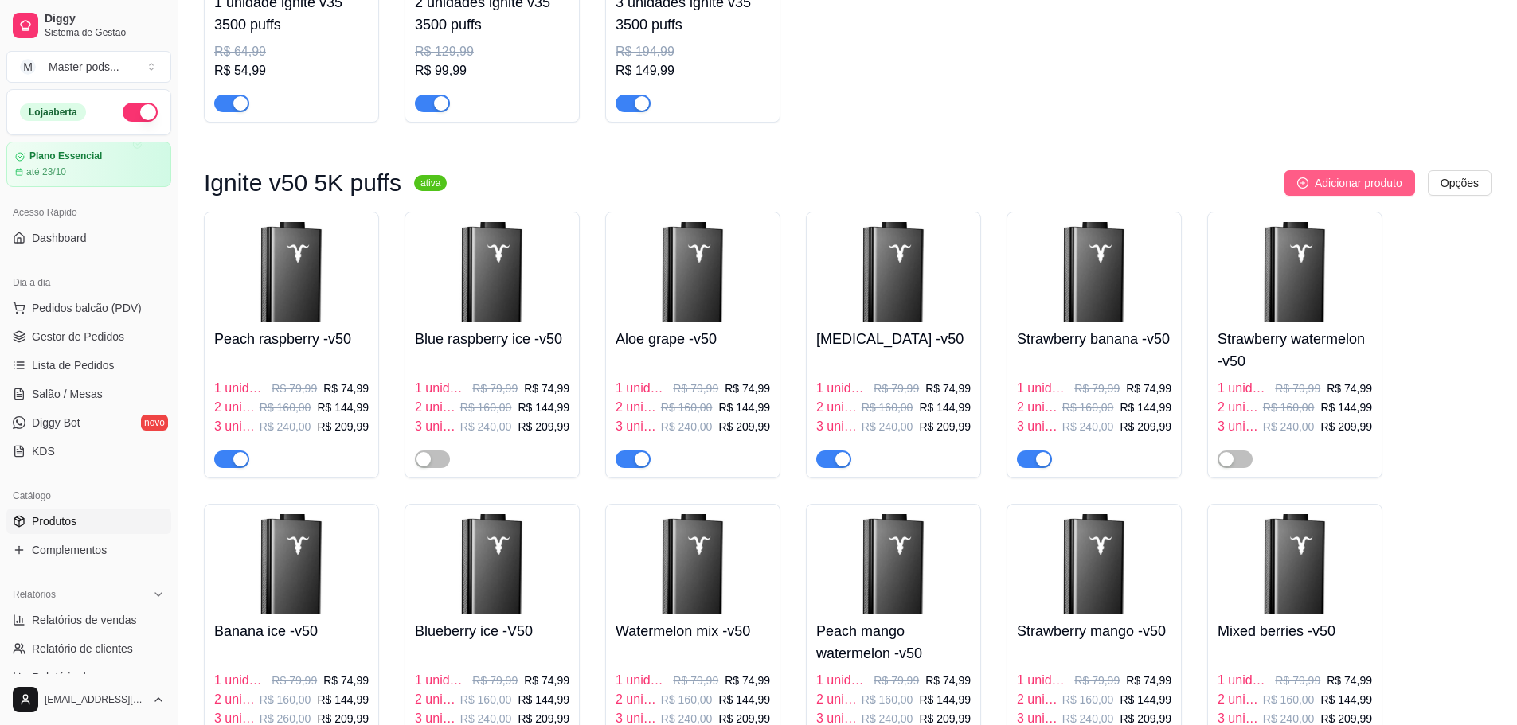
click at [1357, 196] on button "Adicionar produto" at bounding box center [1349, 182] width 131 height 25
